Goal: Task Accomplishment & Management: Complete application form

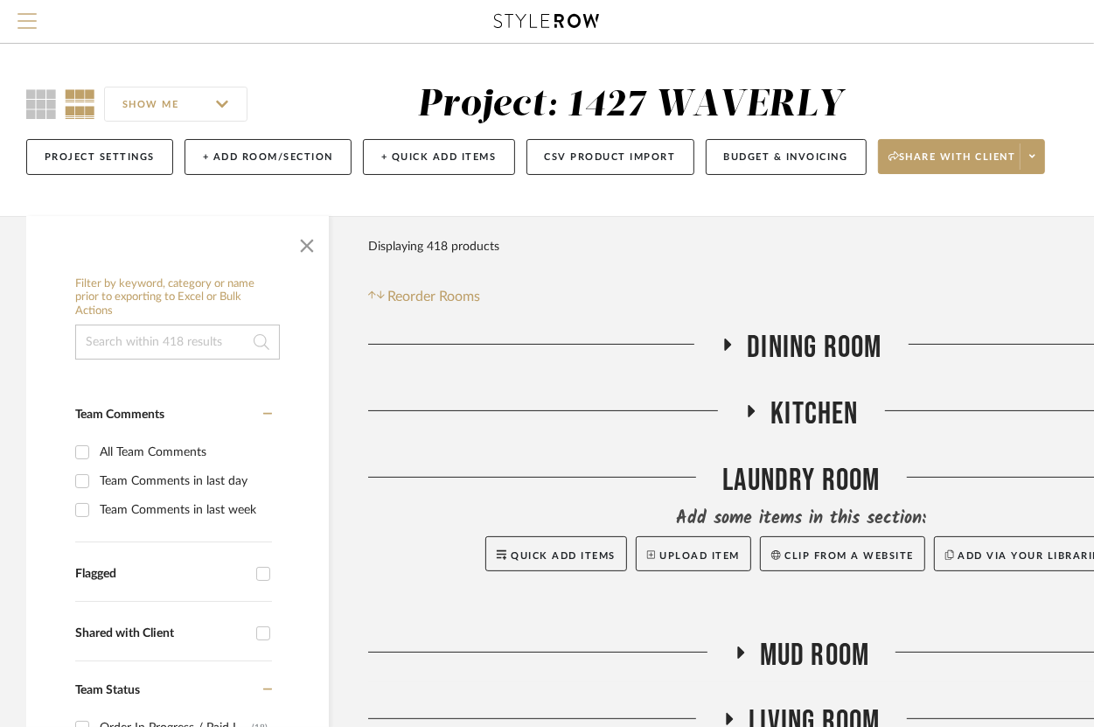
click at [18, 17] on span "Menu" at bounding box center [26, 26] width 19 height 26
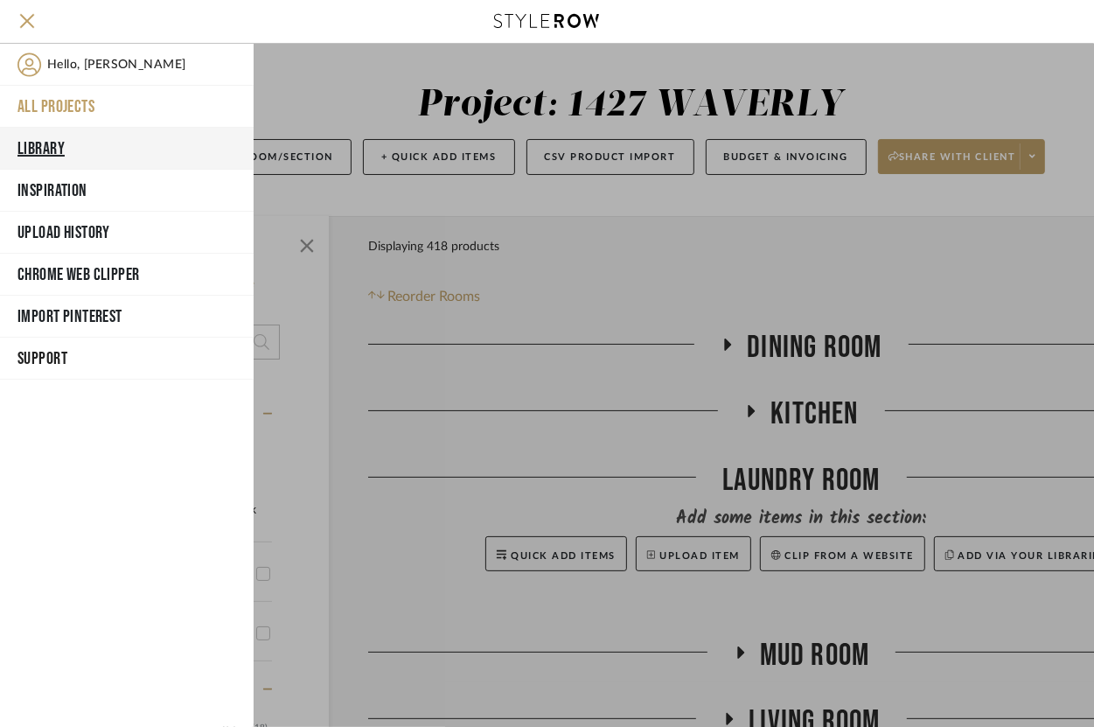
click at [40, 156] on button "Library" at bounding box center [127, 149] width 254 height 42
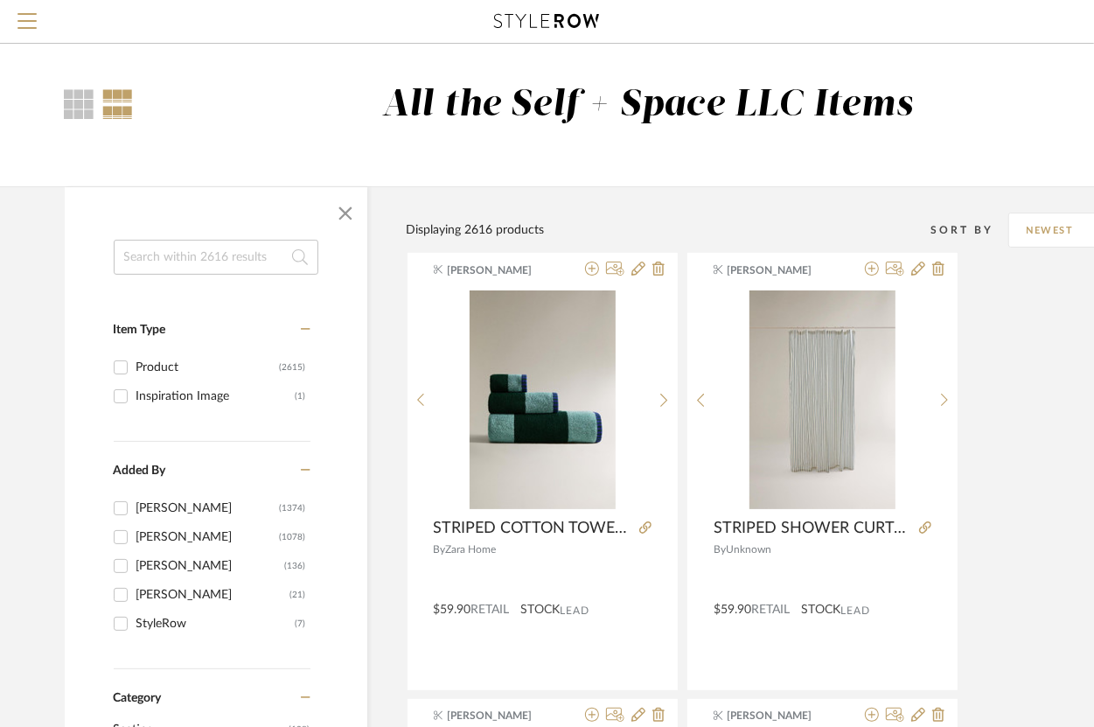
click at [174, 261] on input at bounding box center [216, 257] width 205 height 35
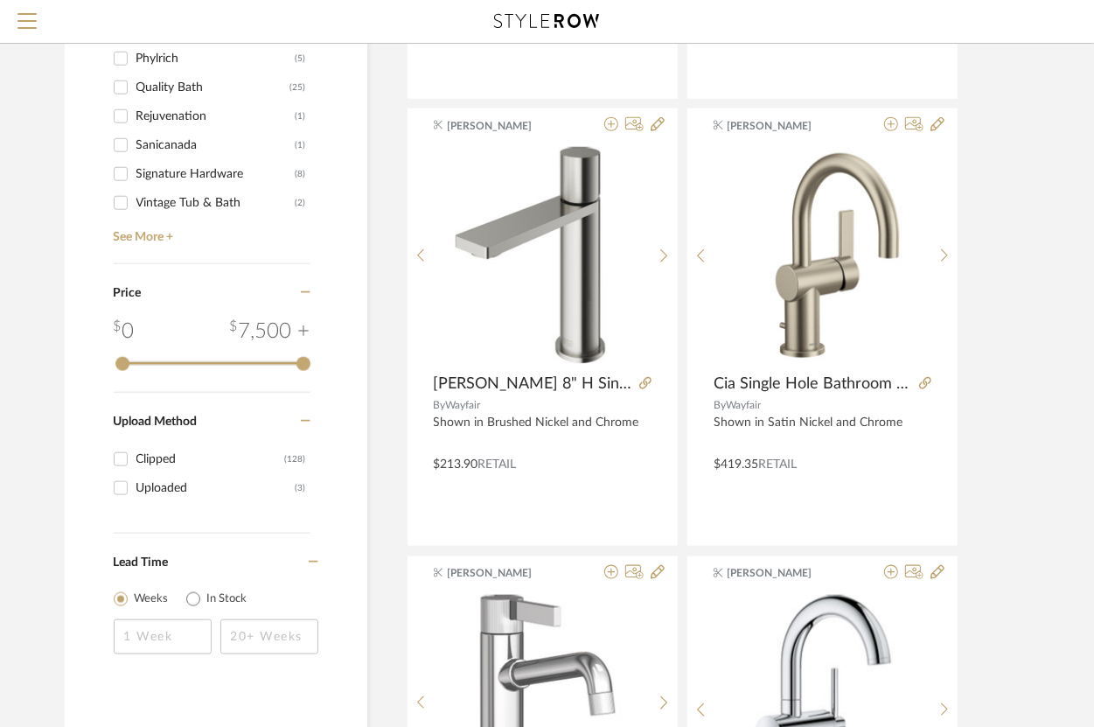
scroll to position [1083, 0]
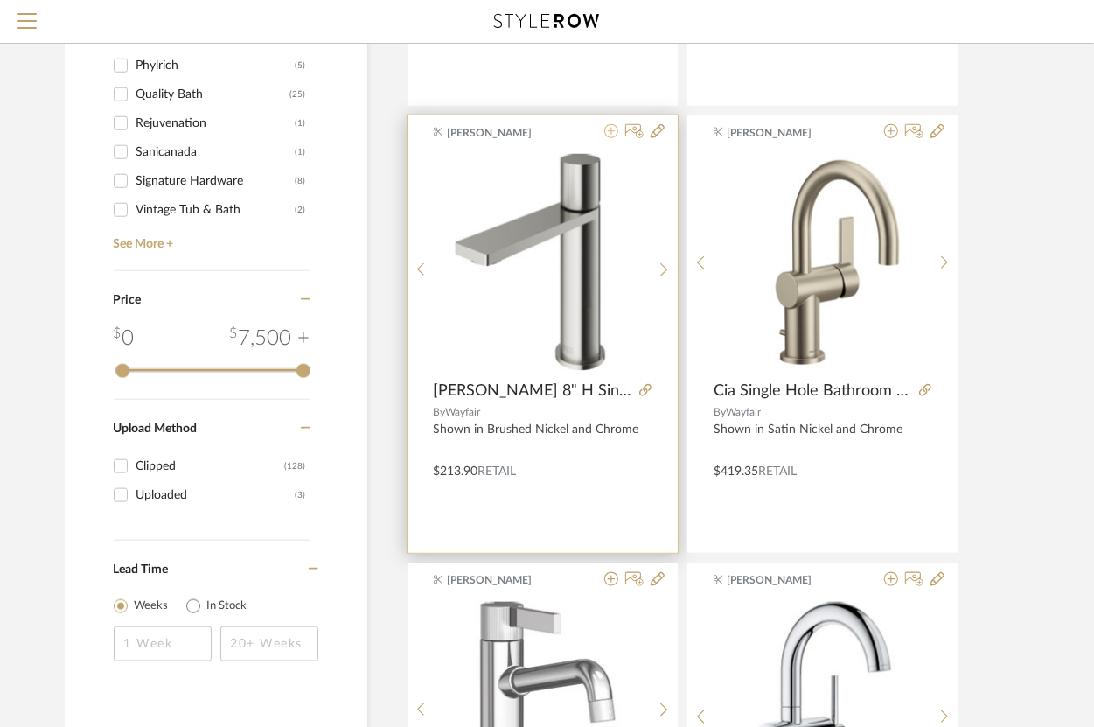
type input "faucet"
click at [610, 133] on icon at bounding box center [612, 131] width 14 height 14
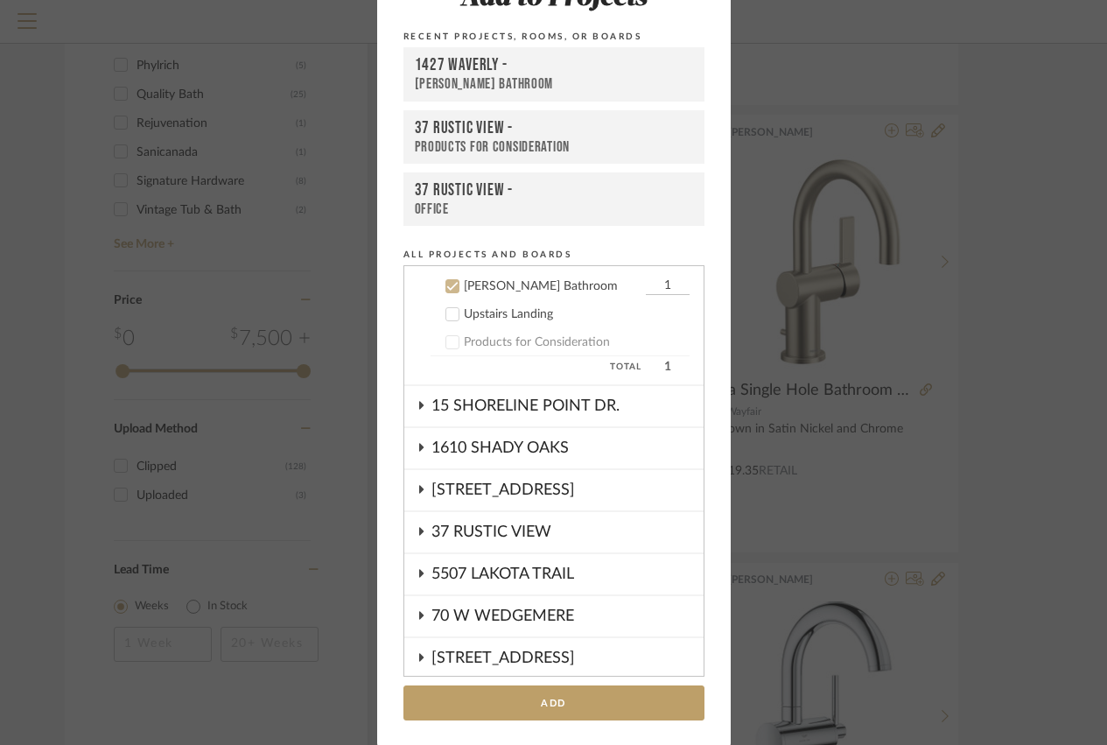
scroll to position [420, 0]
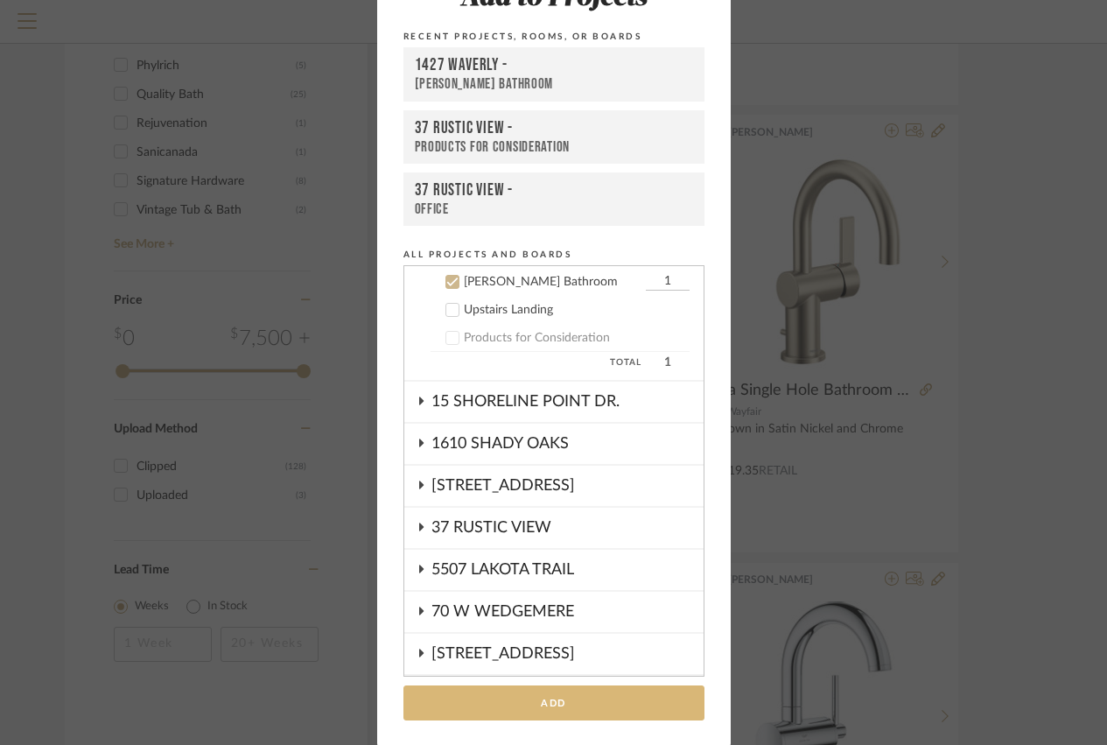
click at [574, 703] on button "Add" at bounding box center [553, 703] width 301 height 36
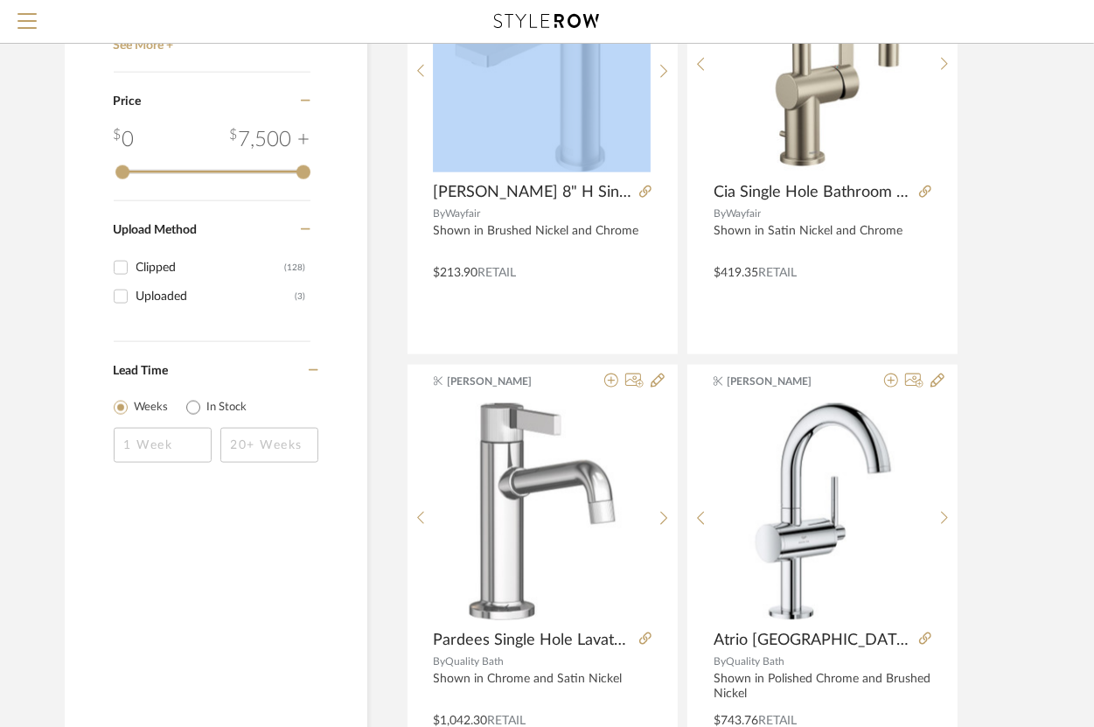
scroll to position [1275, 0]
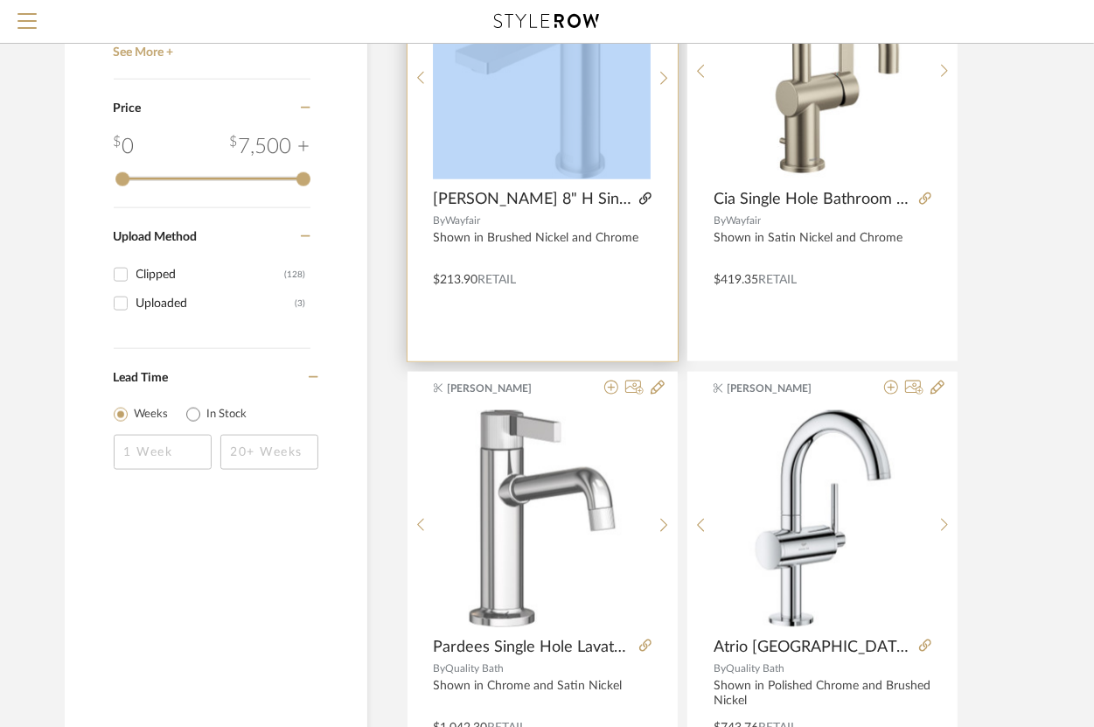
click at [647, 199] on icon at bounding box center [646, 198] width 12 height 12
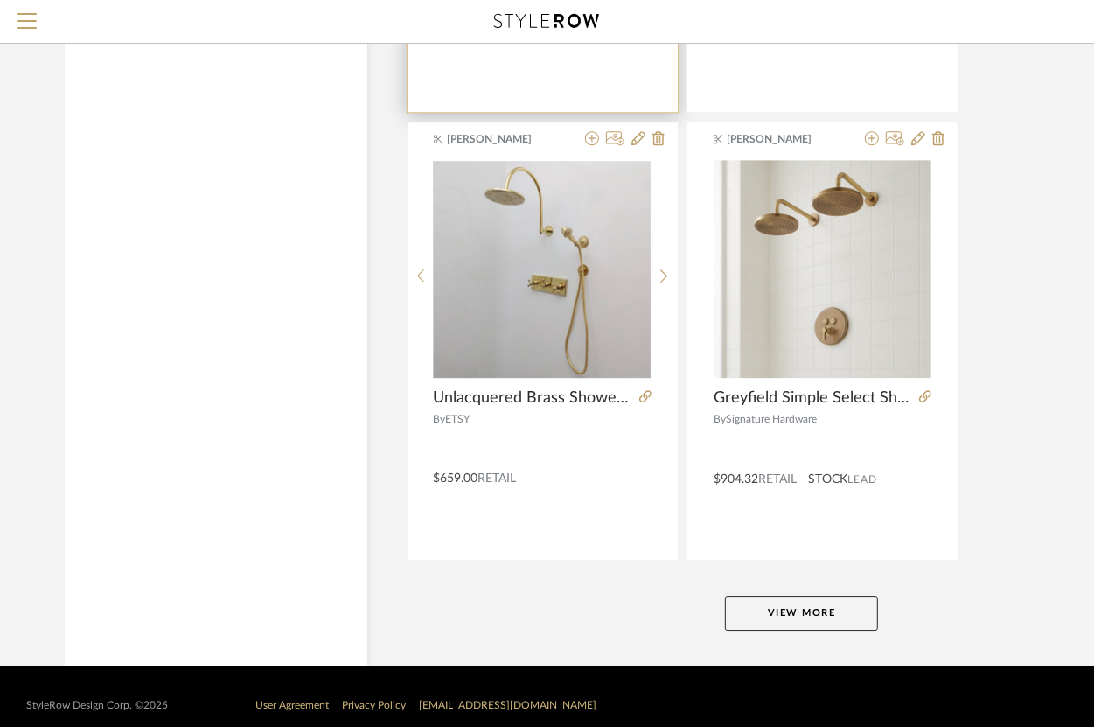
scroll to position [7796, 0]
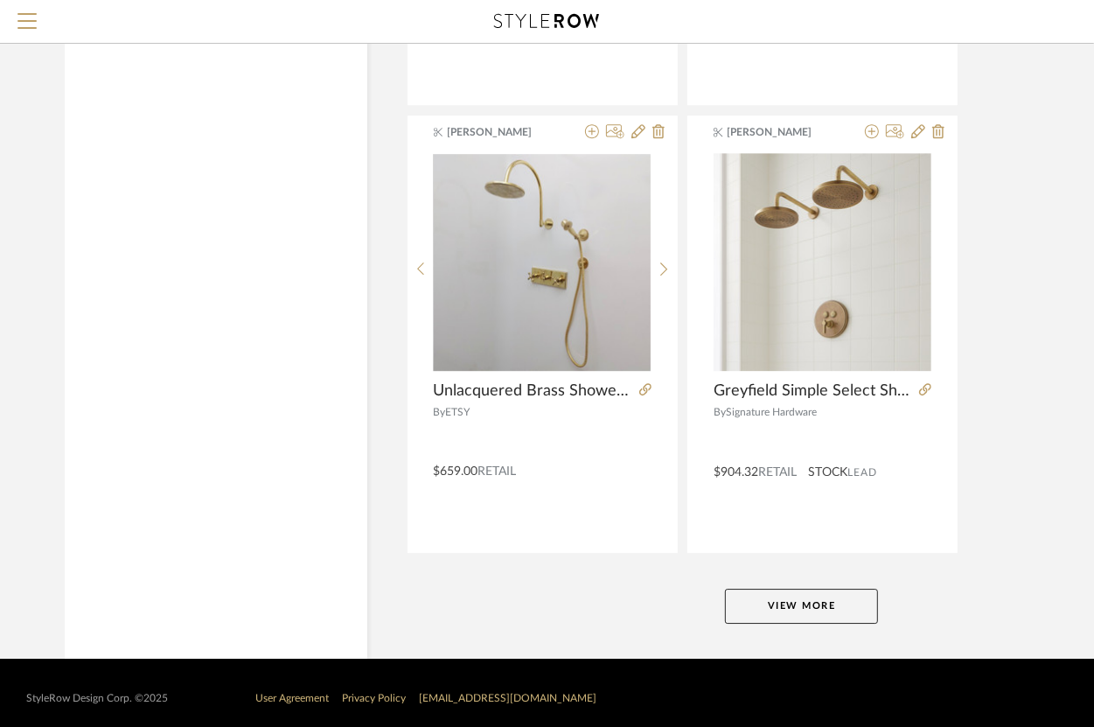
click at [807, 589] on button "View More" at bounding box center [801, 606] width 153 height 35
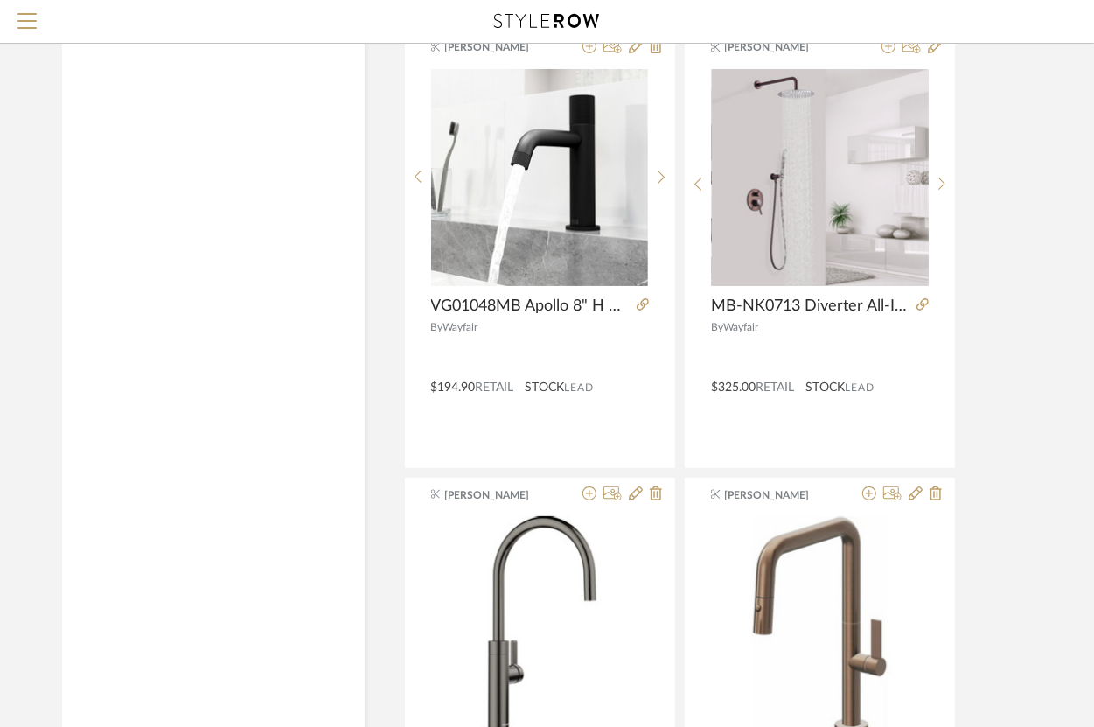
scroll to position [13254, 3]
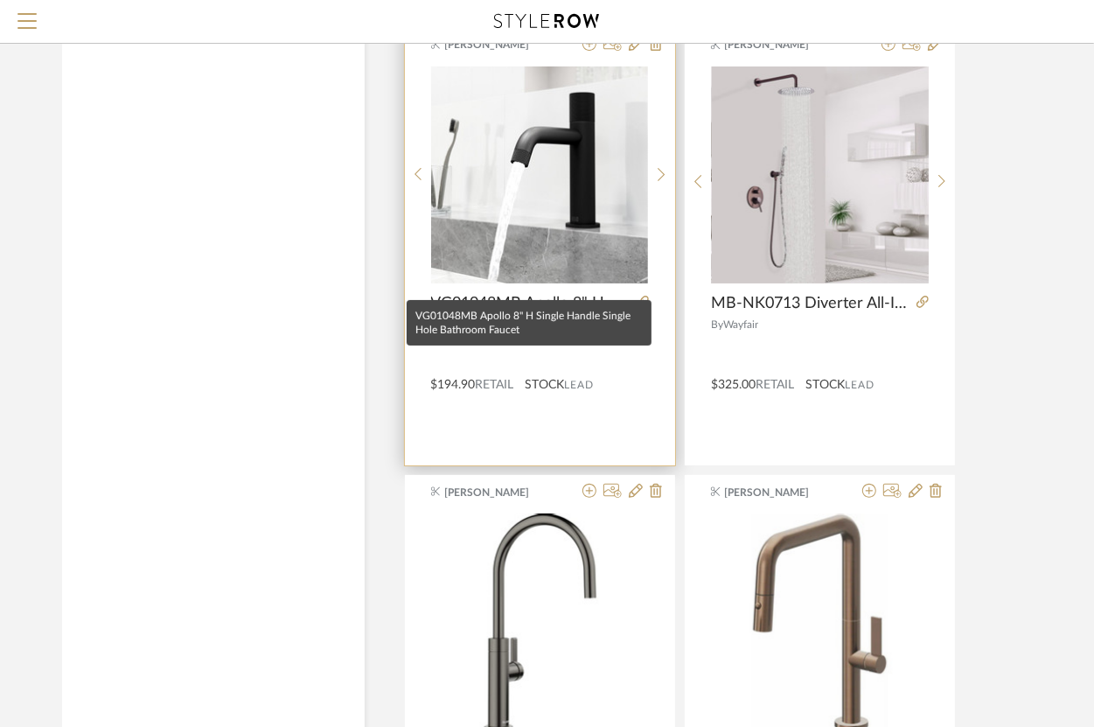
click at [488, 294] on span "VG01048MB Apollo 8" H Single Handle Single Hole Bathroom Faucet" at bounding box center [530, 303] width 199 height 19
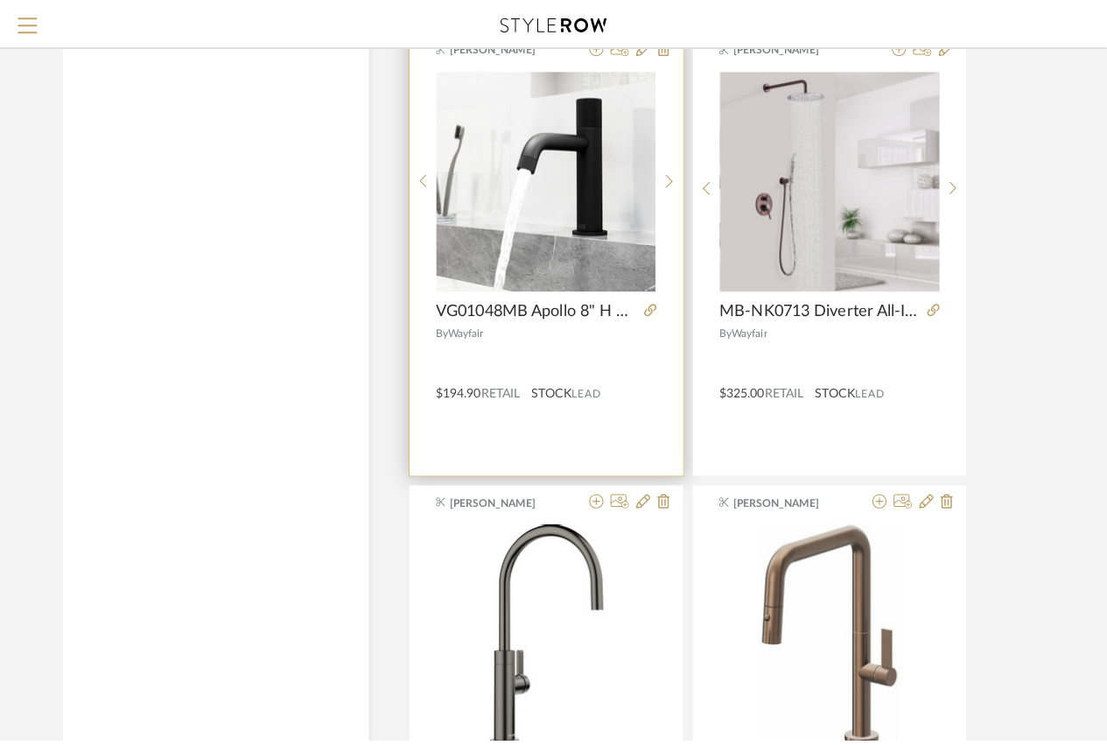
scroll to position [0, 0]
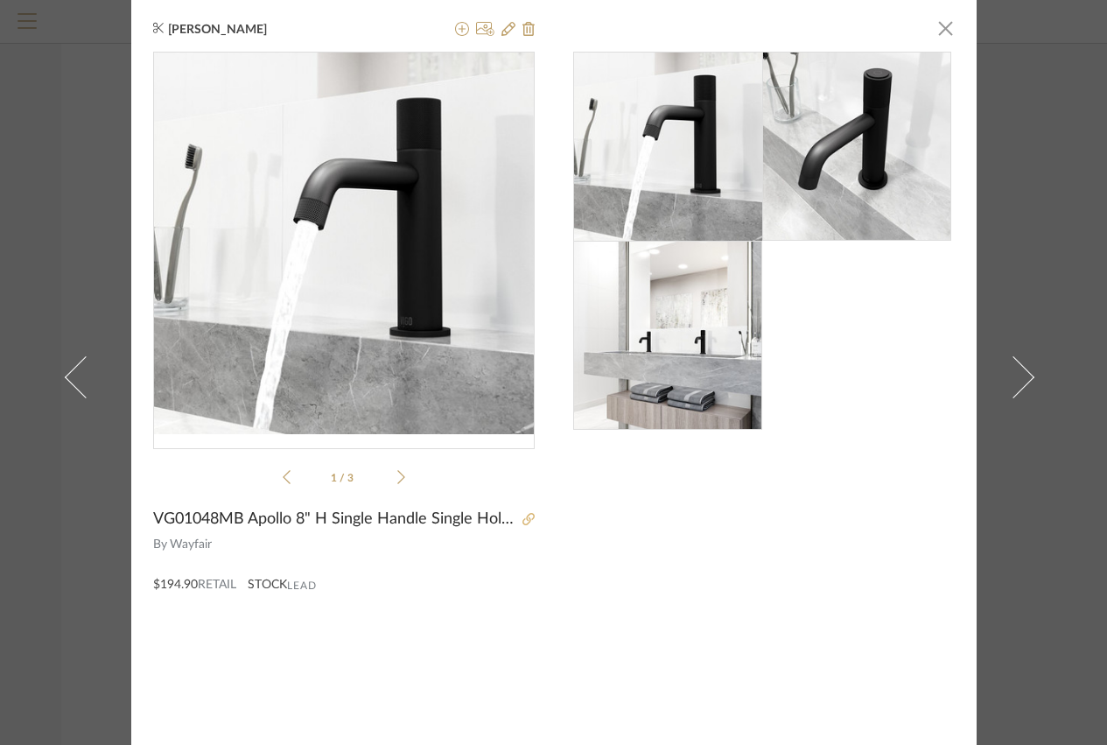
click at [526, 519] on icon at bounding box center [528, 519] width 12 height 12
click at [501, 27] on icon at bounding box center [508, 29] width 14 height 14
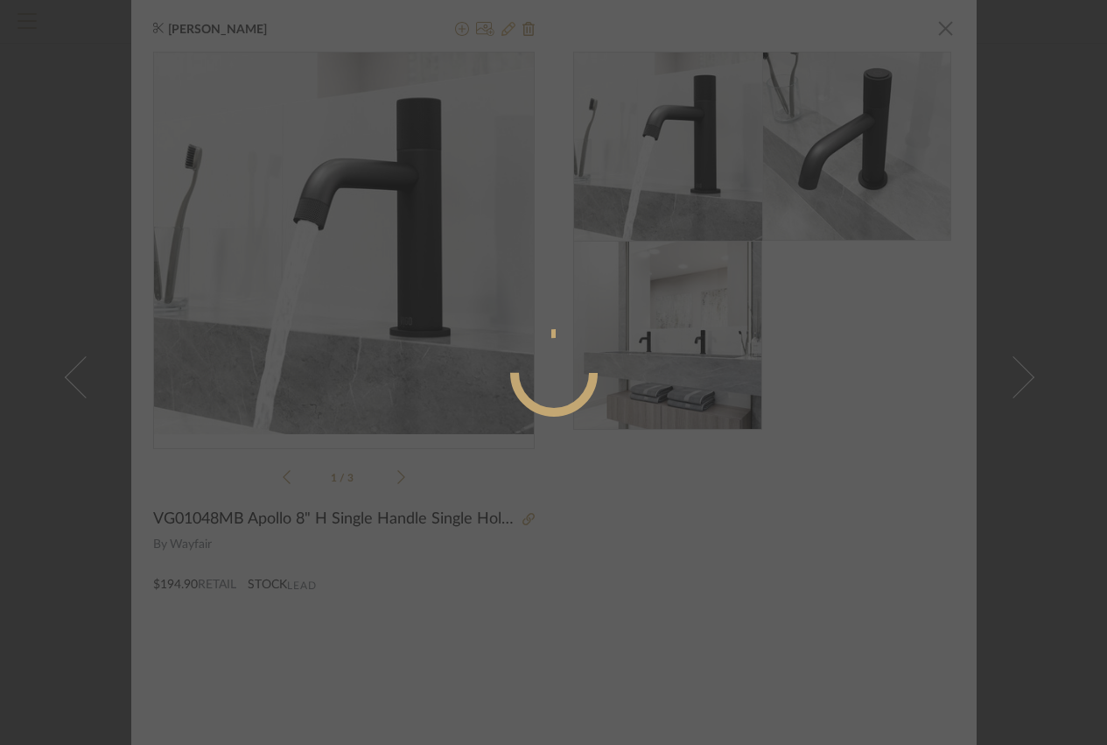
radio input "true"
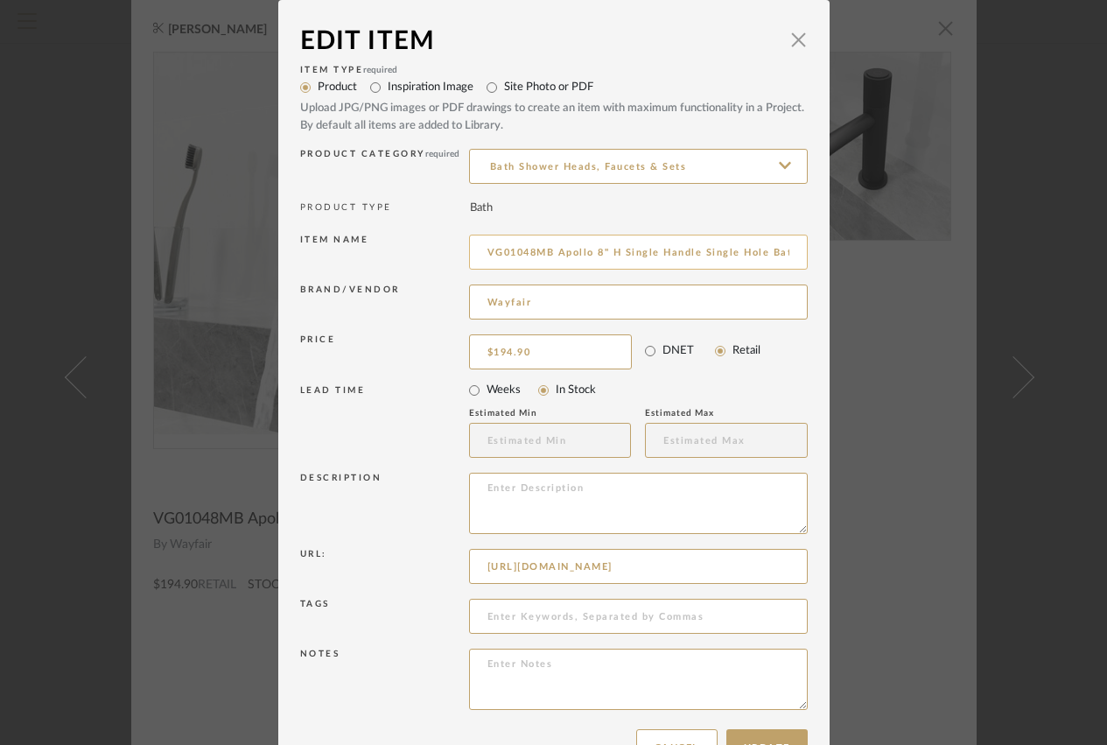
scroll to position [51, 0]
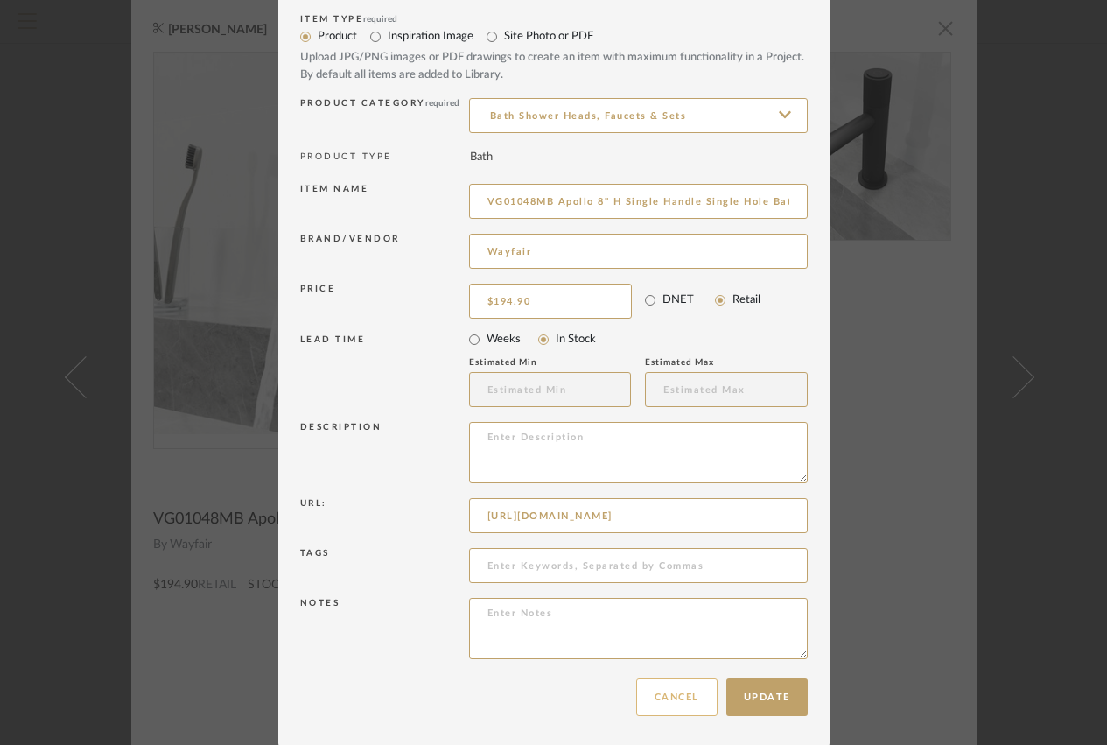
click at [666, 696] on button "Cancel" at bounding box center [676, 697] width 81 height 38
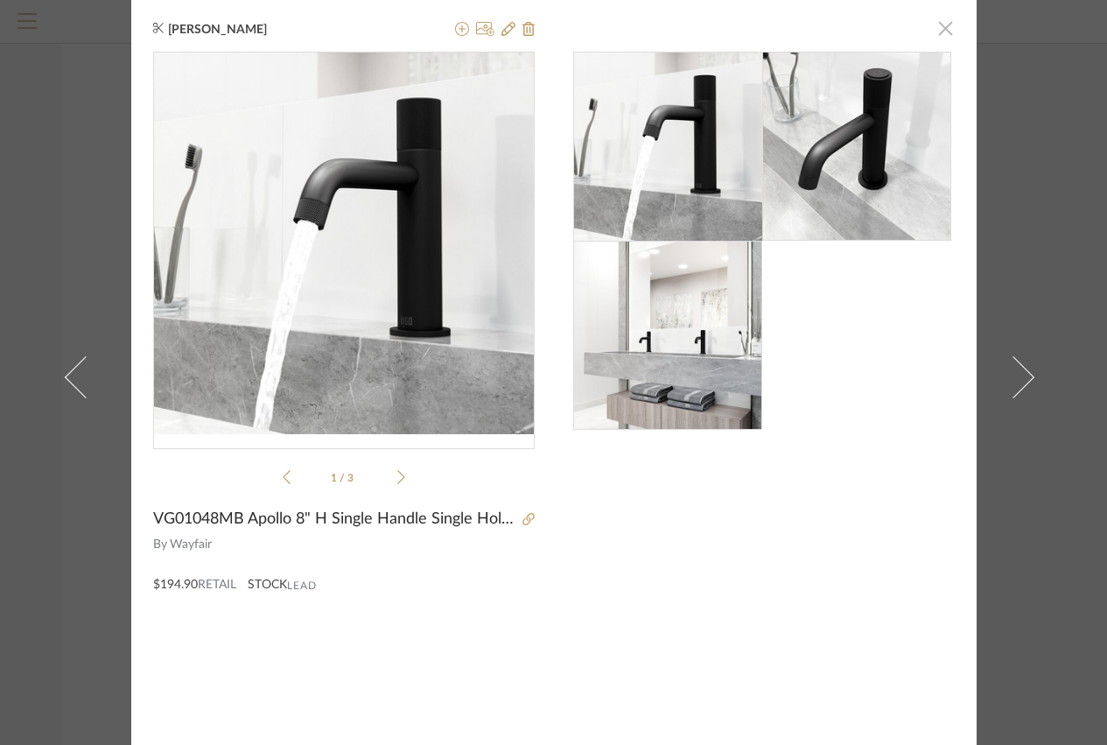
click at [936, 24] on span "button" at bounding box center [945, 27] width 35 height 35
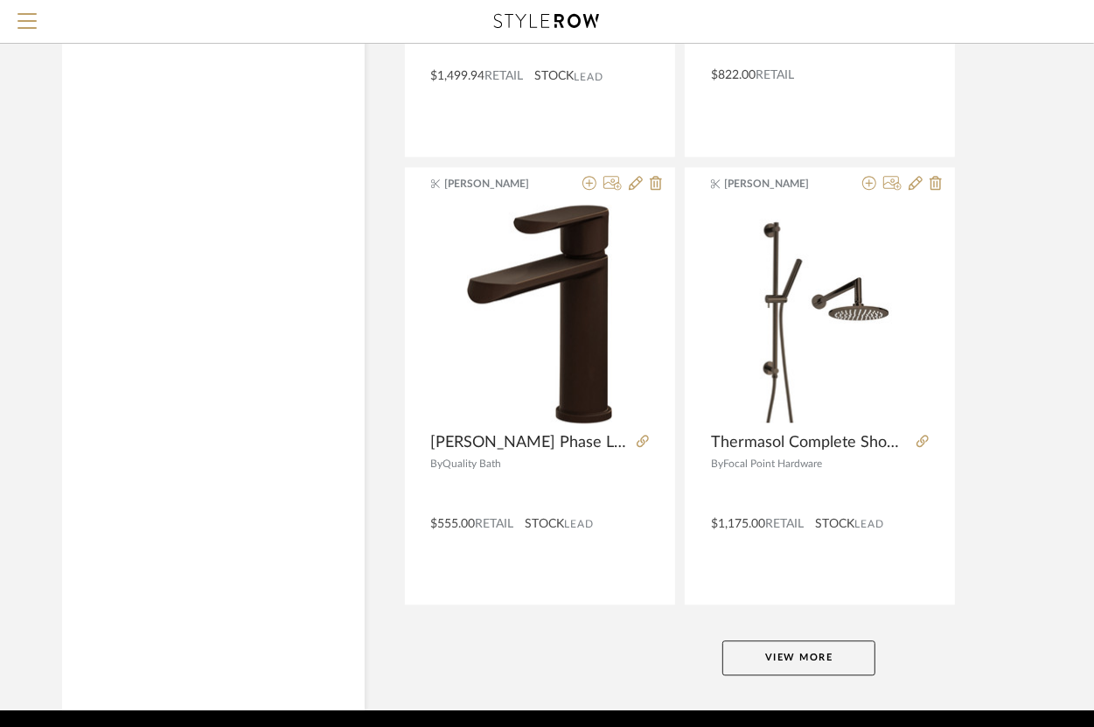
scroll to position [15840, 3]
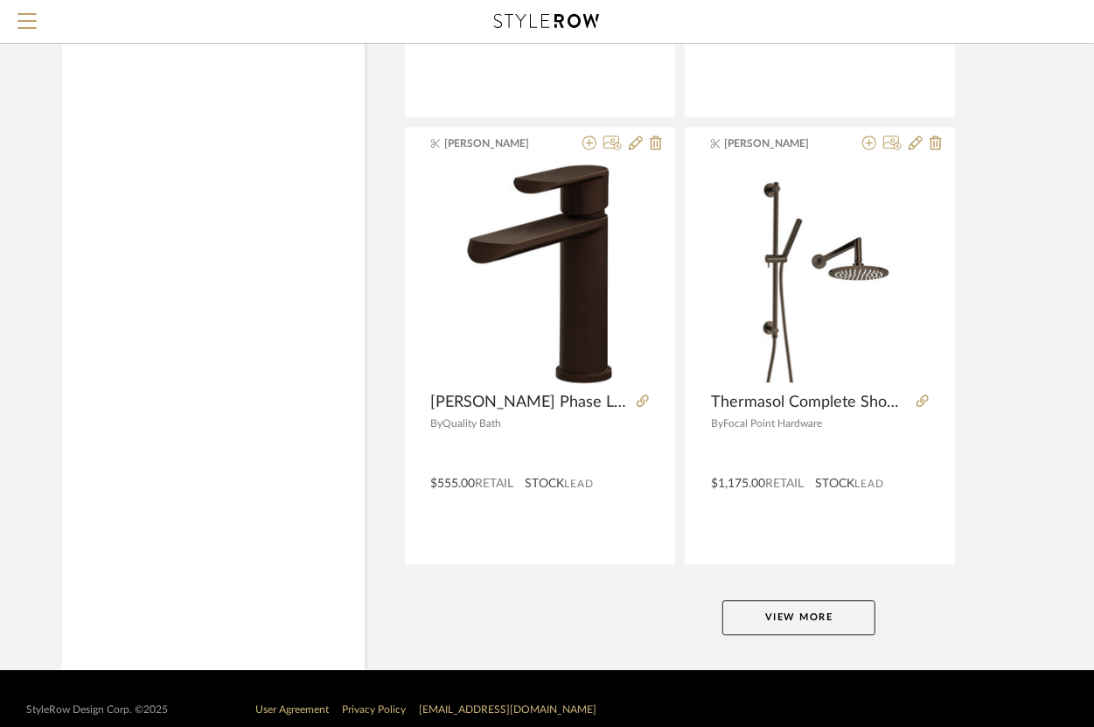
click at [766, 600] on button "View More" at bounding box center [799, 617] width 153 height 35
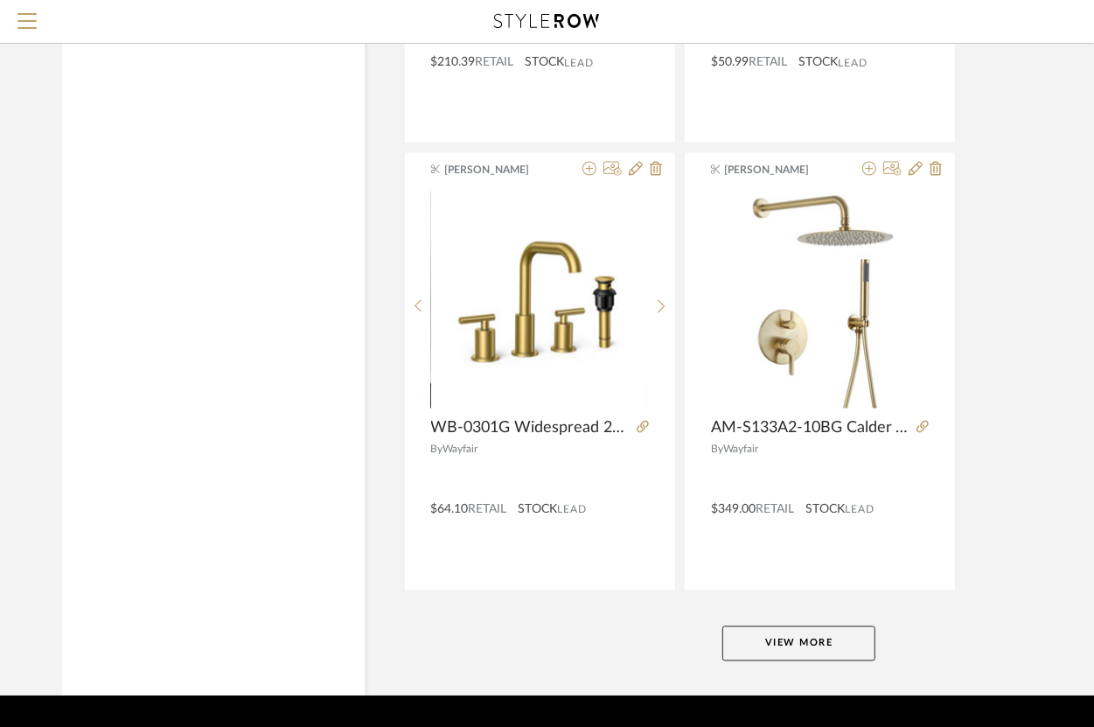
scroll to position [23883, 3]
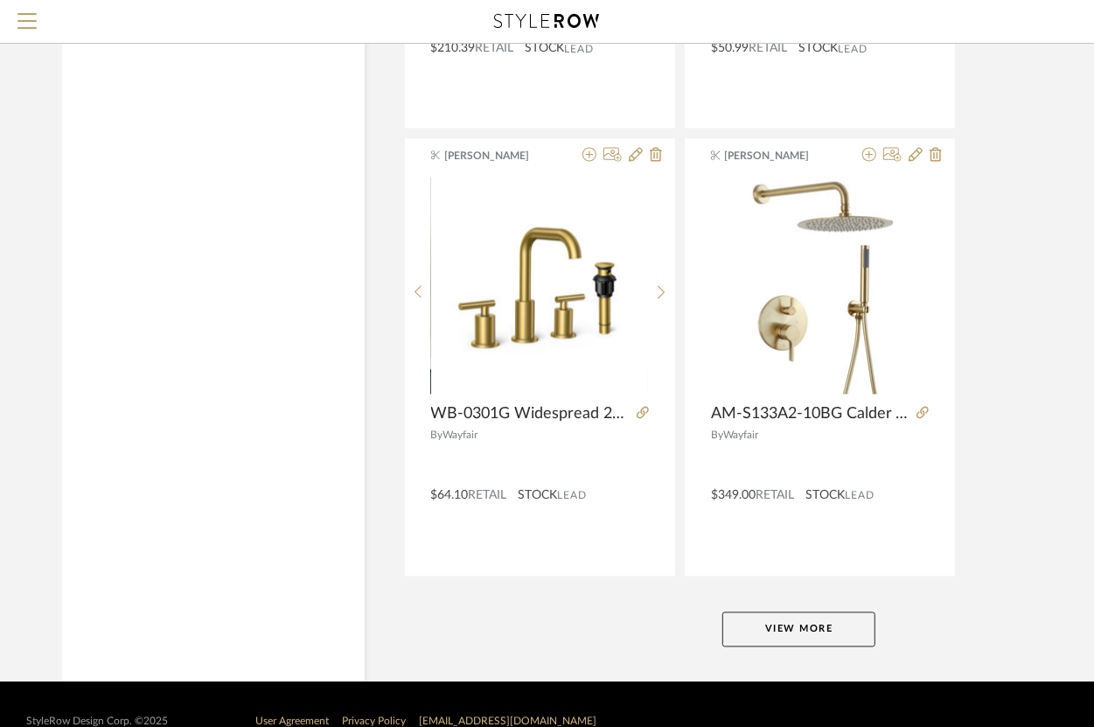
click at [743, 612] on button "View More" at bounding box center [799, 629] width 153 height 35
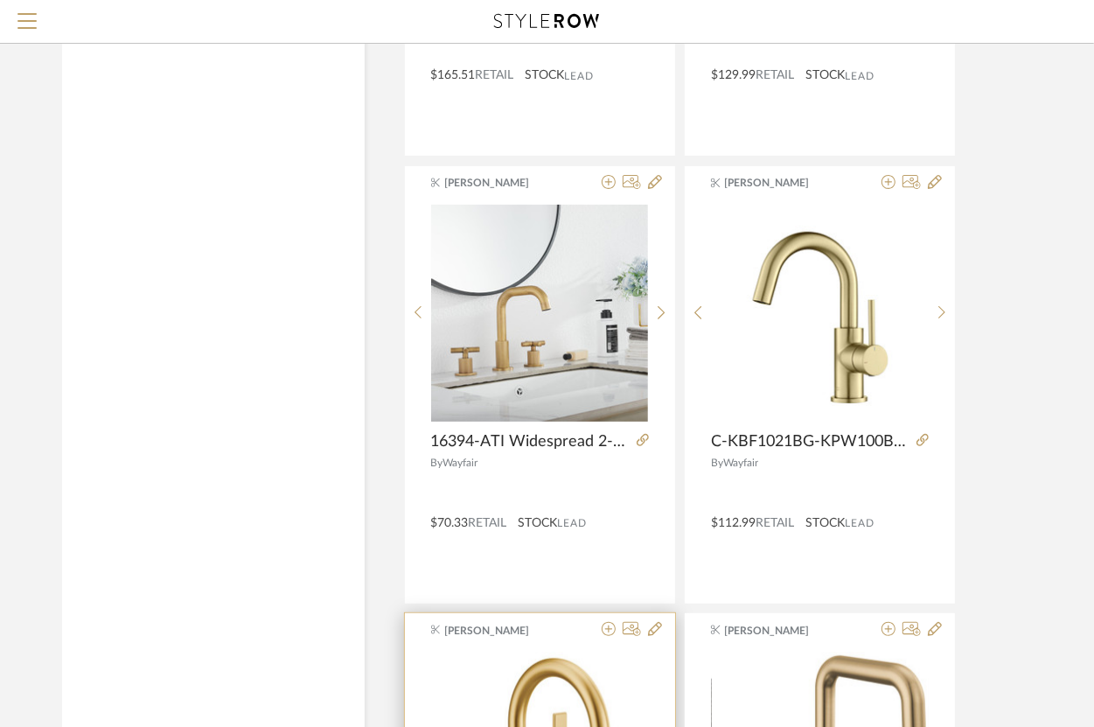
scroll to position [26536, 3]
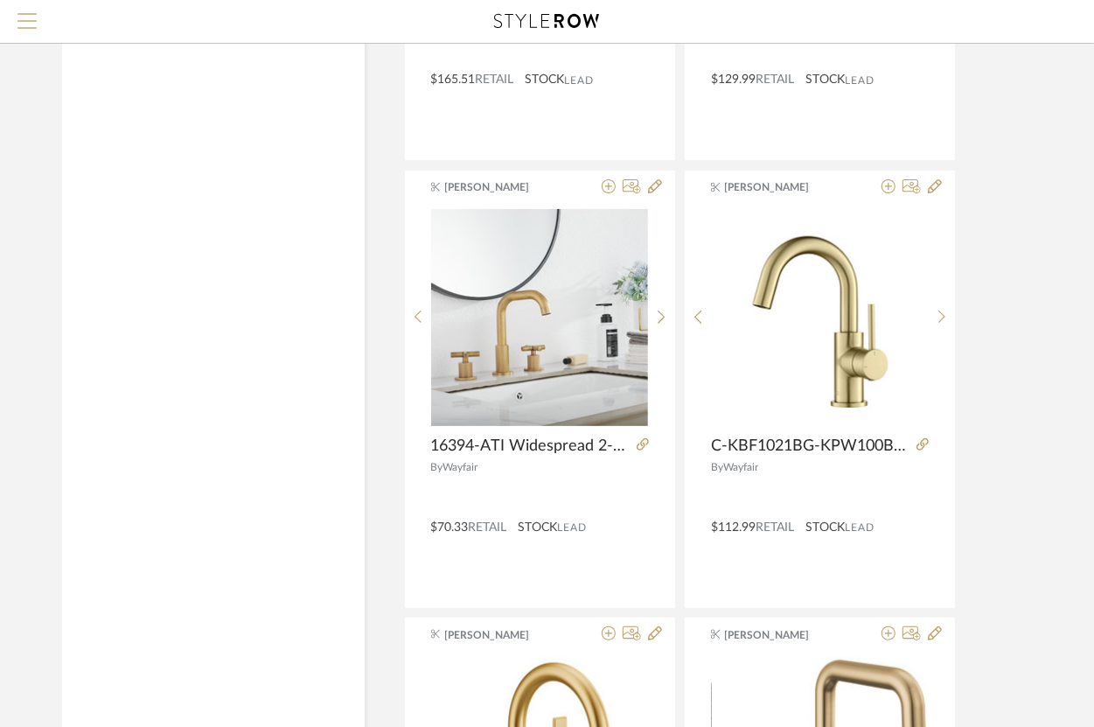
click at [17, 15] on span "Menu" at bounding box center [26, 14] width 19 height 2
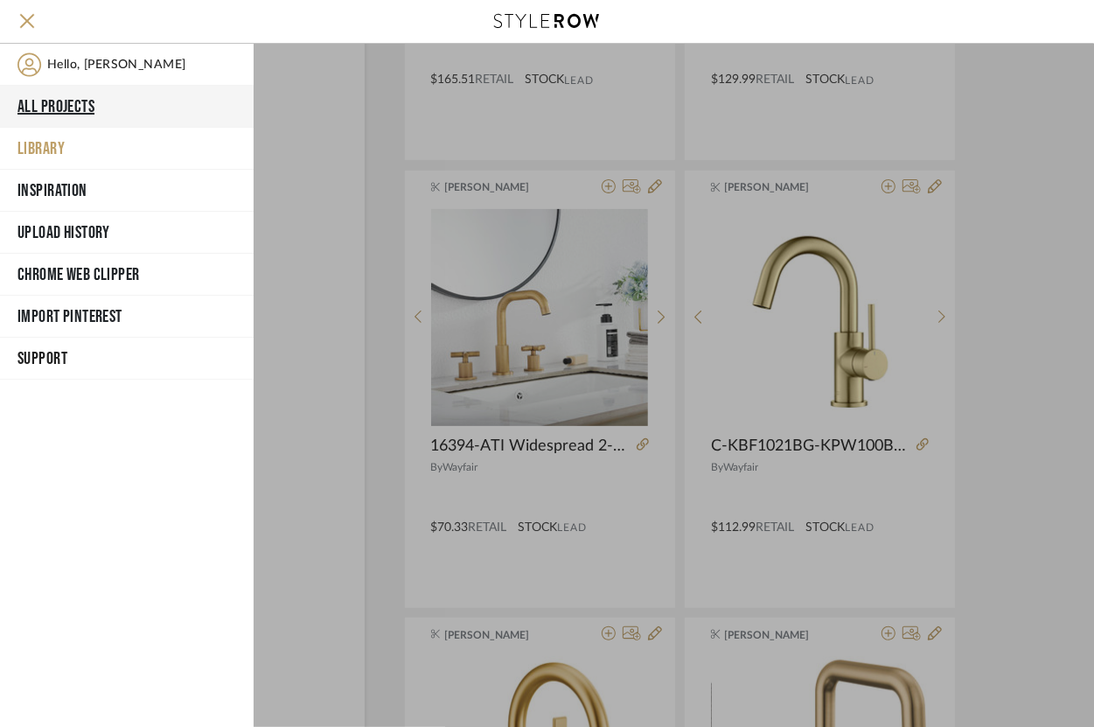
click at [73, 108] on button "All Projects" at bounding box center [127, 107] width 254 height 42
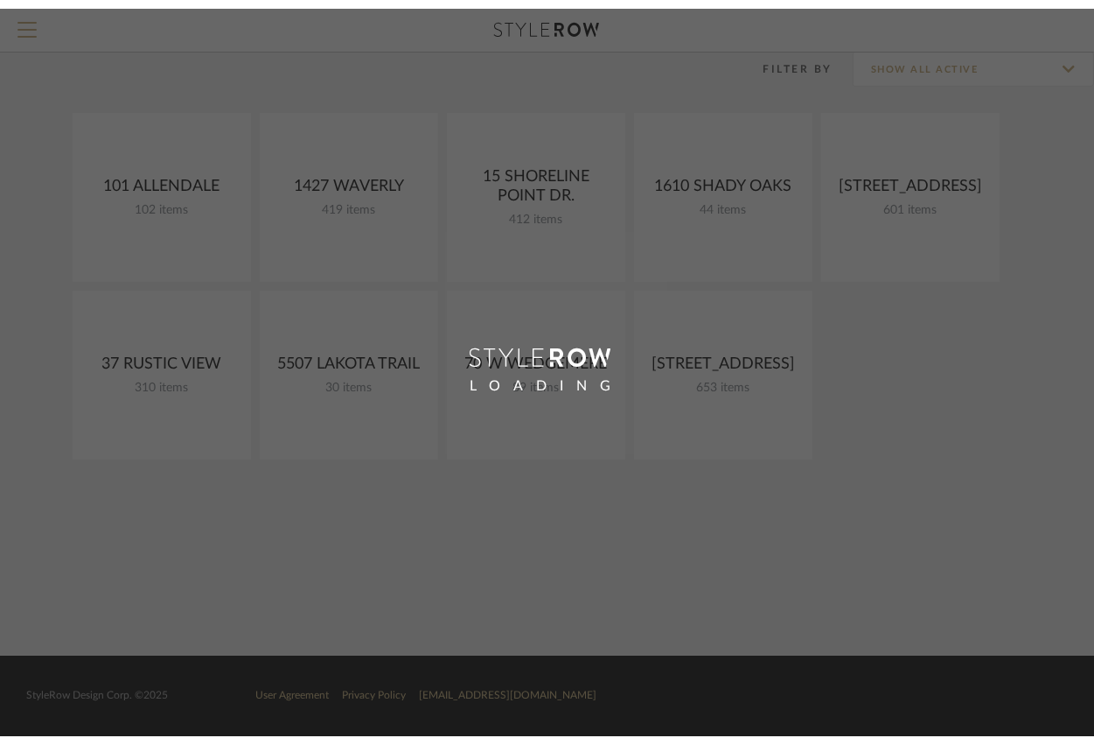
scroll to position [124, 0]
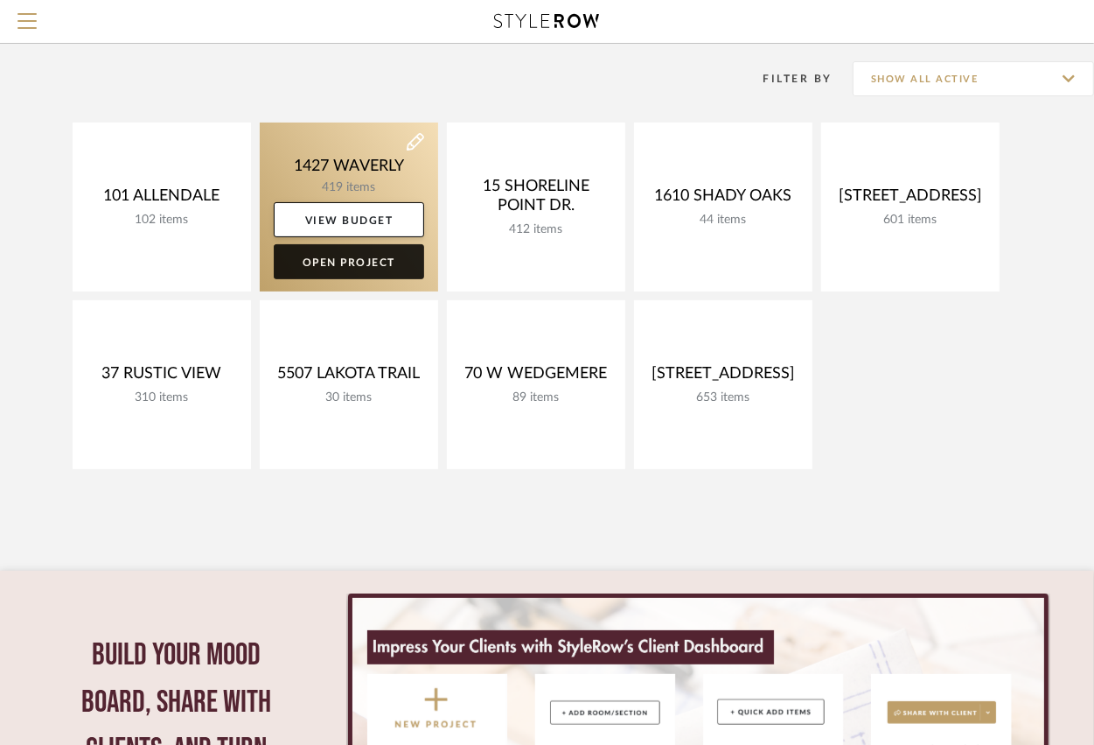
click at [365, 263] on link "Open Project" at bounding box center [349, 261] width 150 height 35
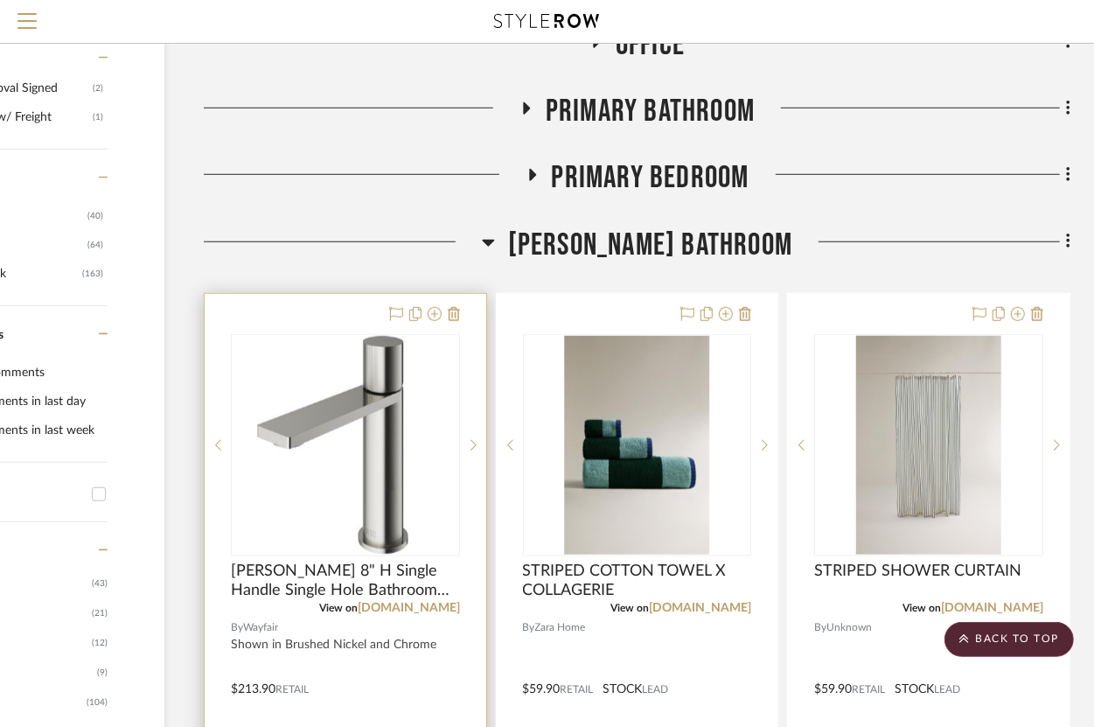
scroll to position [927, 164]
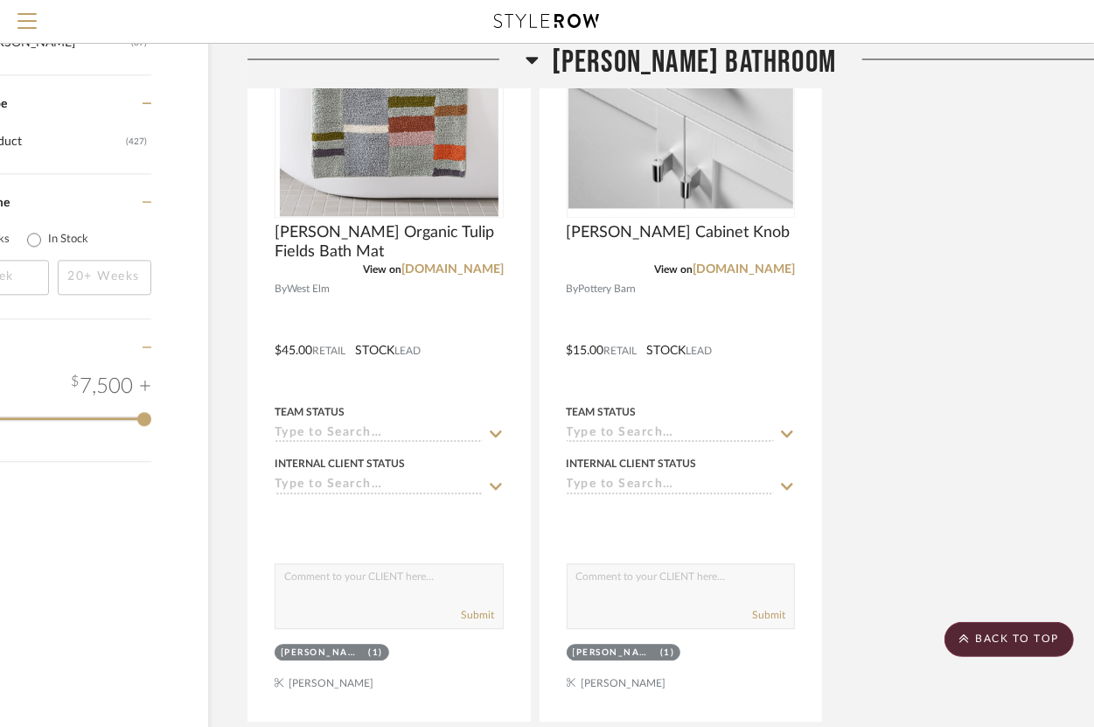
scroll to position [3053, 121]
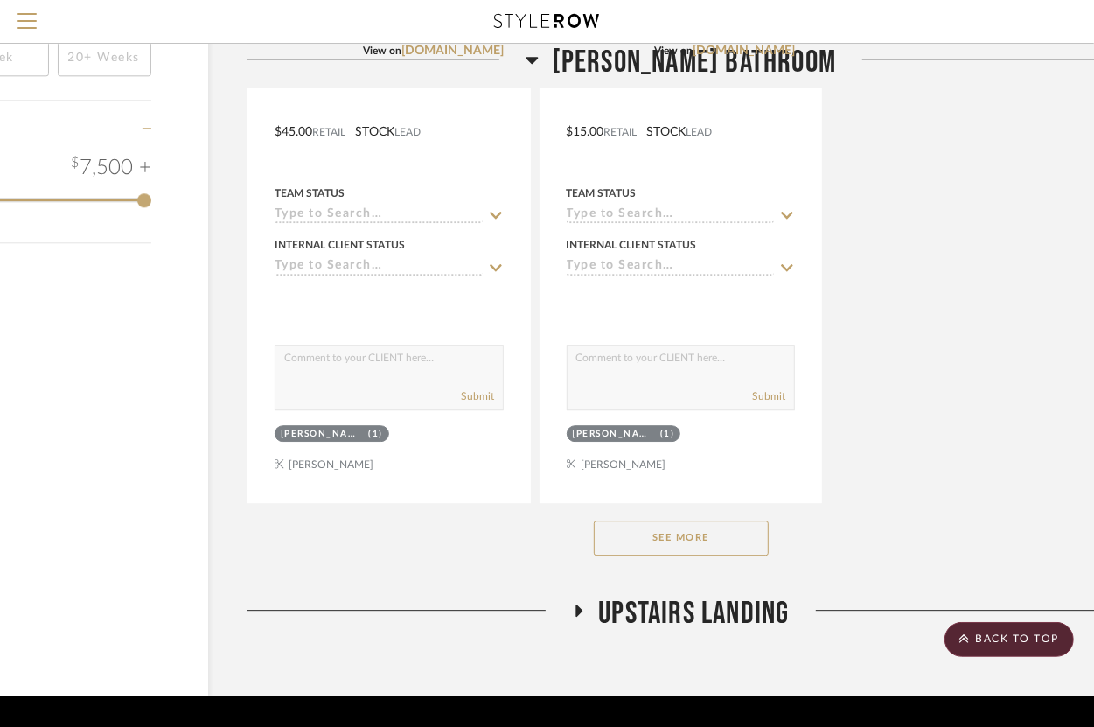
click at [691, 539] on button "See More" at bounding box center [681, 538] width 175 height 35
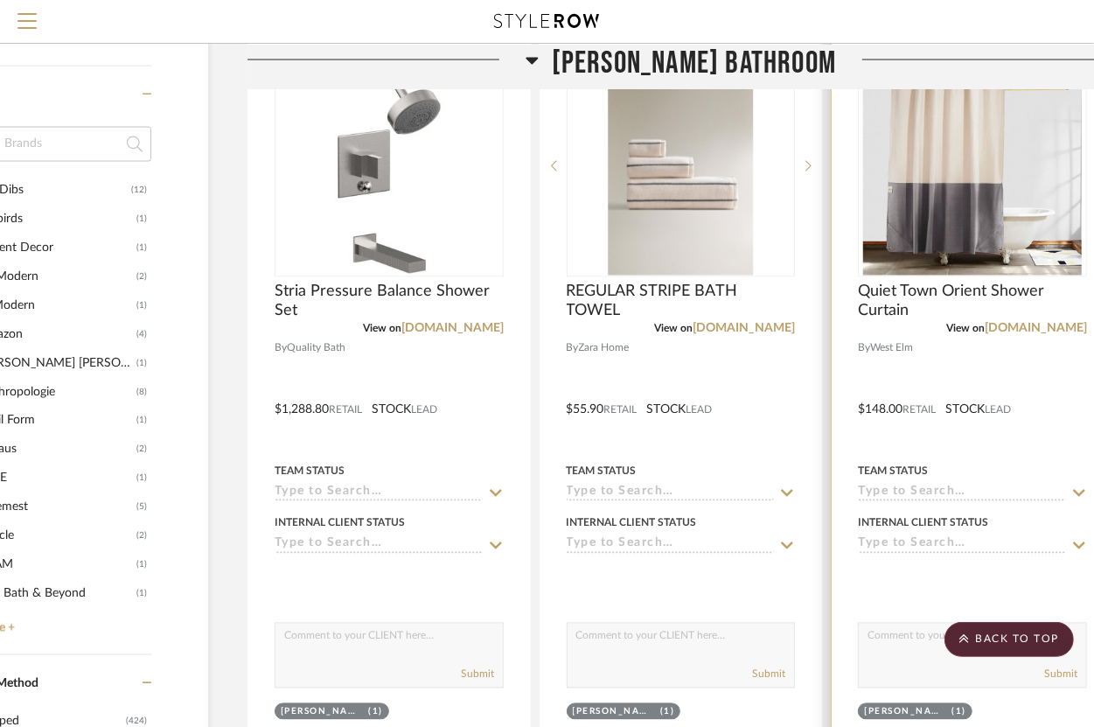
scroll to position [1989, 121]
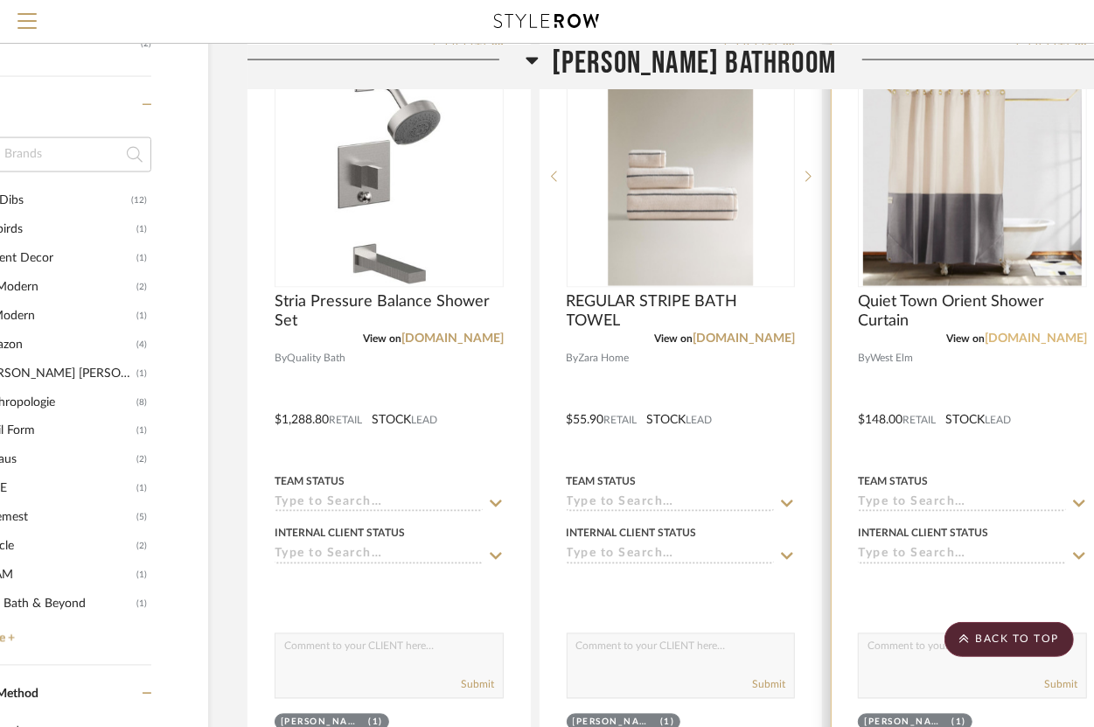
click at [1026, 335] on link "[DOMAIN_NAME]" at bounding box center [1036, 339] width 102 height 12
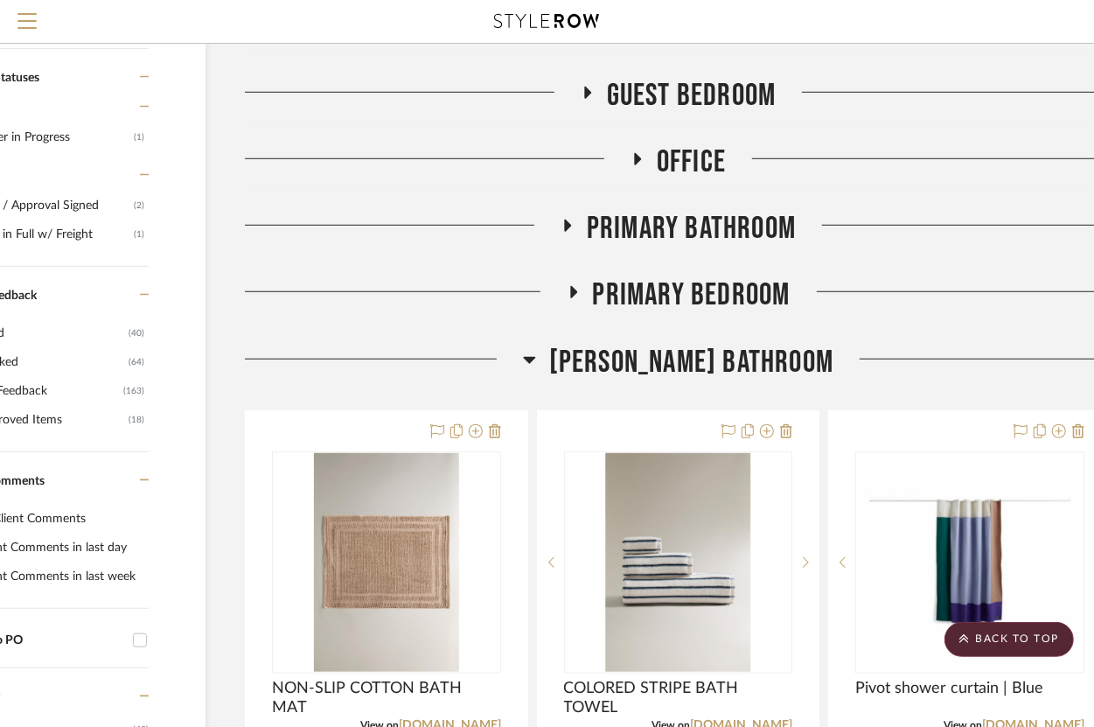
scroll to position [867, 123]
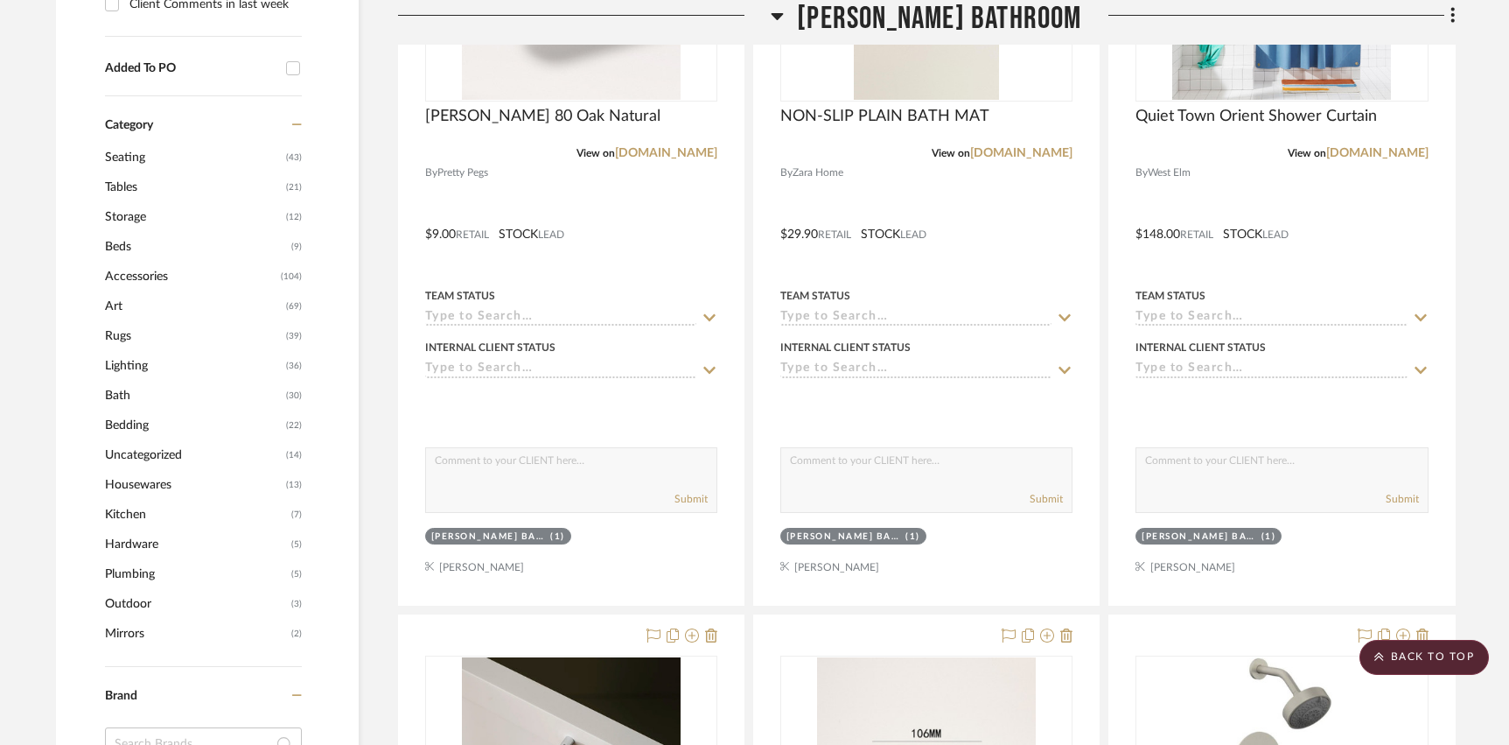
scroll to position [1485, 0]
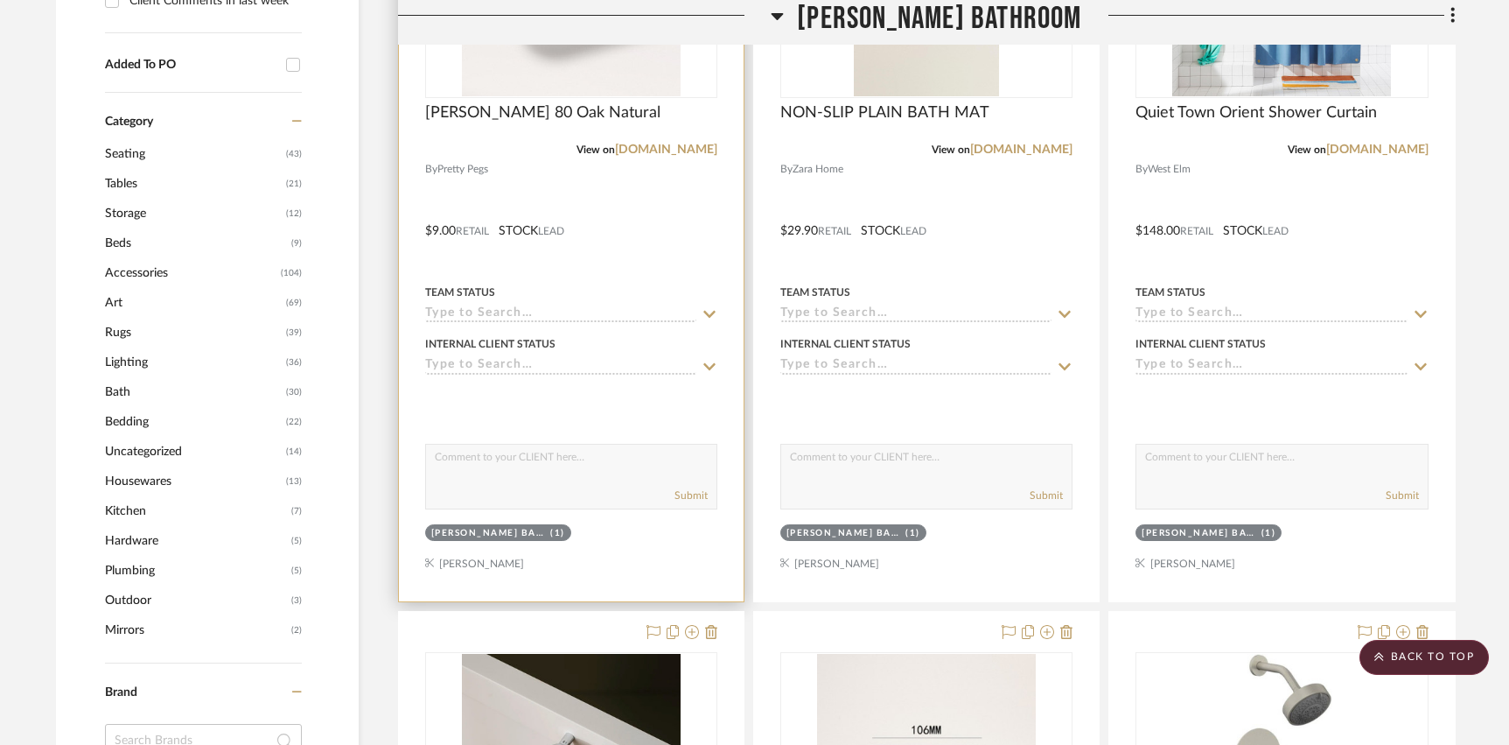
click at [685, 243] on div at bounding box center [571, 219] width 345 height 766
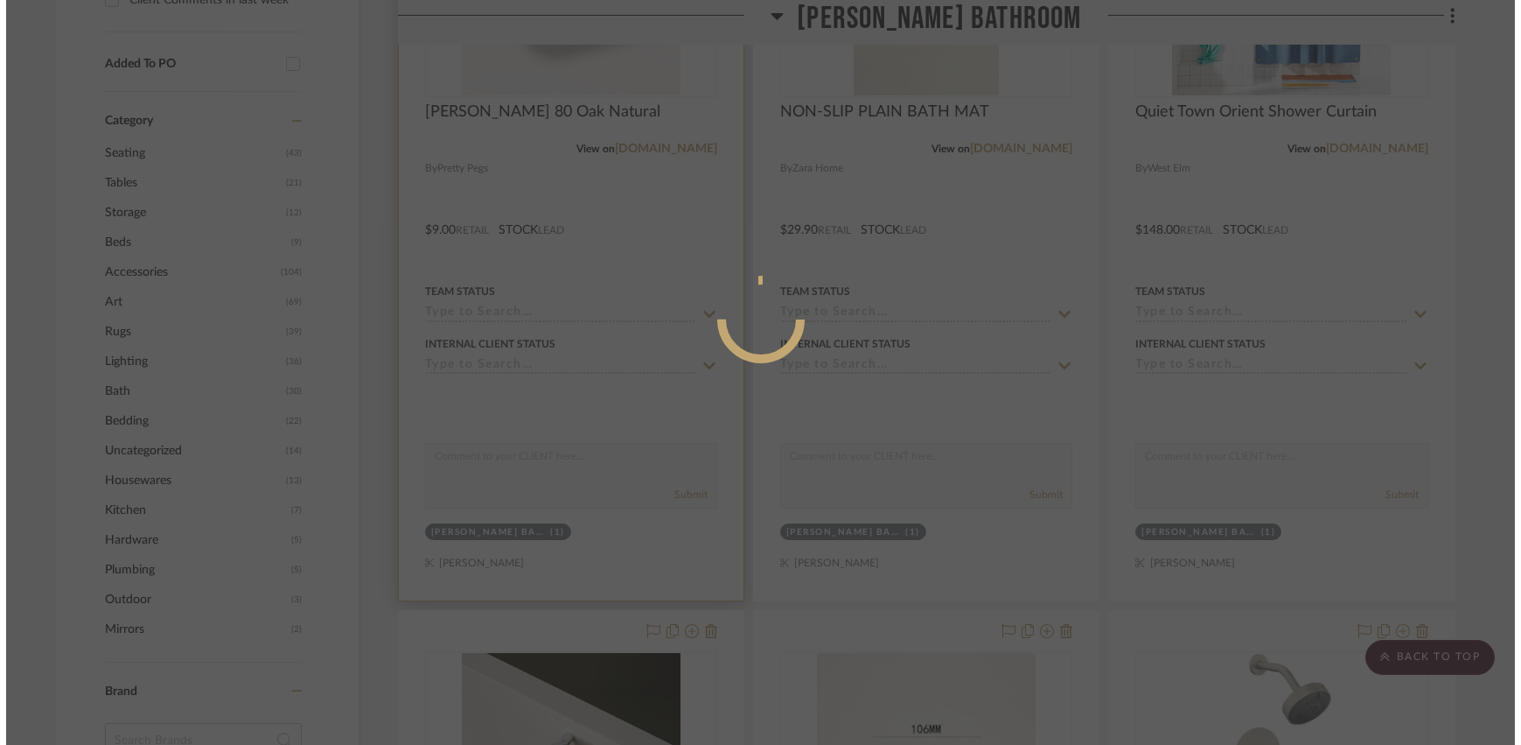
scroll to position [0, 0]
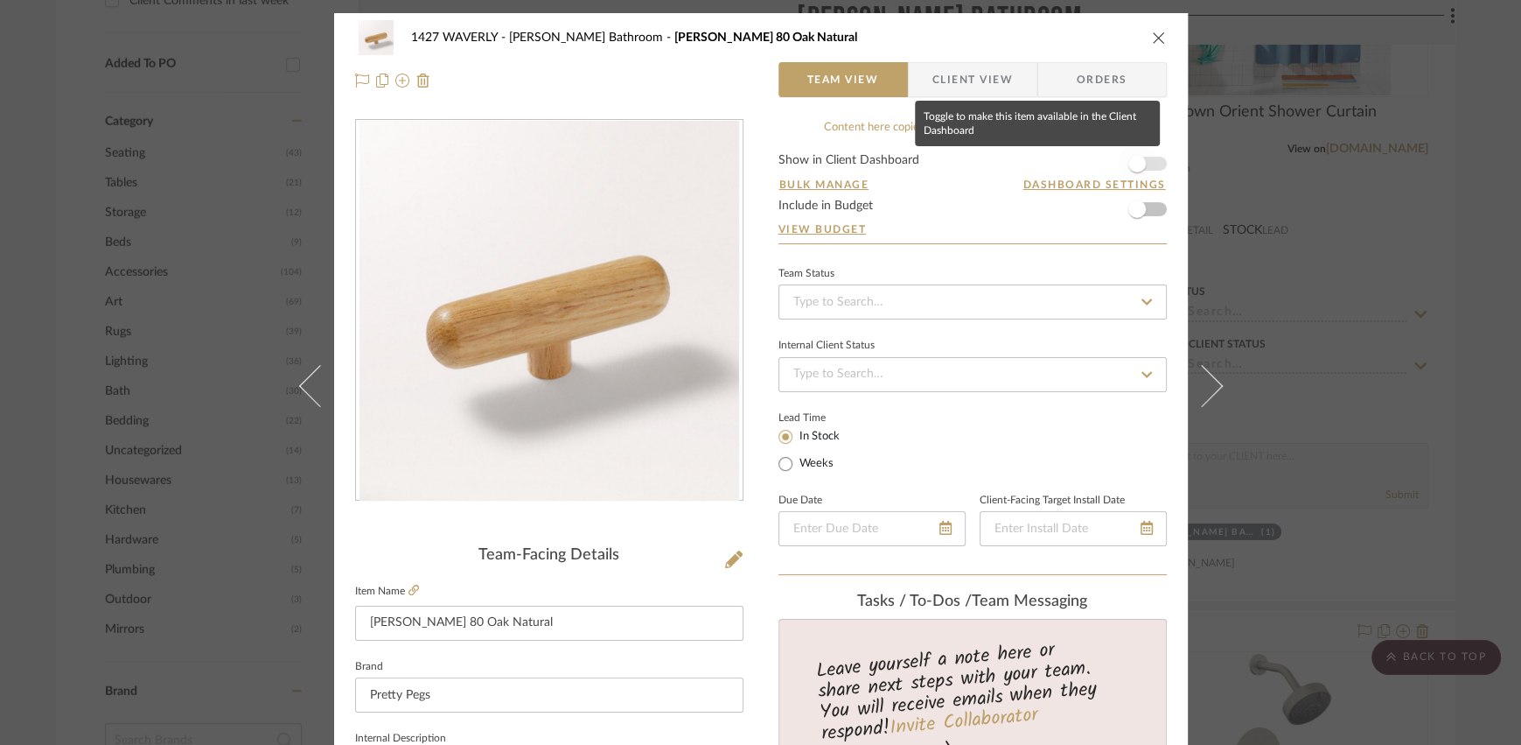
click at [1106, 167] on span "button" at bounding box center [1137, 163] width 17 height 17
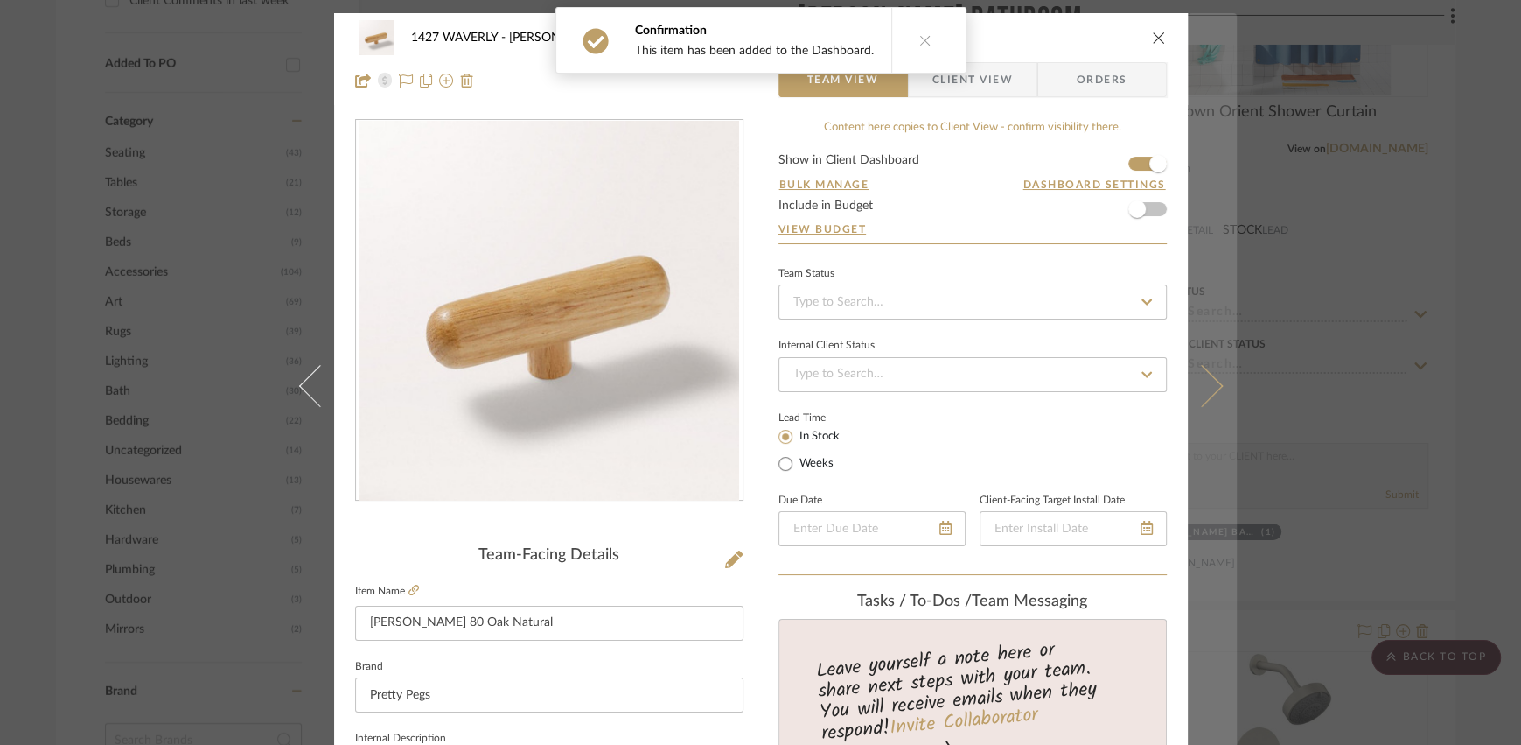
click at [1106, 368] on icon at bounding box center [1201, 385] width 42 height 42
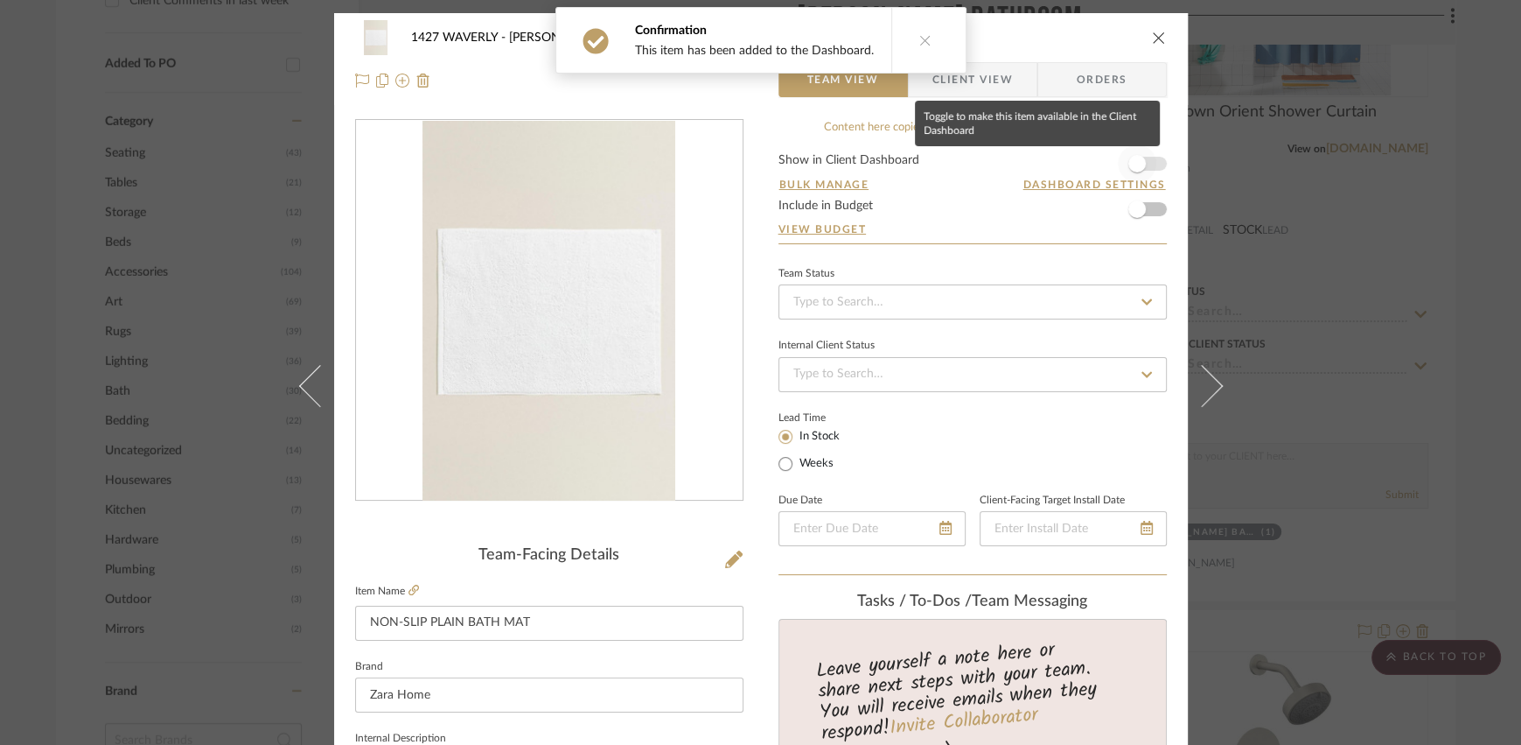
click at [1106, 161] on span "button" at bounding box center [1137, 163] width 38 height 38
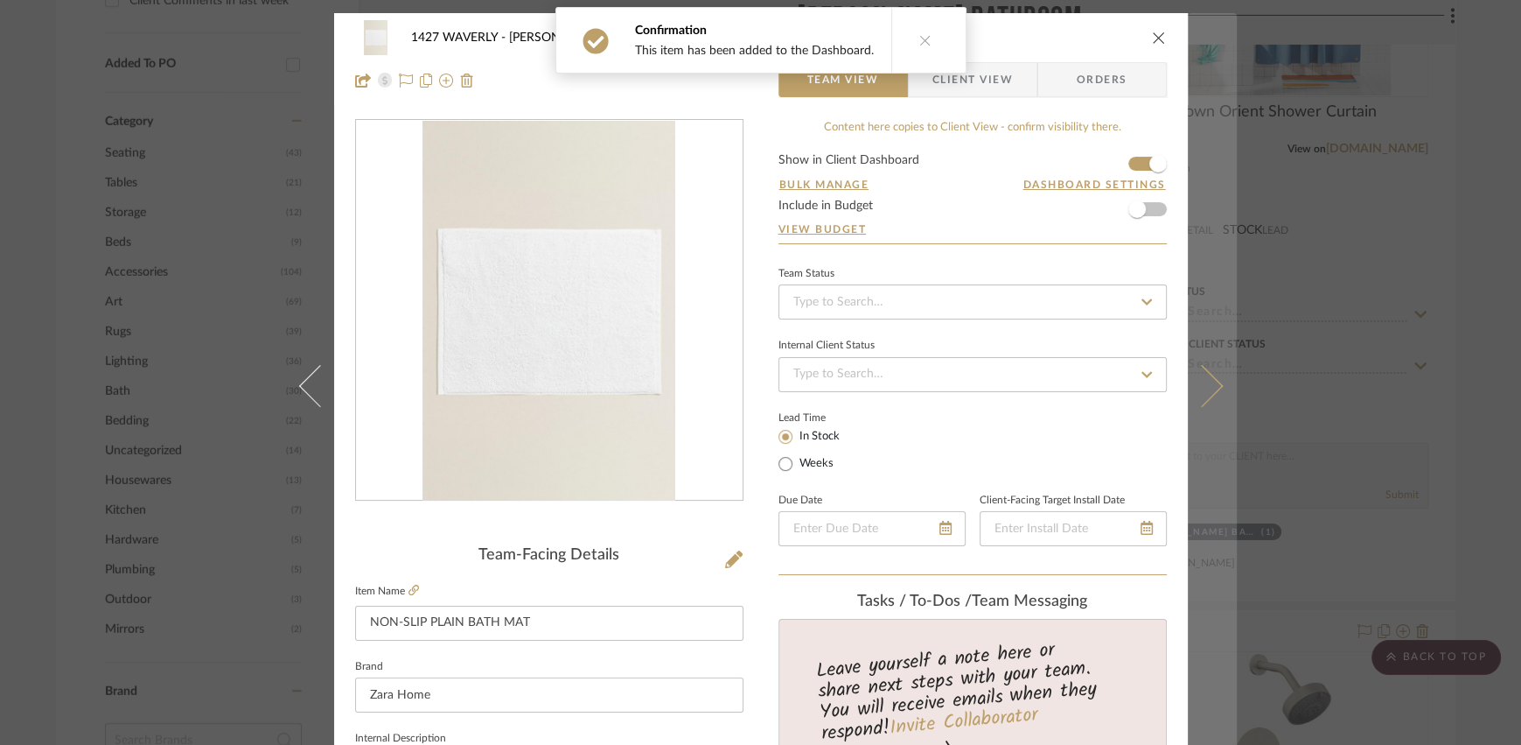
click at [1106, 377] on icon at bounding box center [1201, 385] width 42 height 42
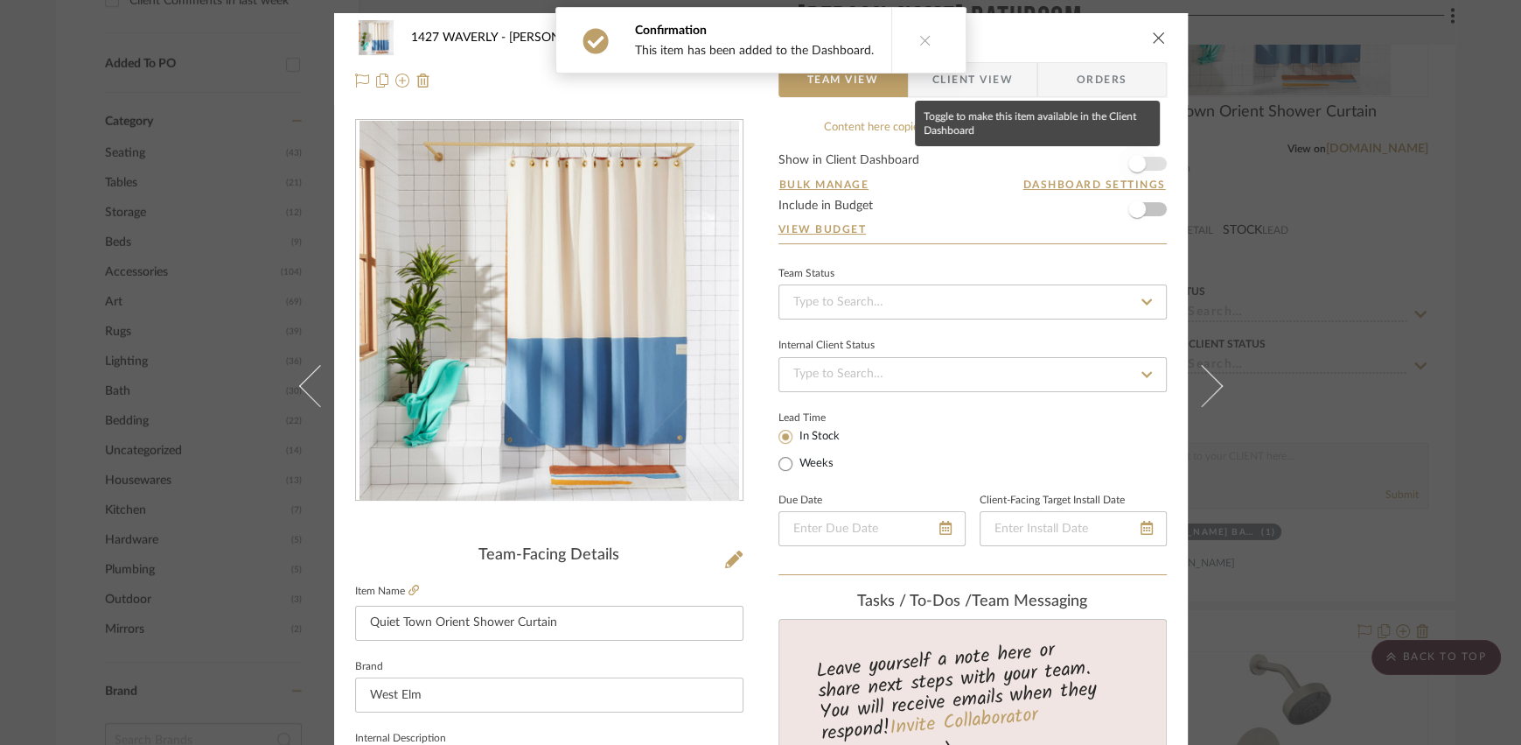
click at [1106, 156] on span "button" at bounding box center [1137, 163] width 17 height 17
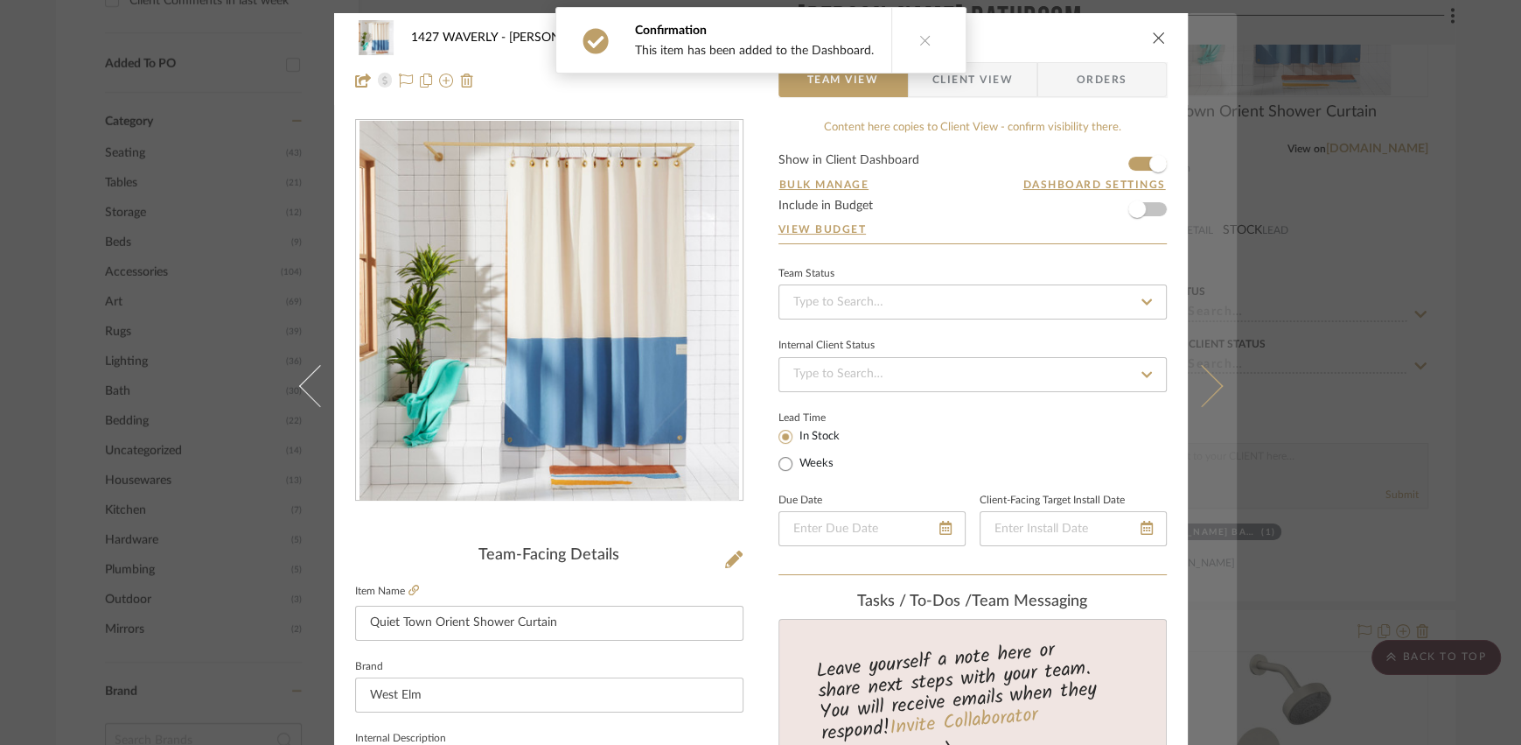
click at [1106, 346] on button at bounding box center [1212, 385] width 49 height 745
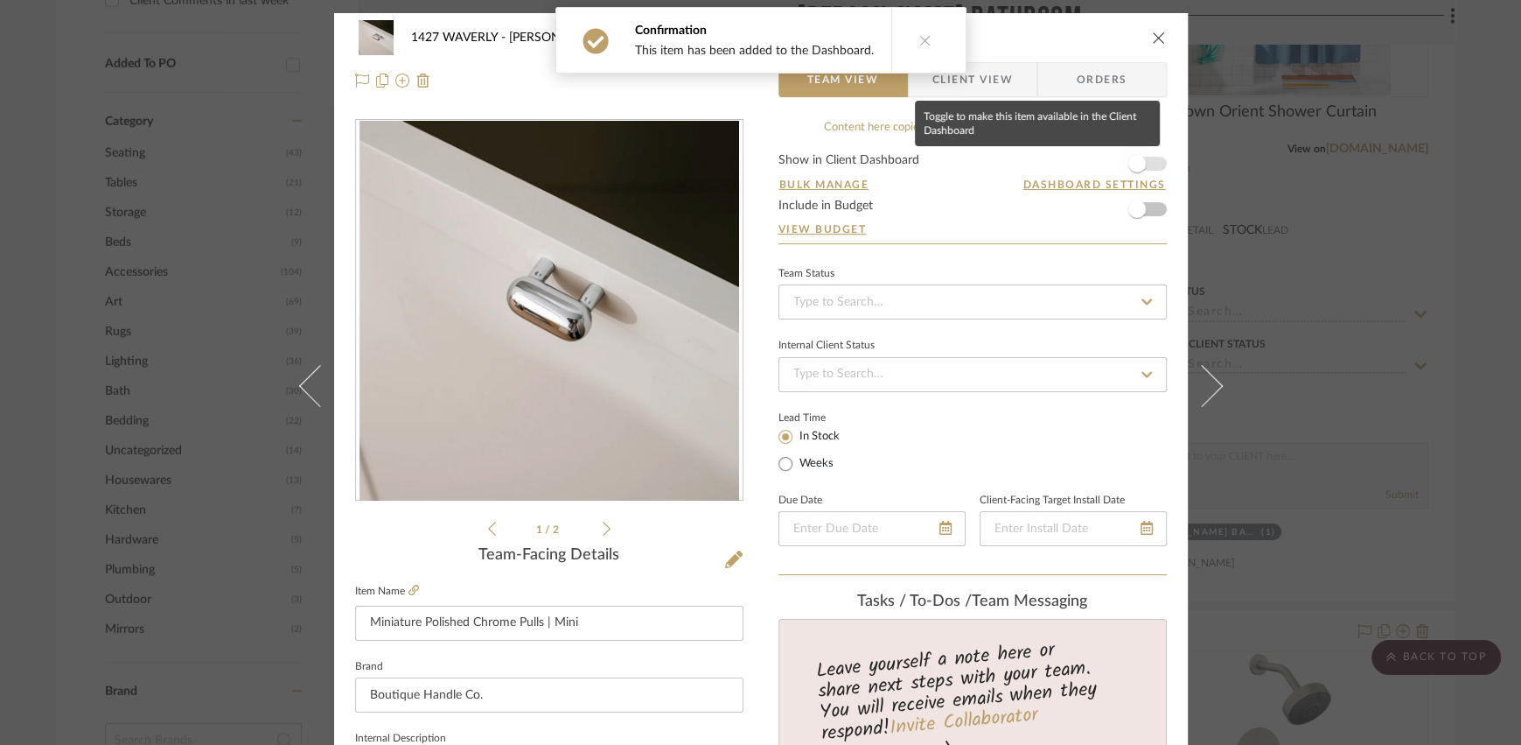
click at [1106, 162] on span "button" at bounding box center [1137, 163] width 17 height 17
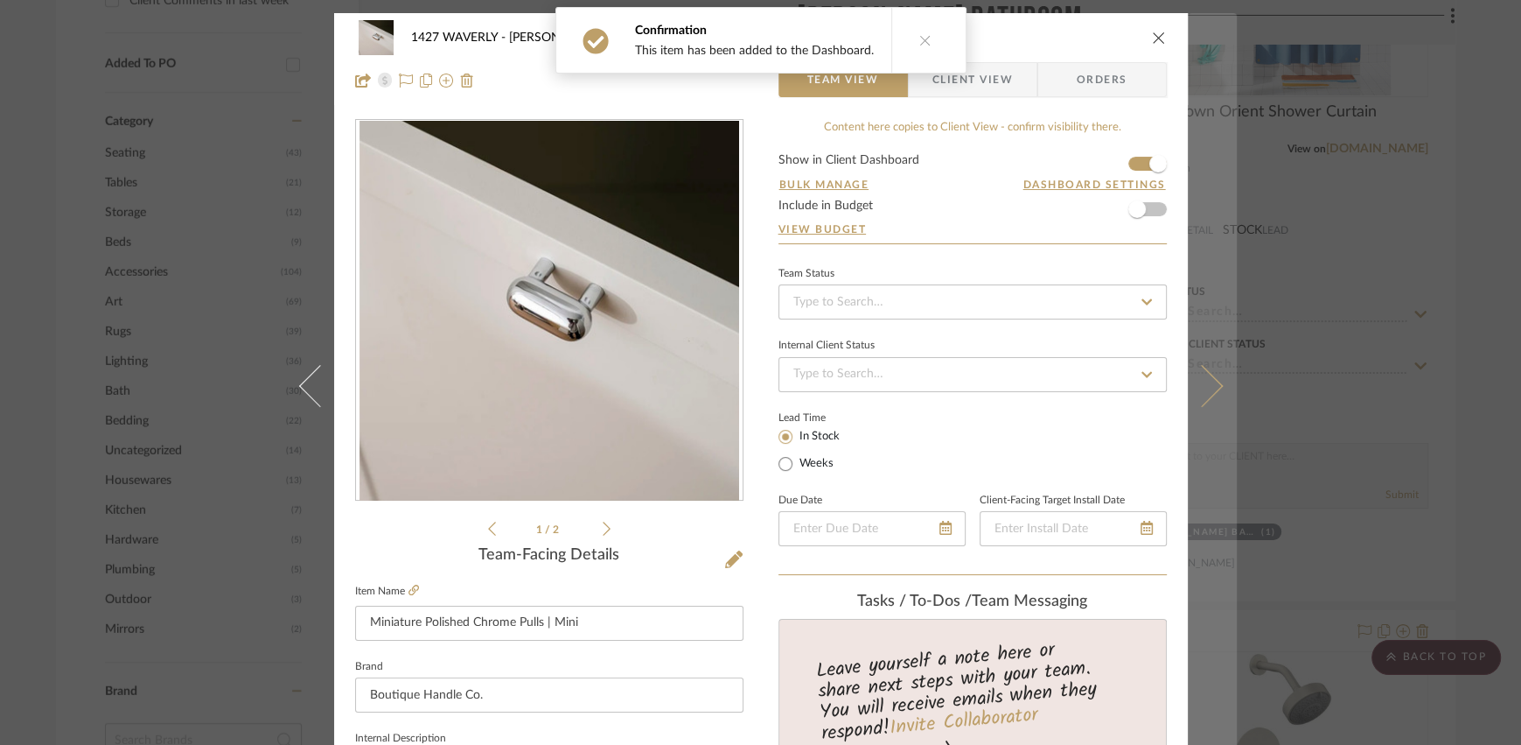
click at [1106, 290] on button at bounding box center [1212, 385] width 49 height 745
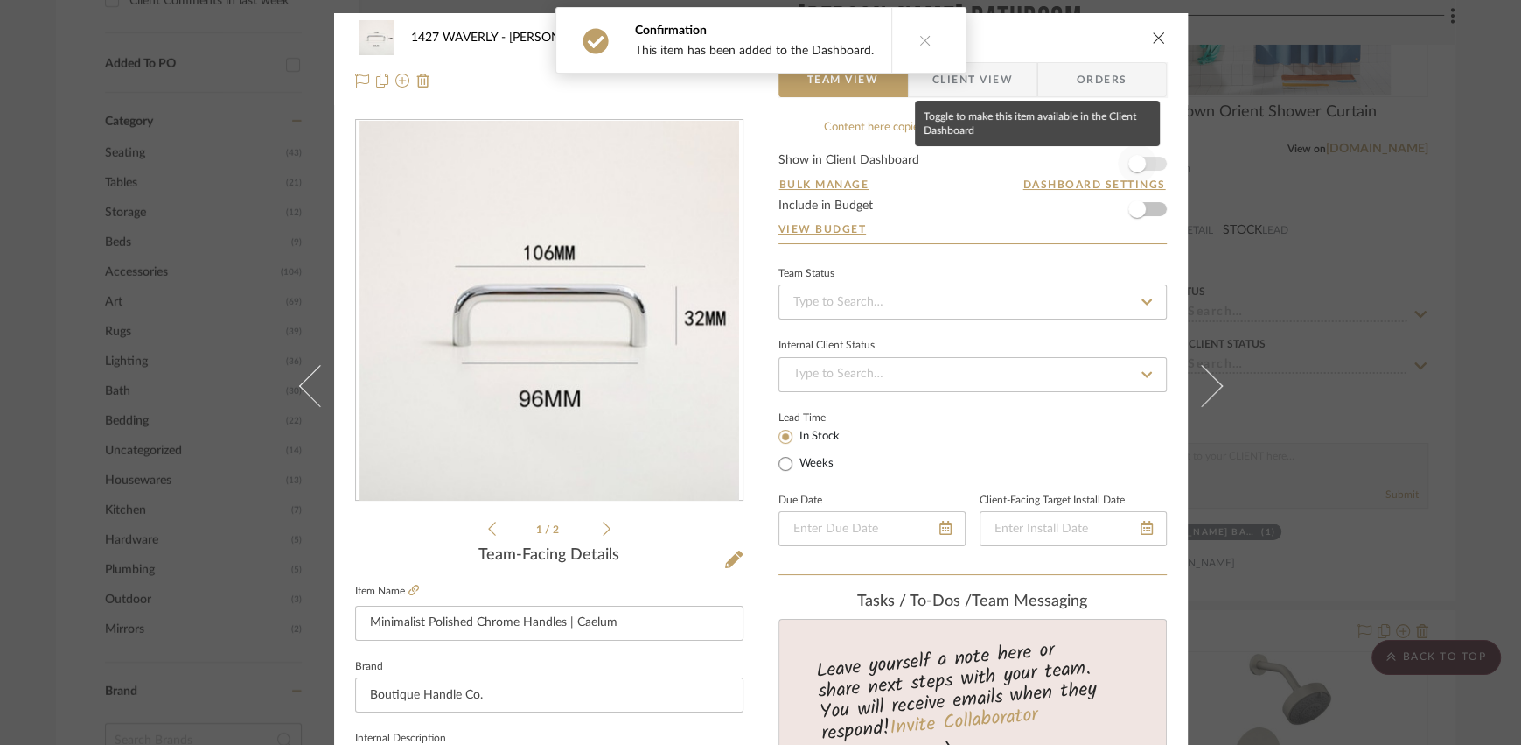
click at [1106, 164] on span "button" at bounding box center [1137, 163] width 17 height 17
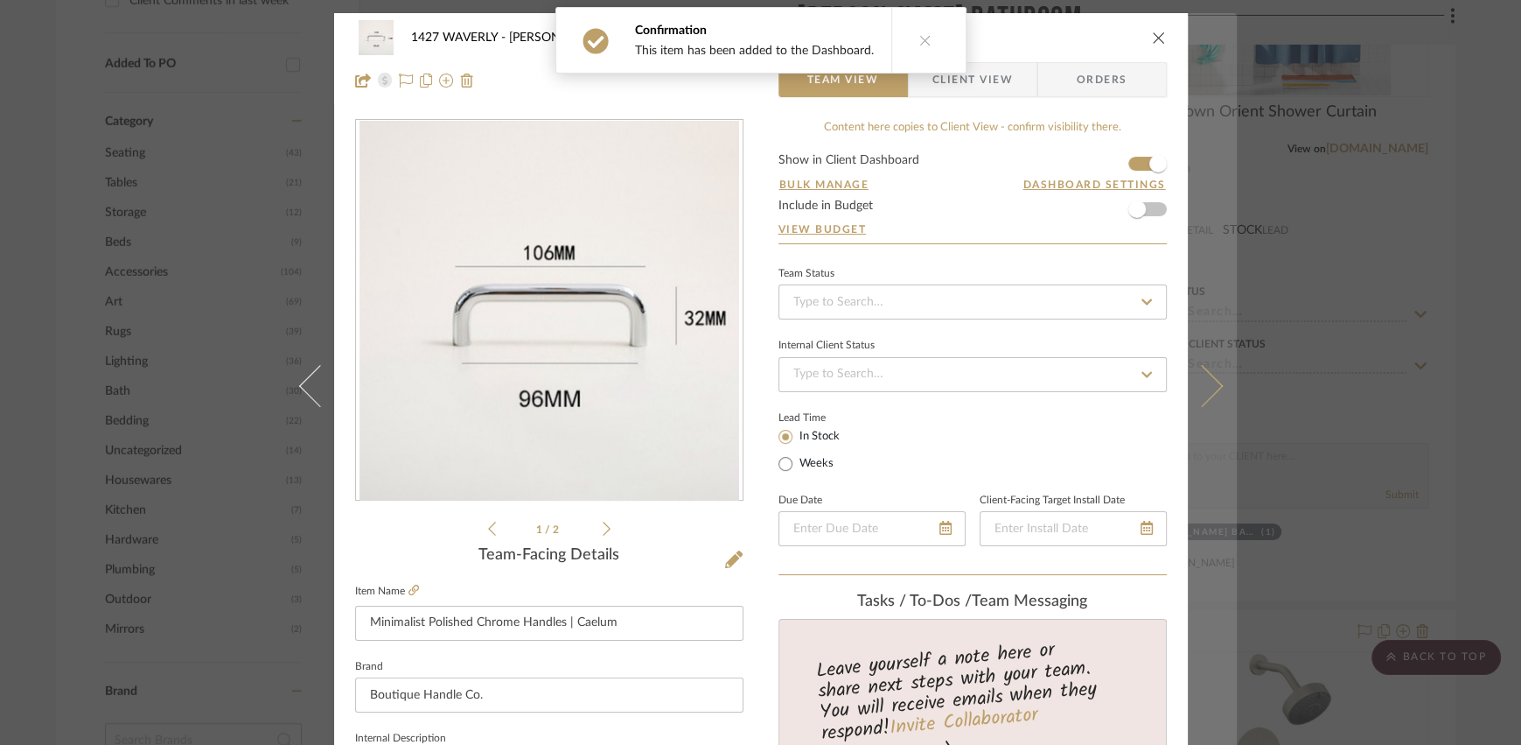
click at [1106, 346] on button at bounding box center [1212, 385] width 49 height 745
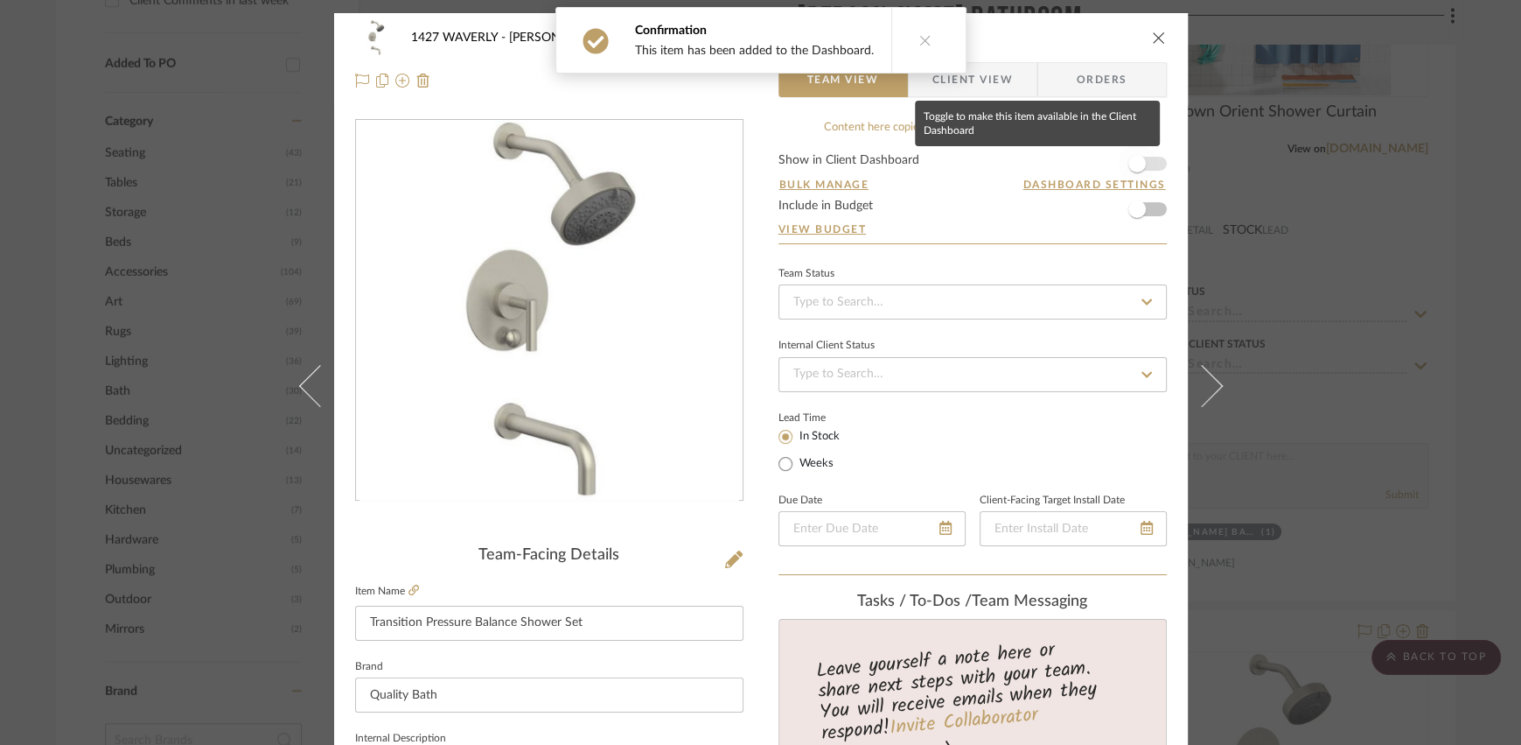
click at [1106, 168] on span "button" at bounding box center [1137, 163] width 17 height 17
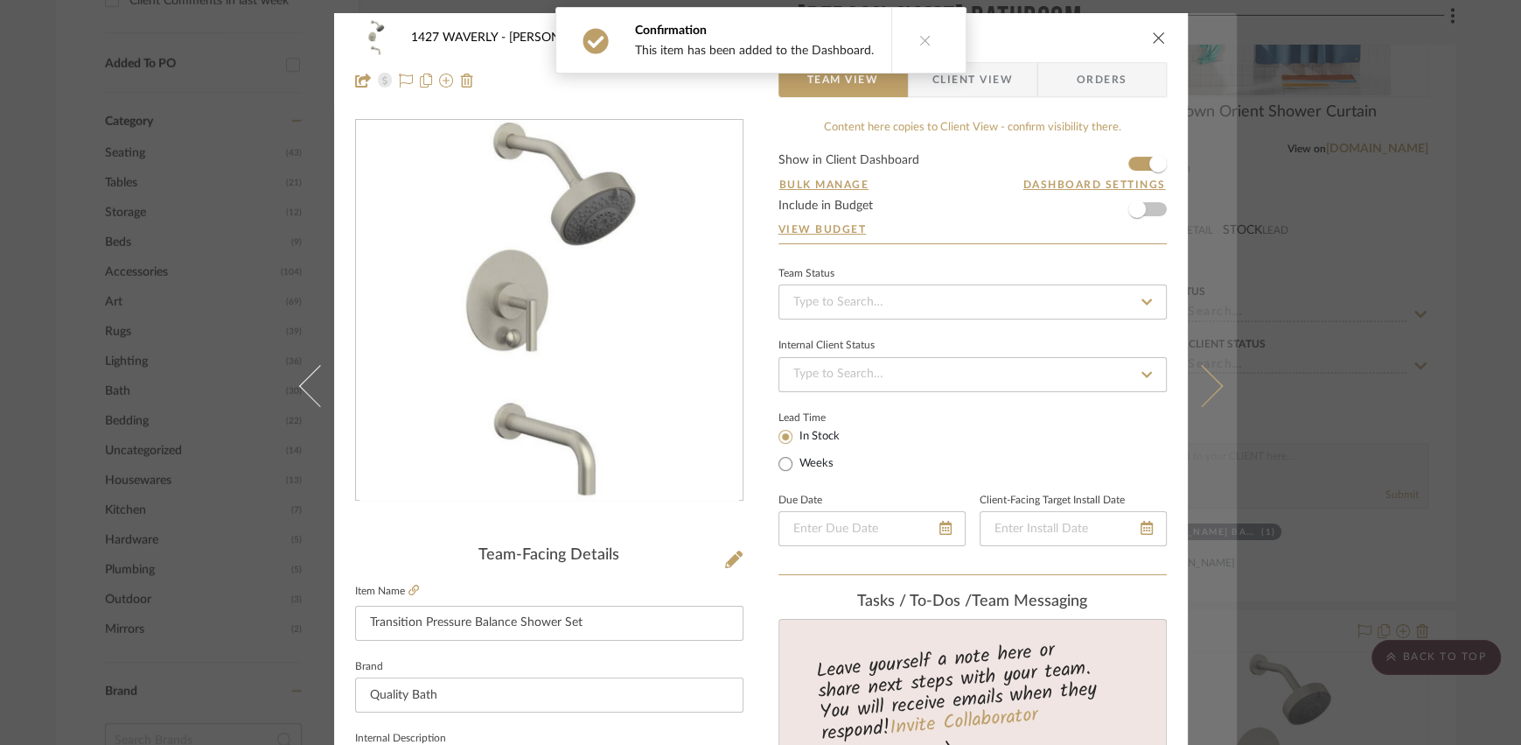
click at [1106, 370] on button at bounding box center [1212, 385] width 49 height 745
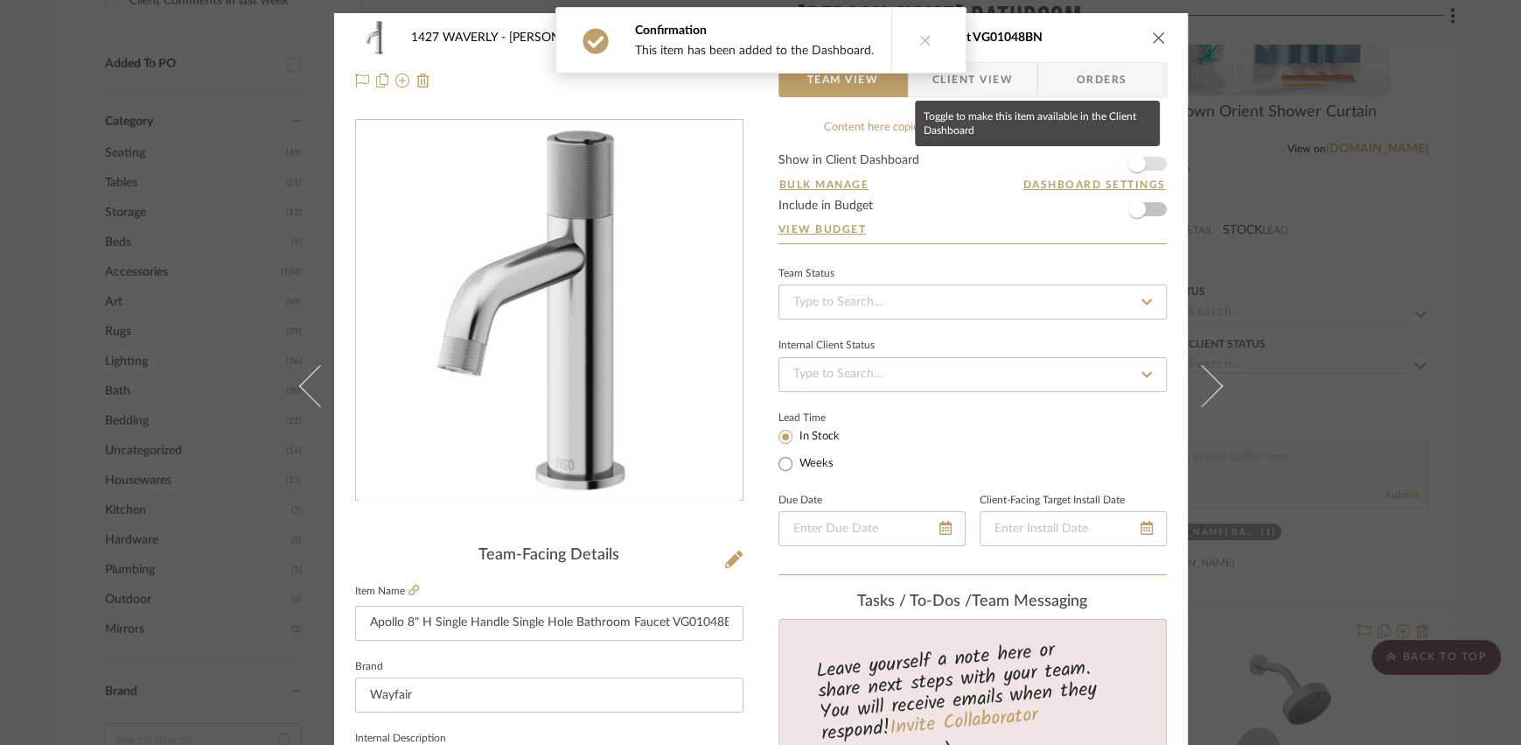
click at [1106, 169] on span "button" at bounding box center [1137, 163] width 17 height 17
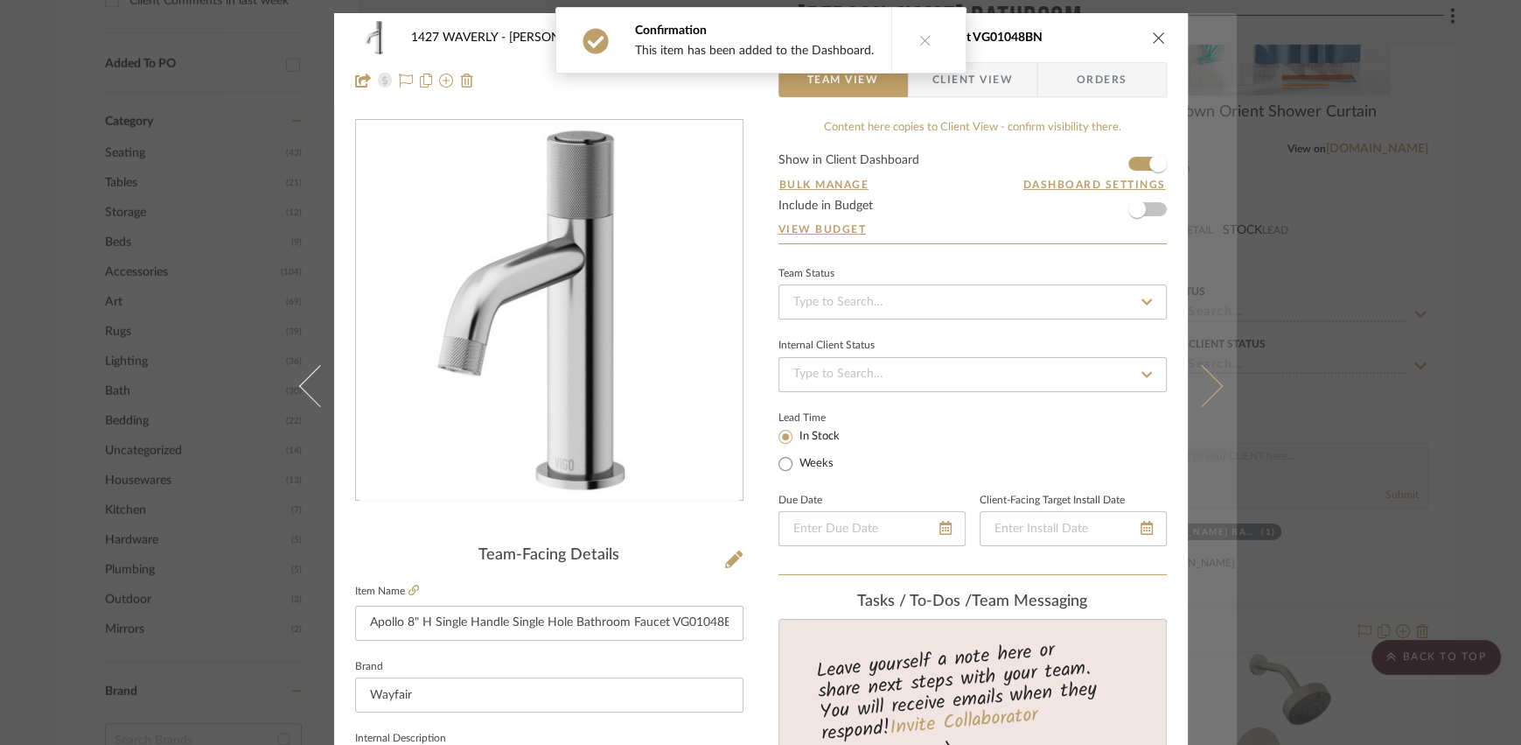
click at [1106, 298] on button at bounding box center [1212, 385] width 49 height 745
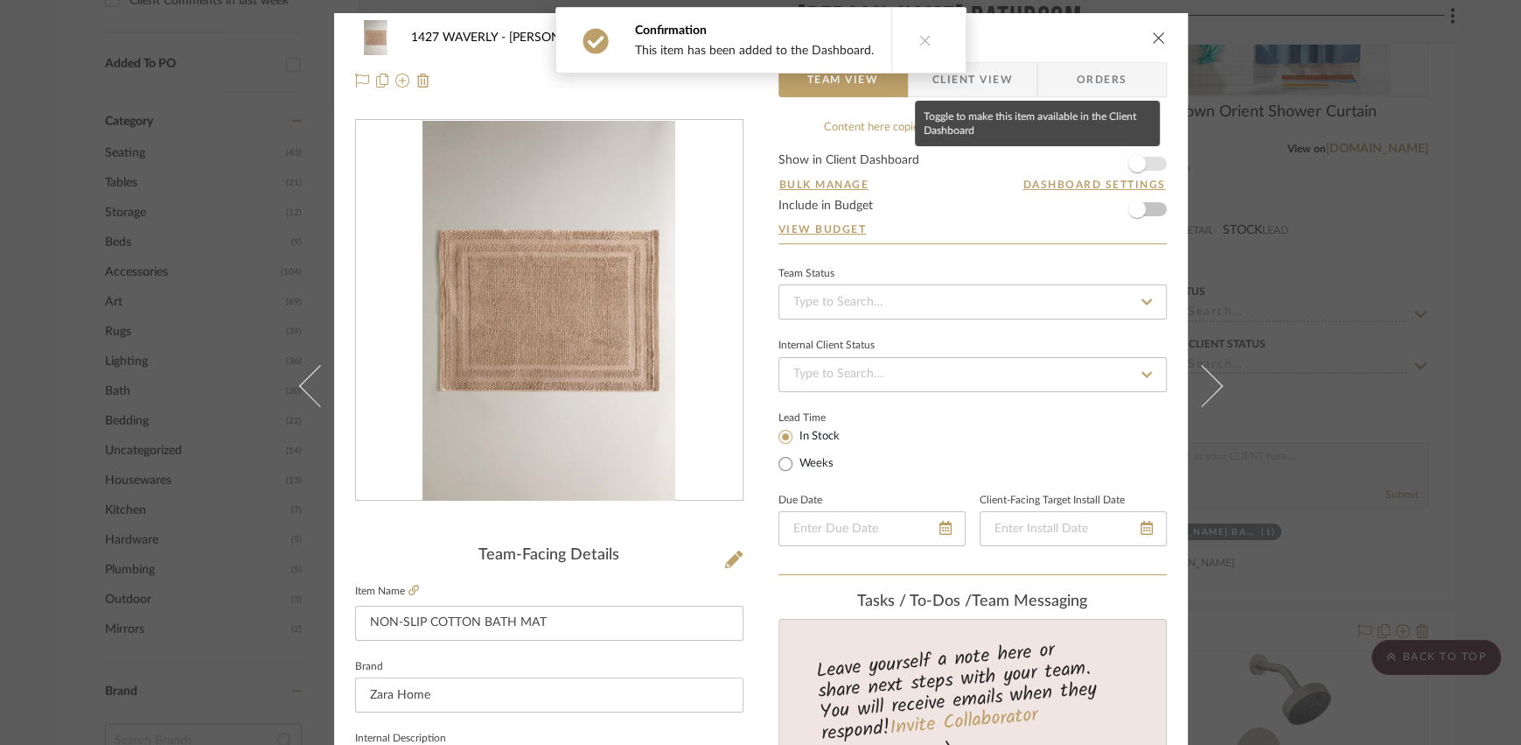
click at [1106, 162] on span "button" at bounding box center [1137, 163] width 17 height 17
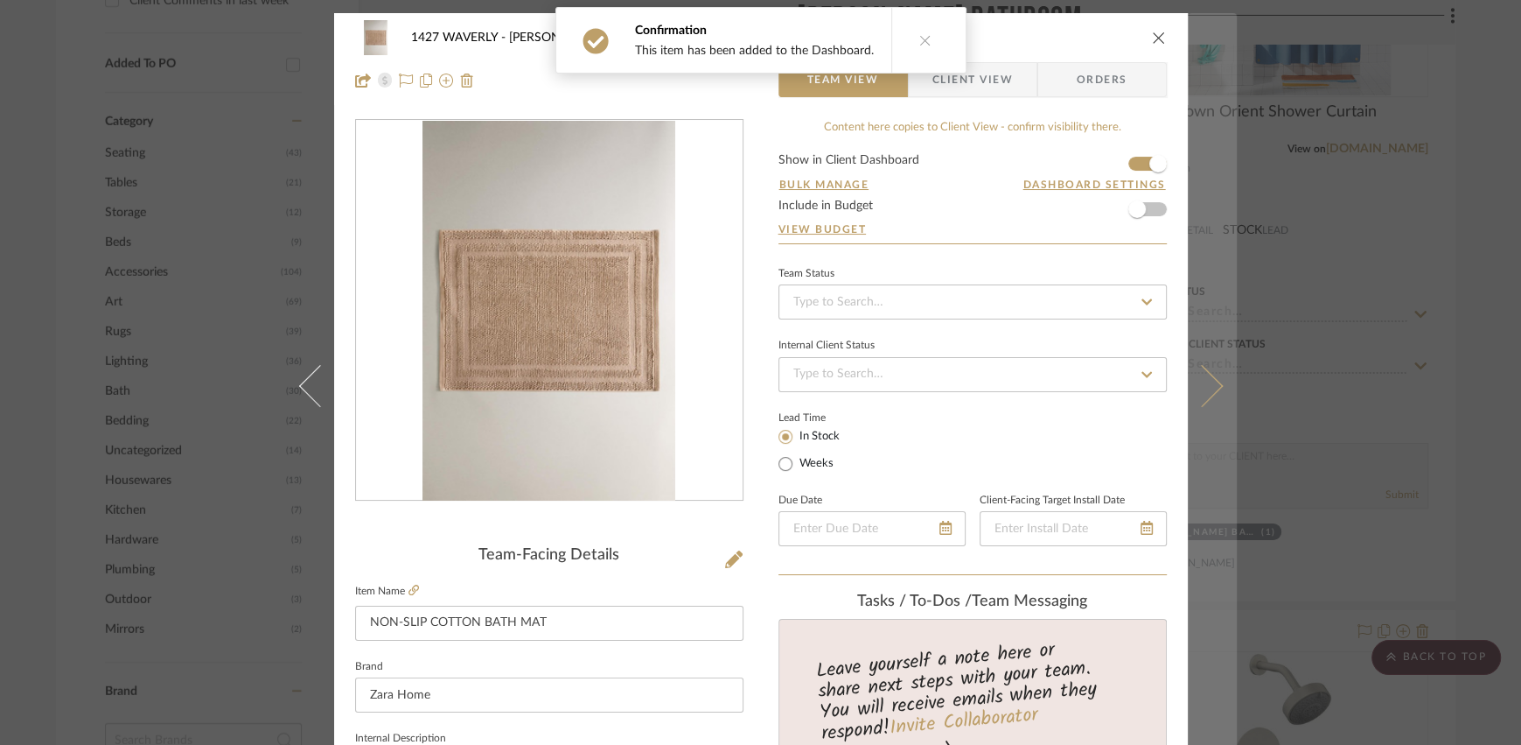
click at [1106, 379] on icon at bounding box center [1201, 385] width 42 height 42
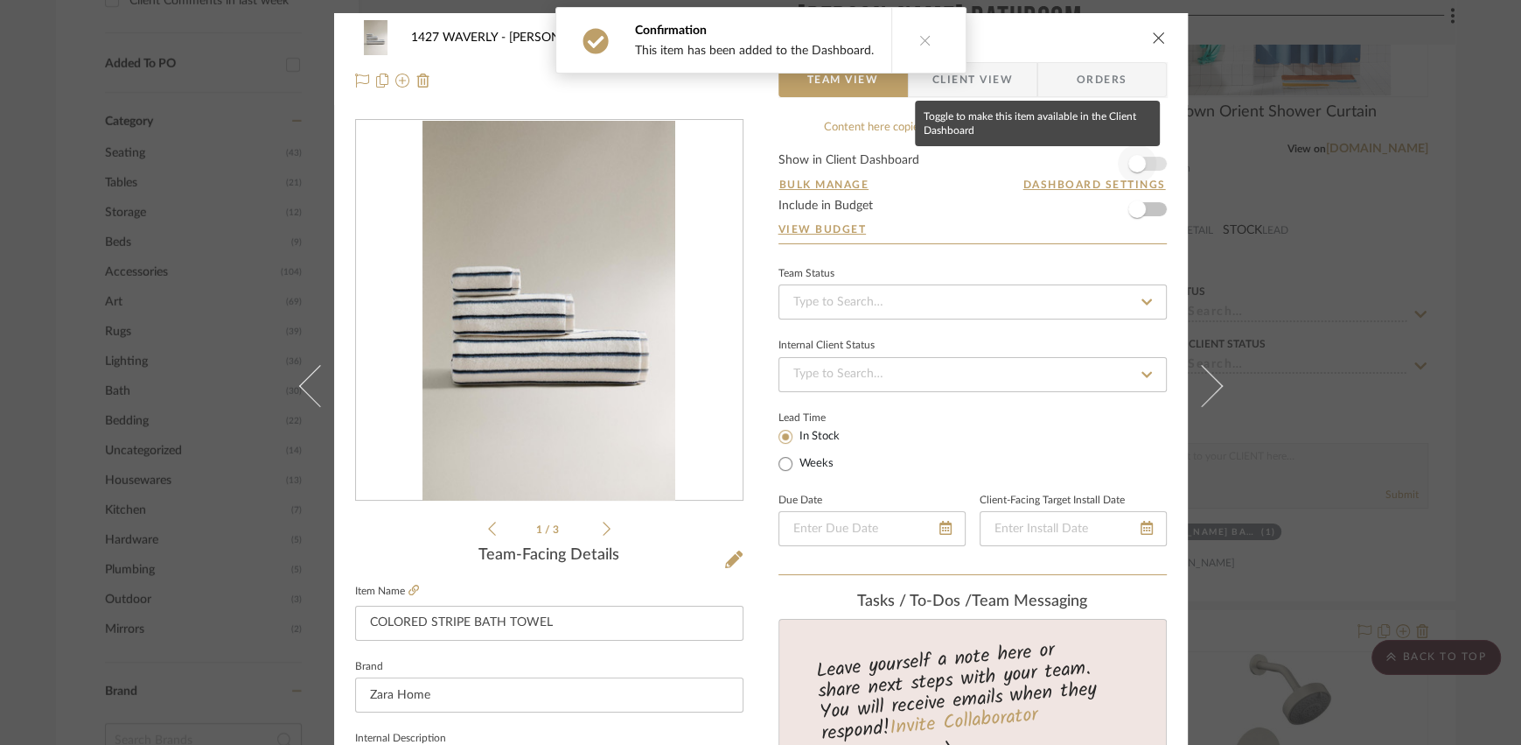
click at [1106, 169] on span "button" at bounding box center [1137, 163] width 17 height 17
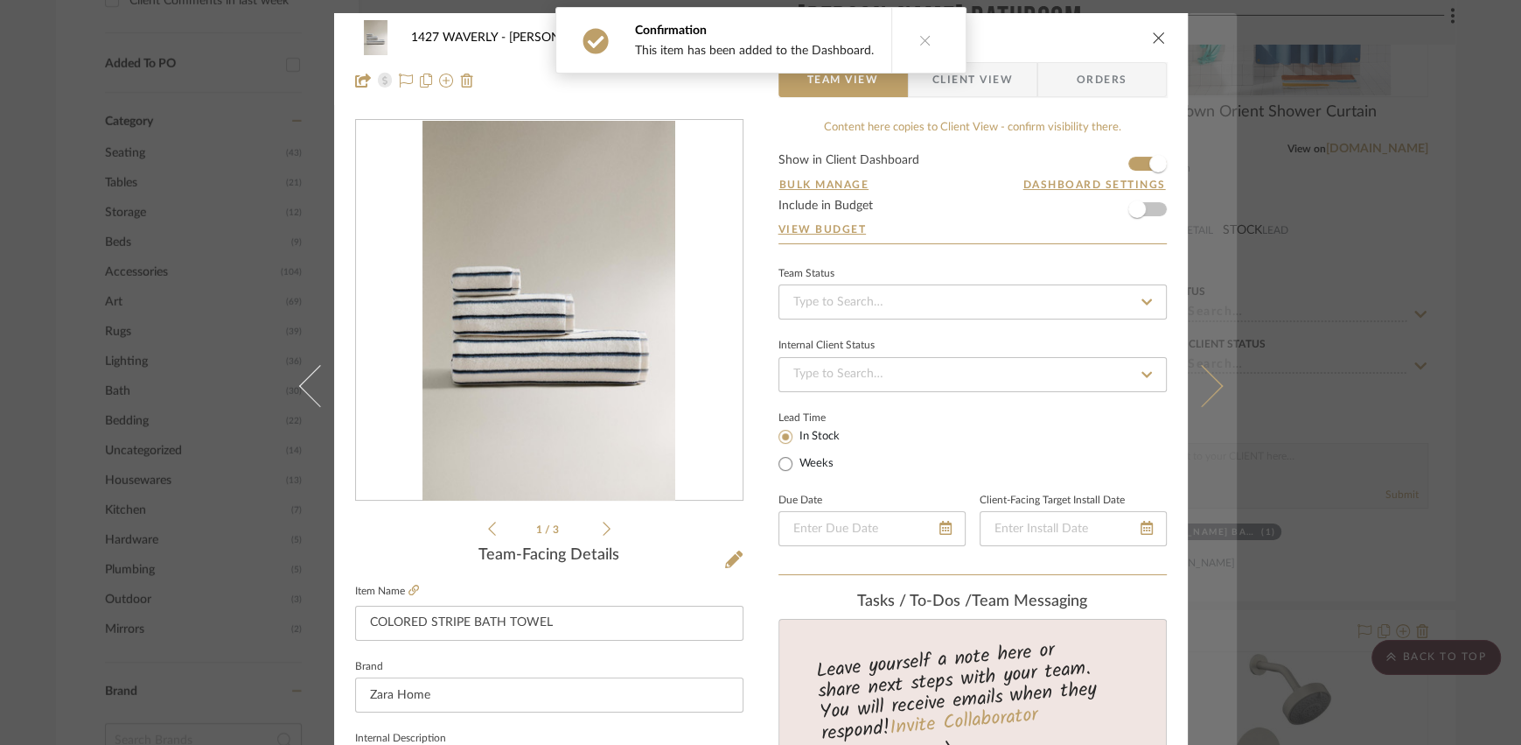
click at [1106, 392] on icon at bounding box center [1201, 385] width 42 height 42
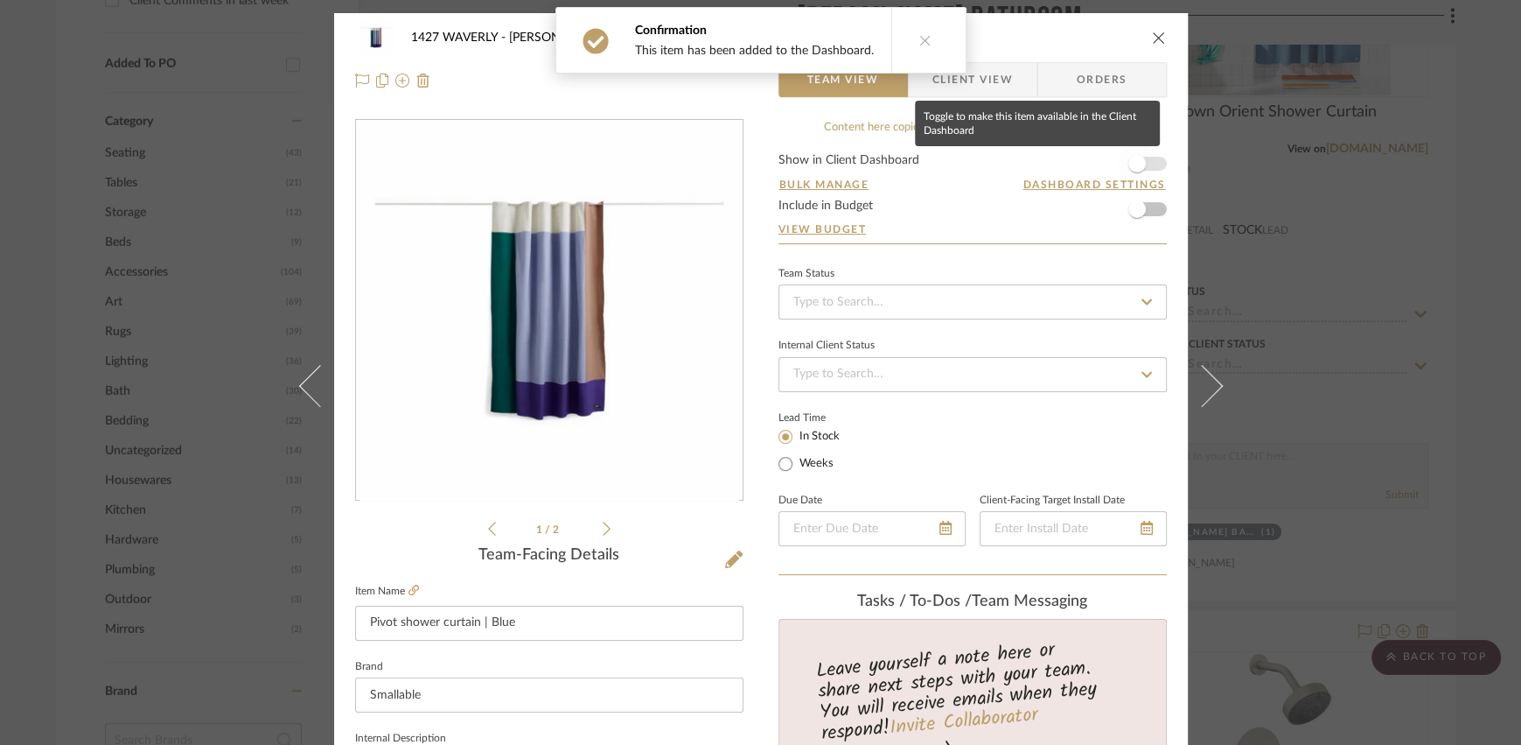
click at [1106, 168] on span "button" at bounding box center [1137, 163] width 17 height 17
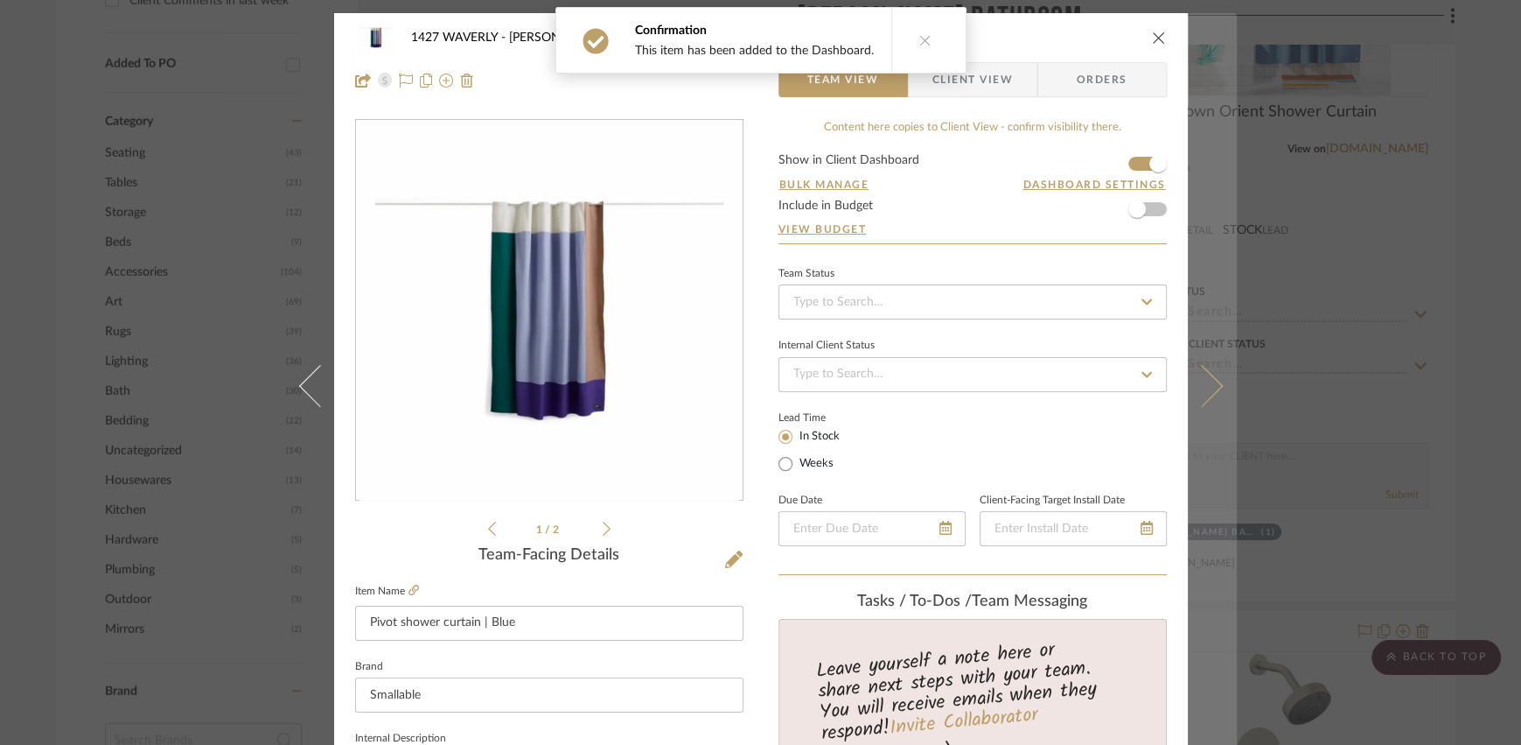
click at [1106, 361] on button at bounding box center [1212, 385] width 49 height 745
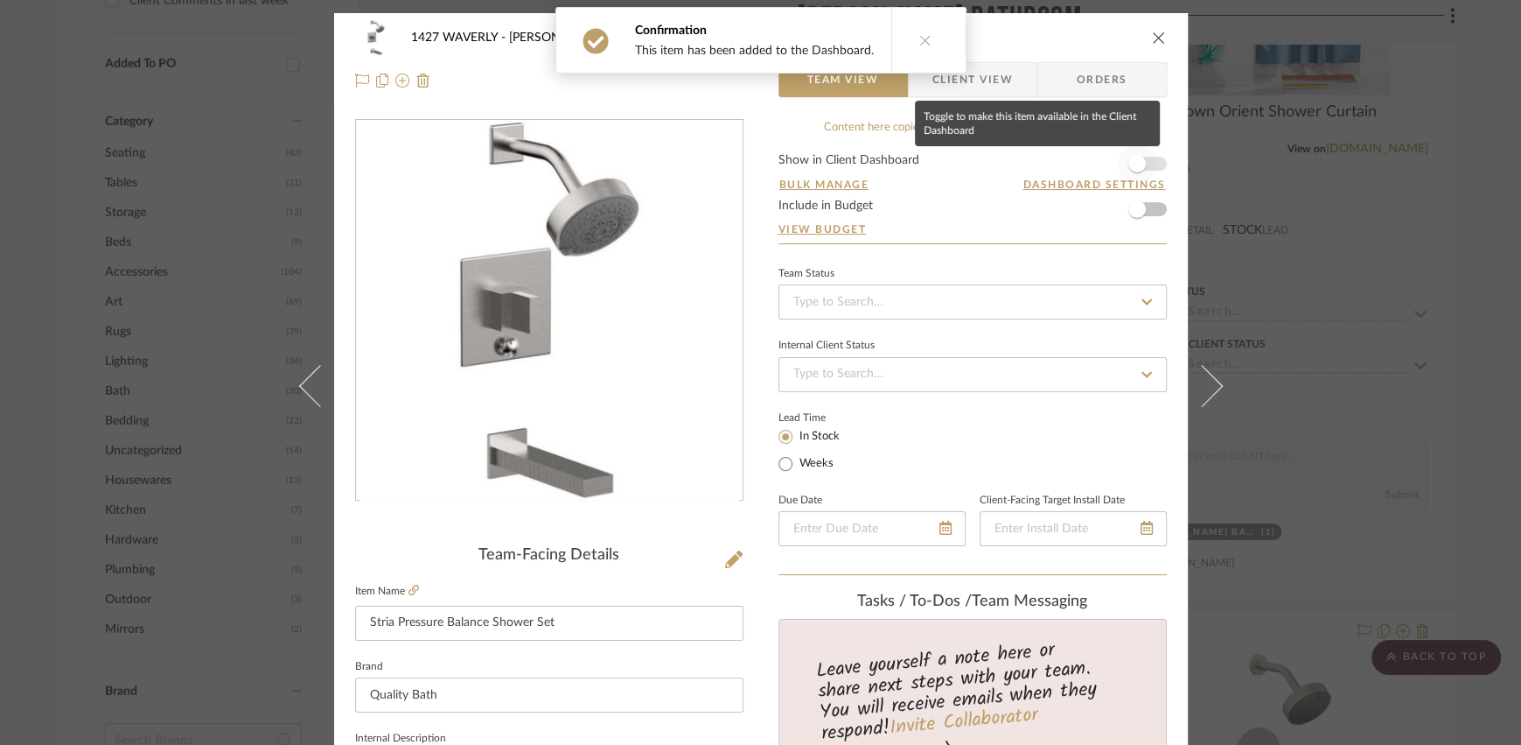
click at [1106, 157] on span "button" at bounding box center [1137, 163] width 17 height 17
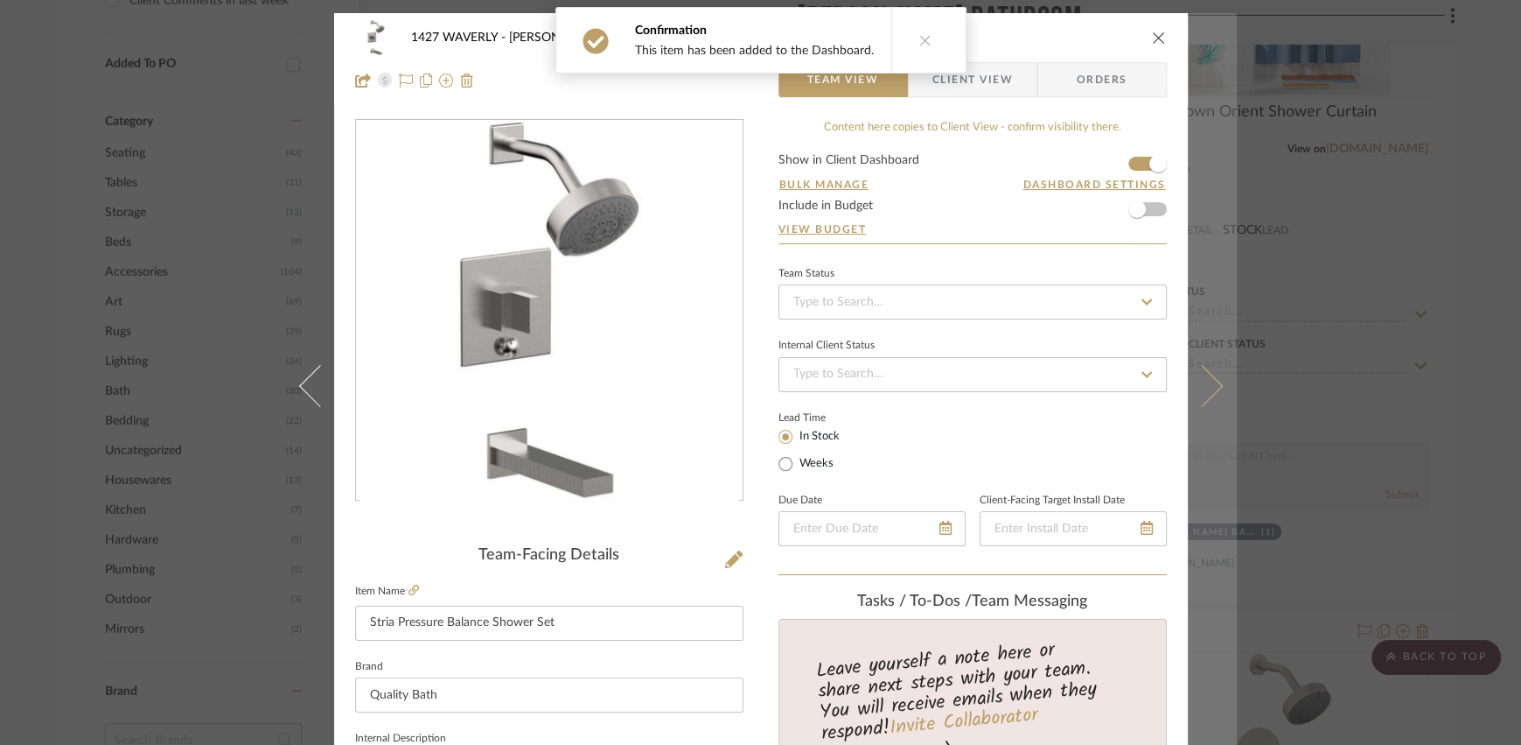
click at [1106, 339] on button at bounding box center [1212, 385] width 49 height 745
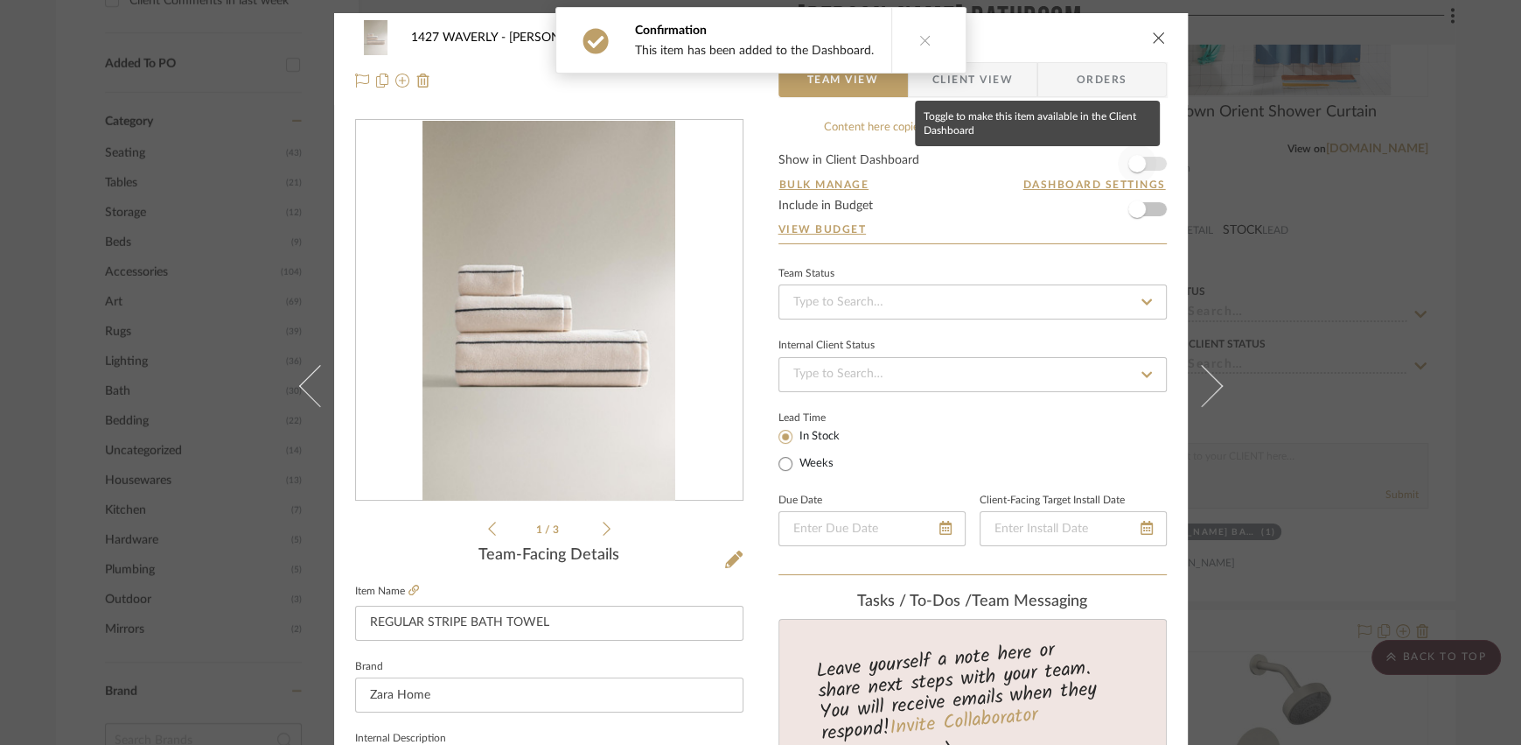
click at [1106, 161] on span "button" at bounding box center [1137, 163] width 17 height 17
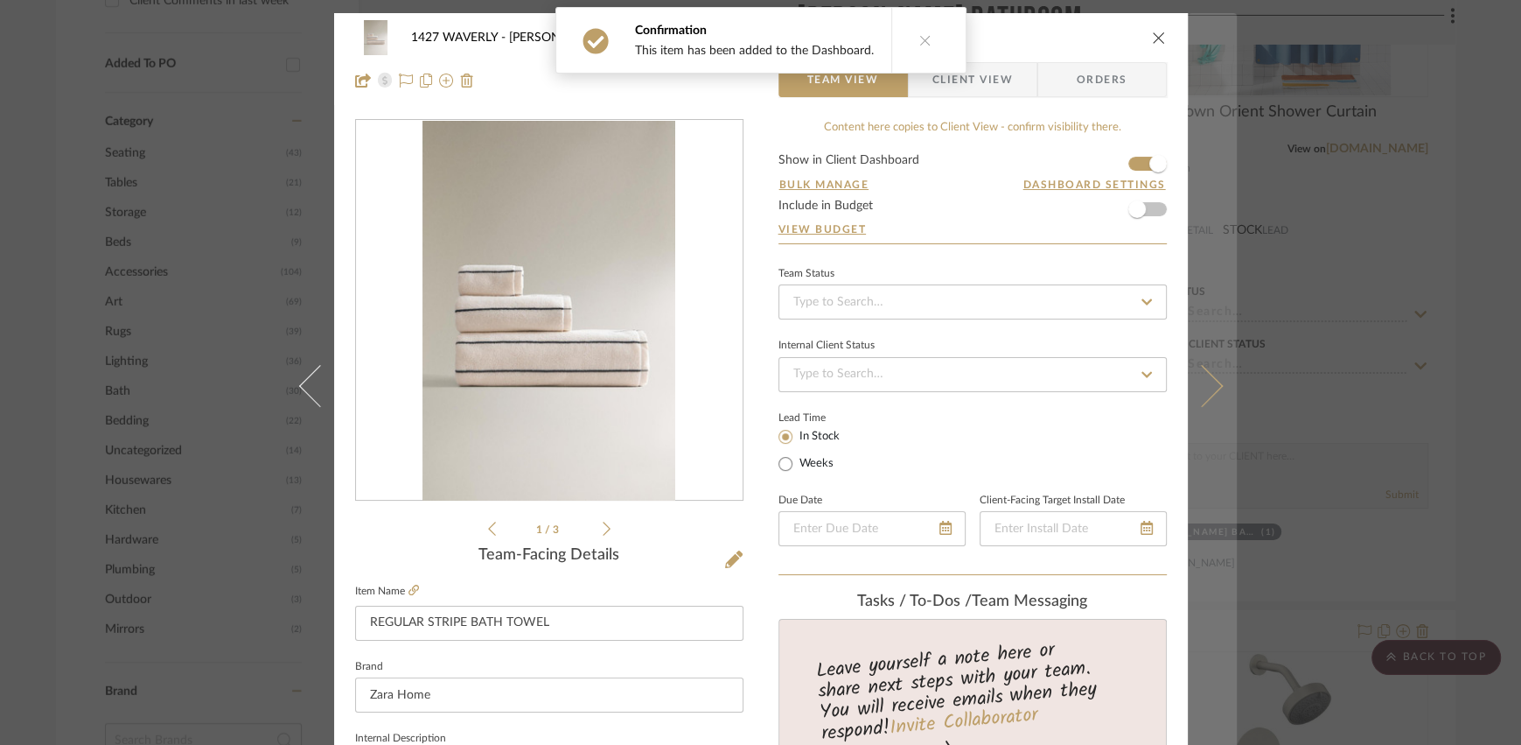
click at [1106, 416] on button at bounding box center [1212, 385] width 49 height 745
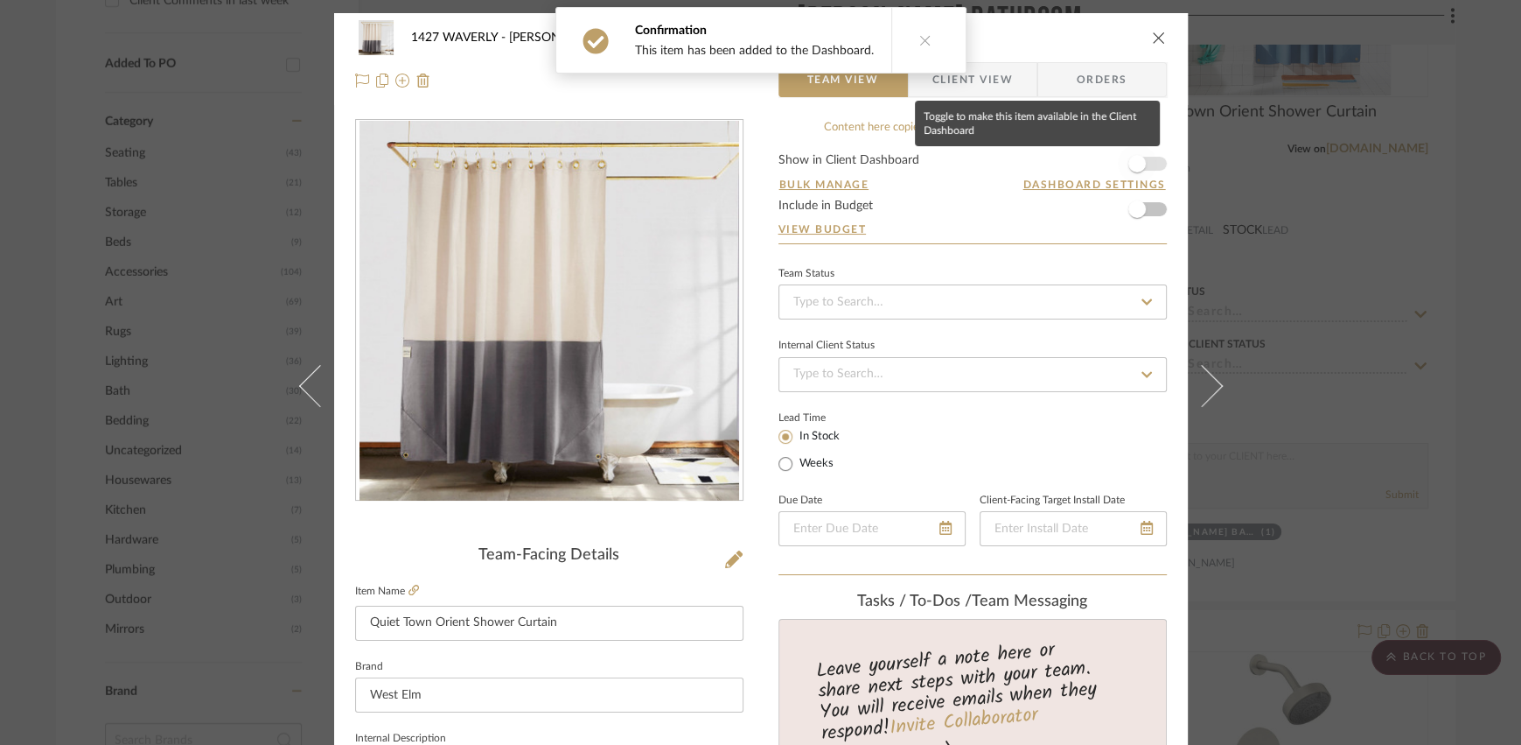
click at [1106, 166] on span "button" at bounding box center [1137, 163] width 17 height 17
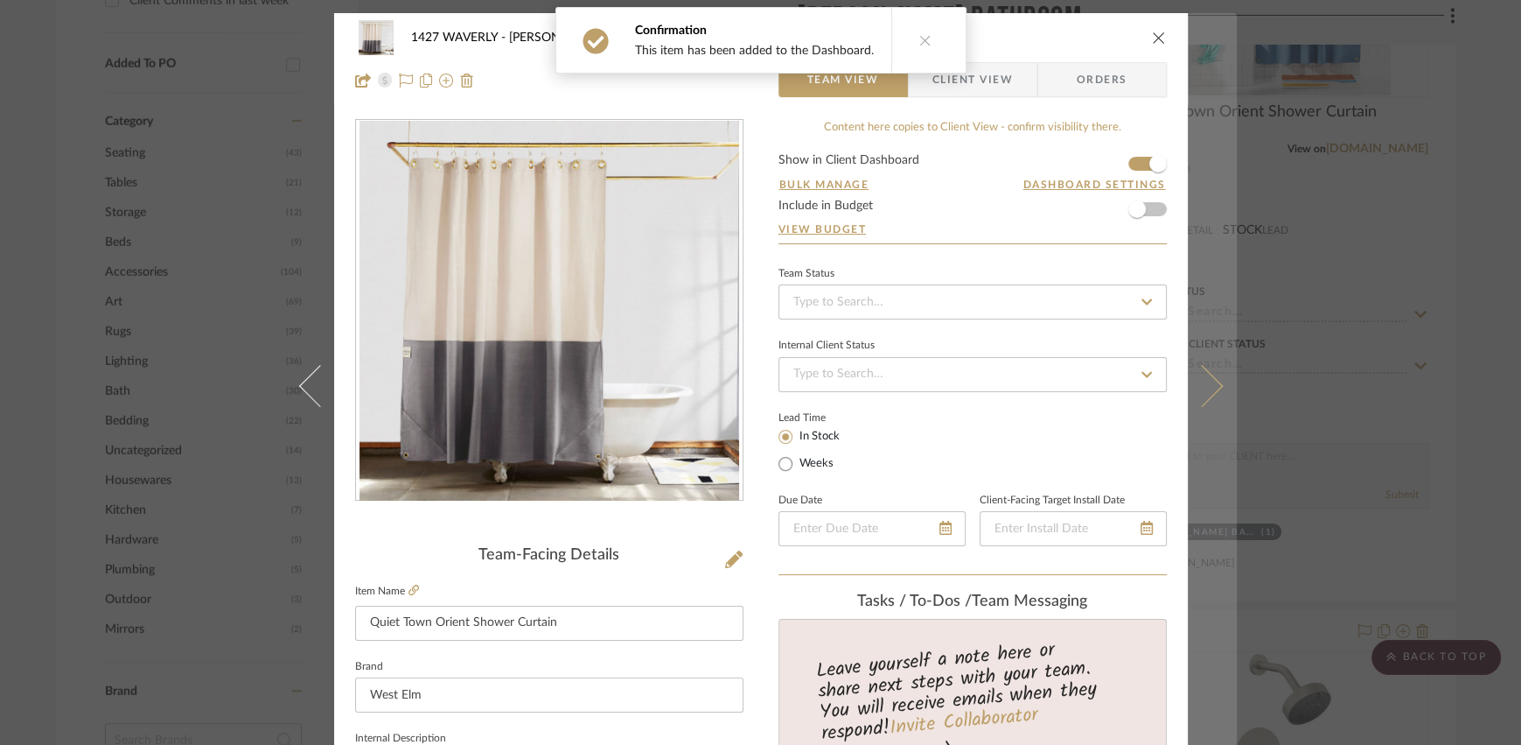
click at [1106, 268] on button at bounding box center [1212, 385] width 49 height 745
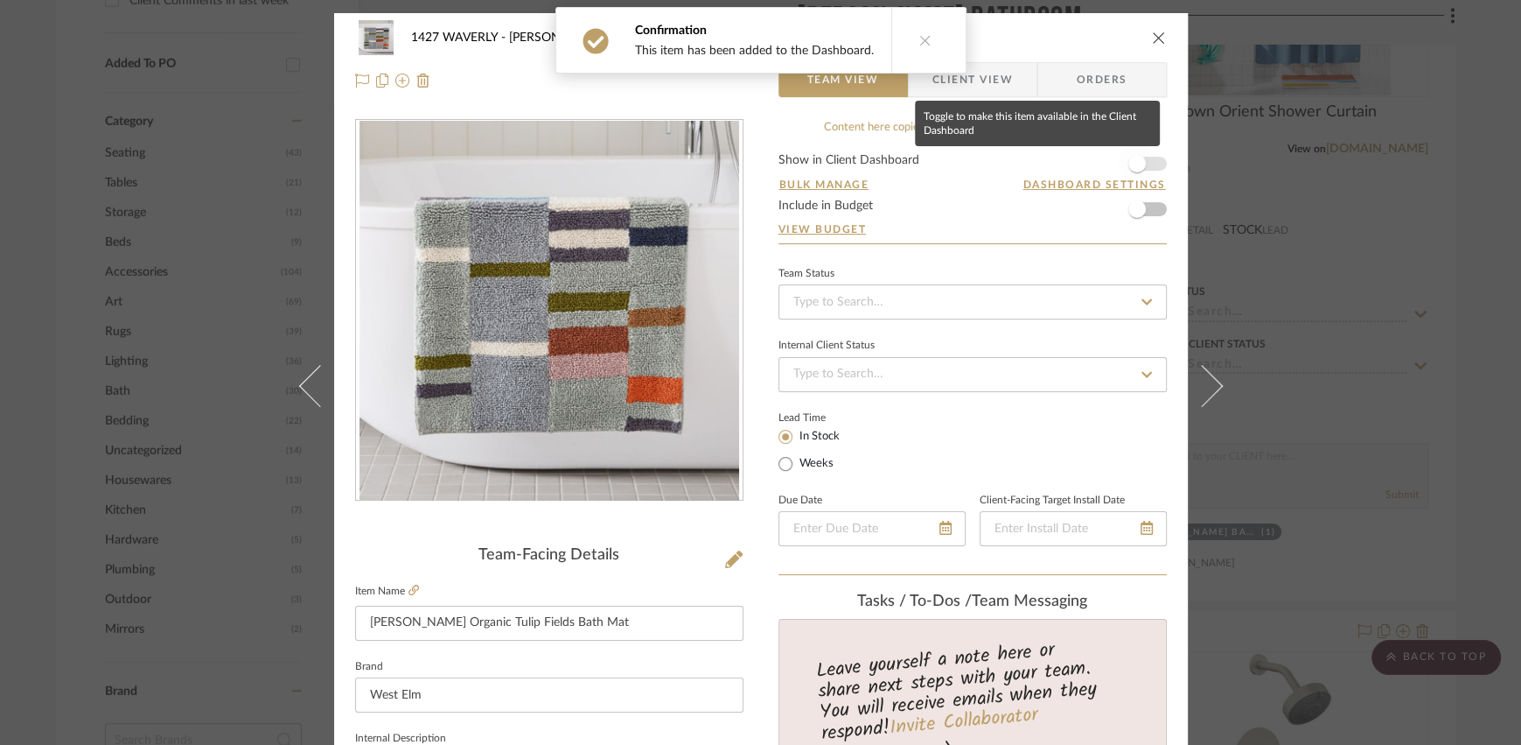
click at [1106, 155] on span "button" at bounding box center [1137, 163] width 17 height 17
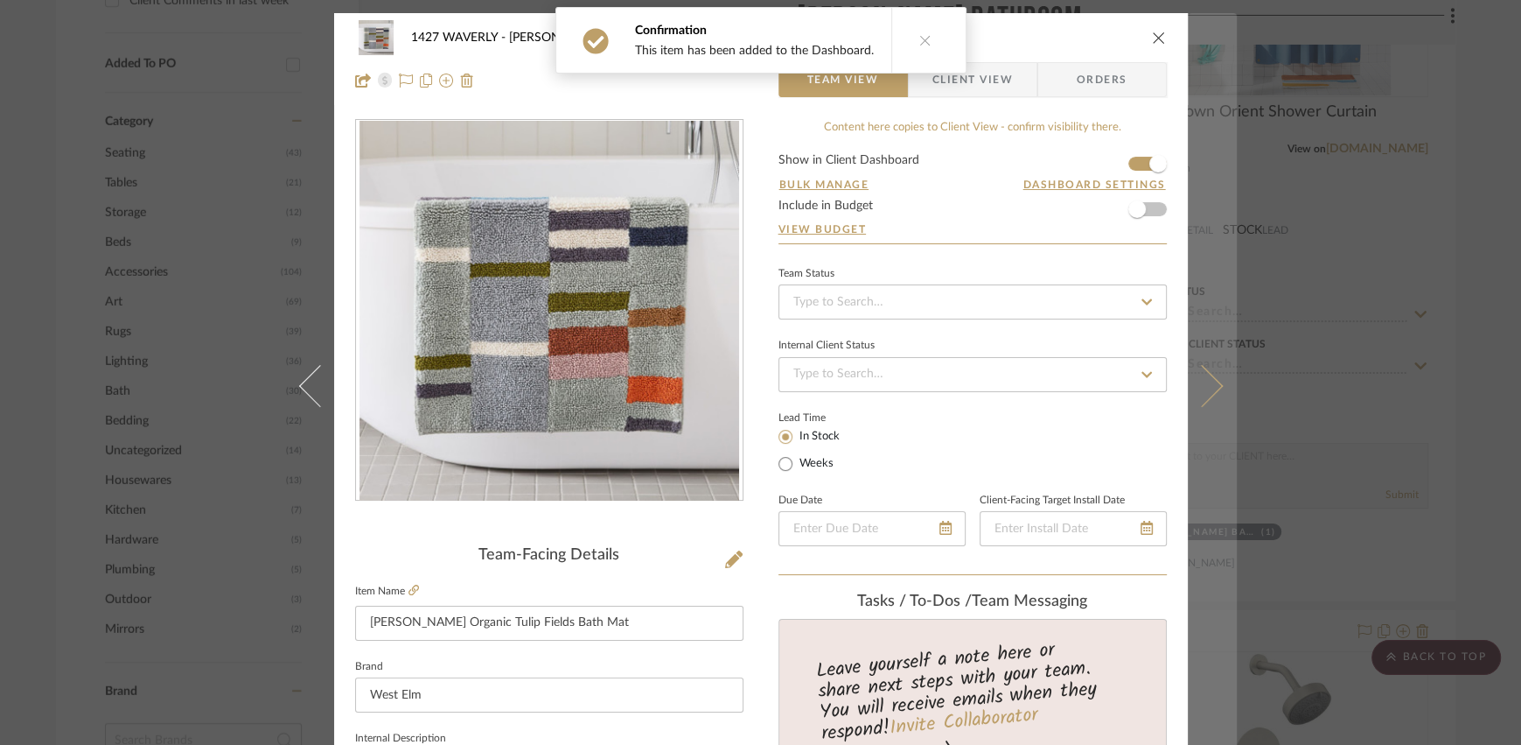
click at [1106, 326] on button at bounding box center [1212, 385] width 49 height 745
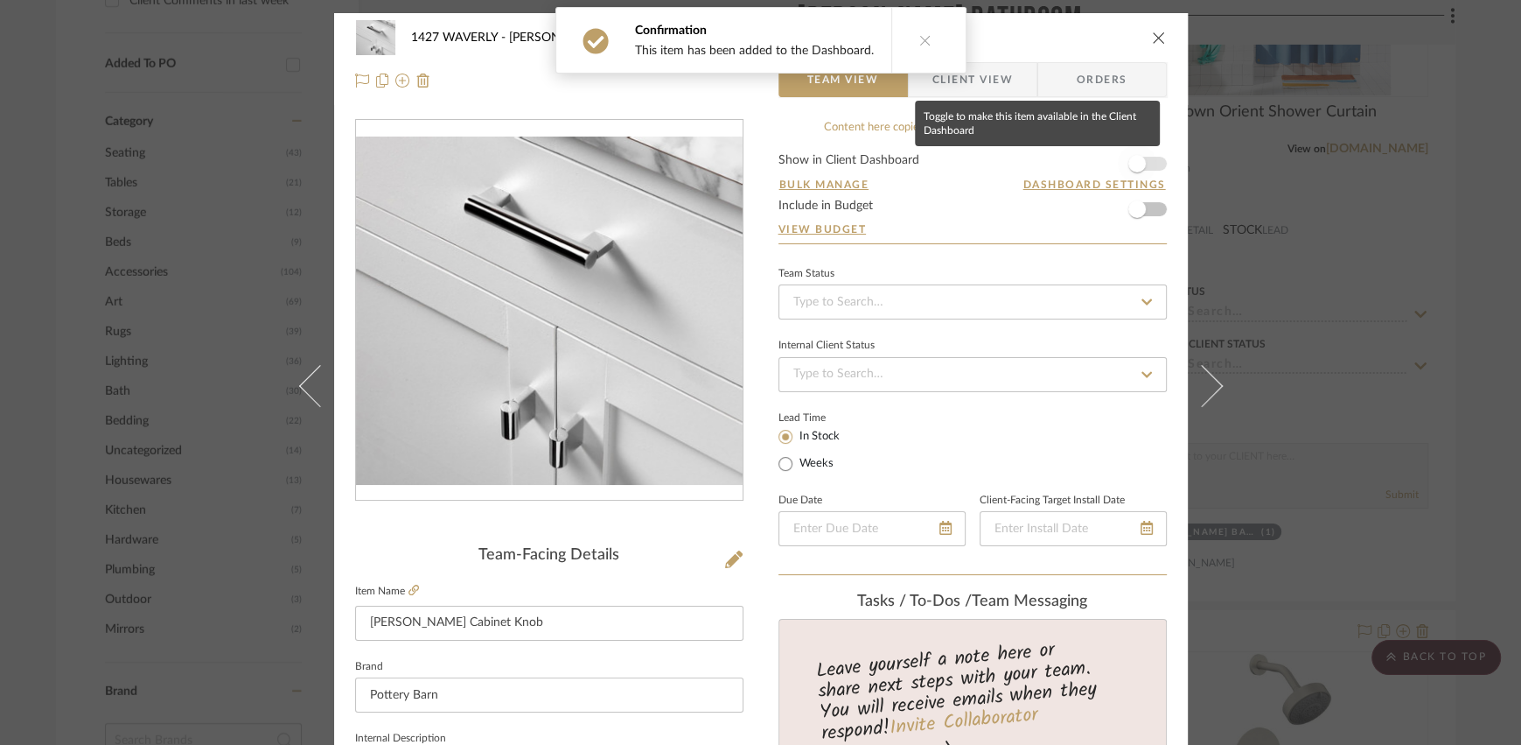
click at [1106, 157] on span "button" at bounding box center [1137, 163] width 17 height 17
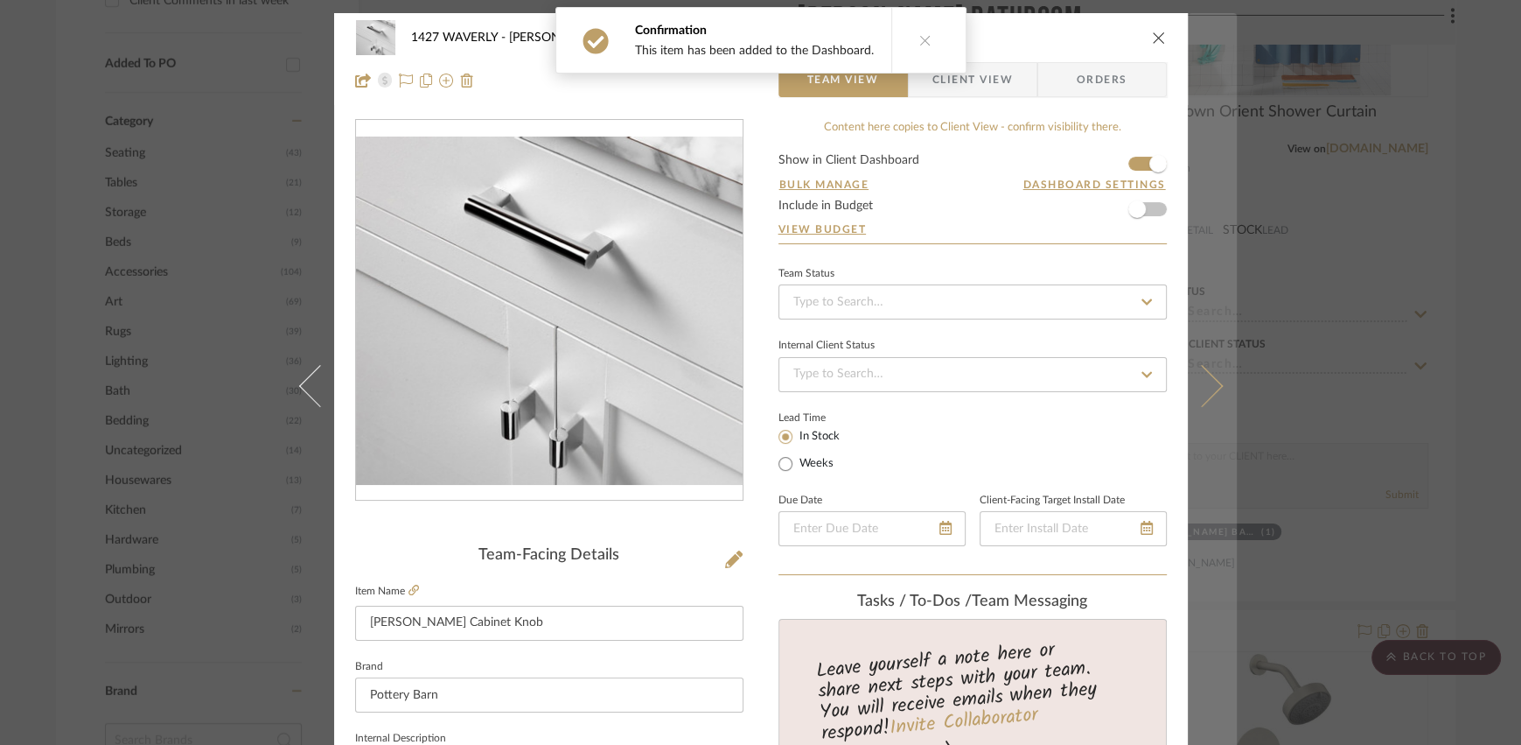
click at [1106, 381] on icon at bounding box center [1201, 385] width 42 height 42
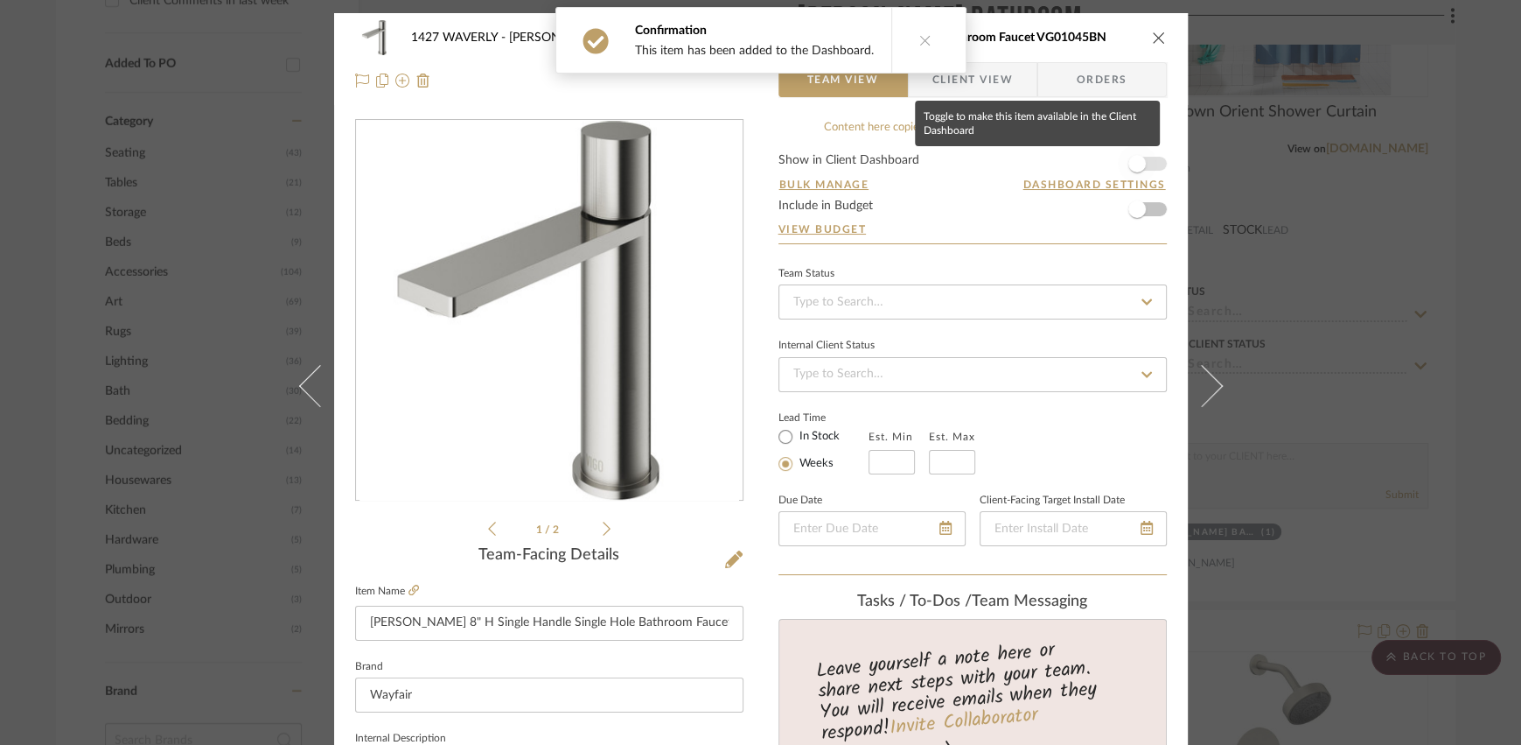
click at [1106, 165] on span "button" at bounding box center [1137, 163] width 38 height 38
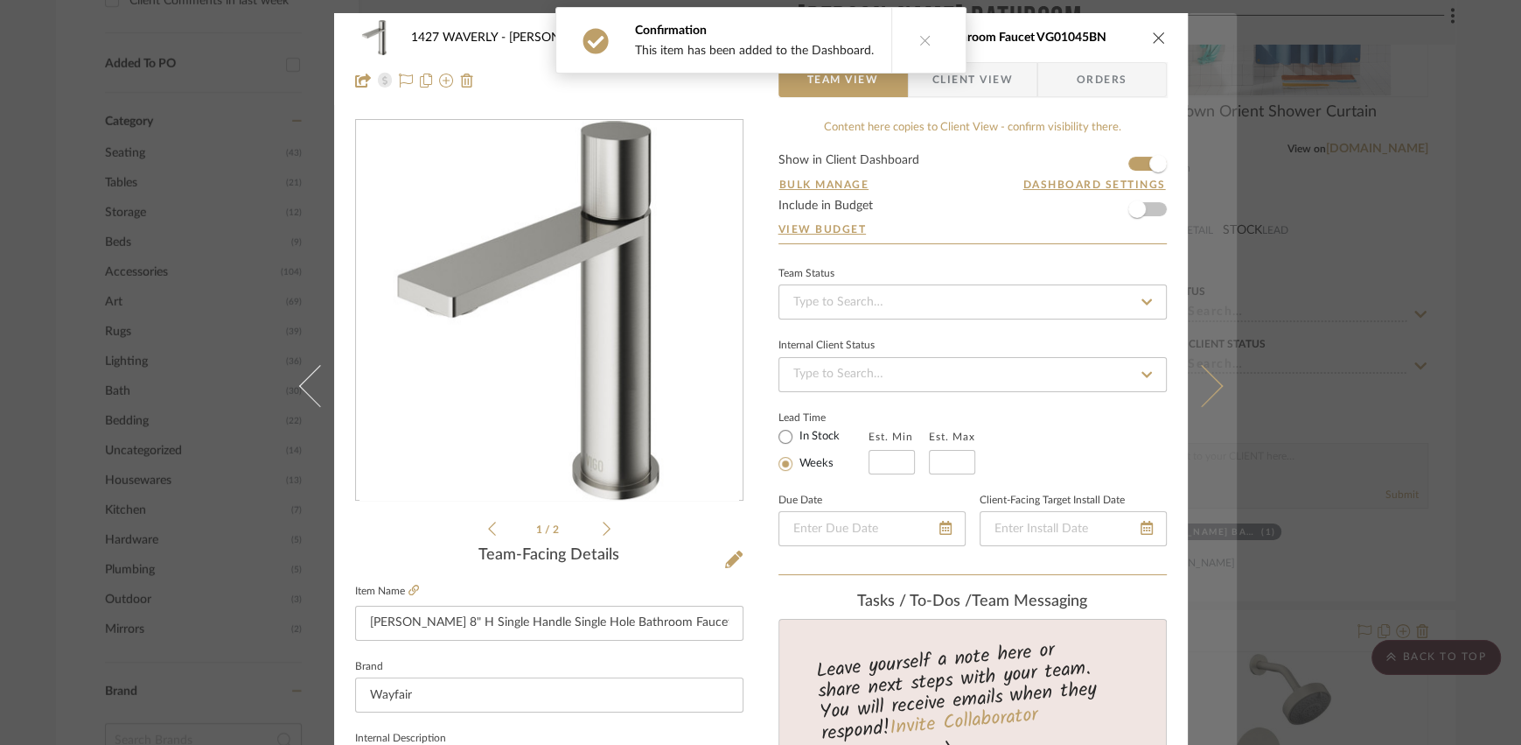
click at [1106, 324] on button at bounding box center [1212, 385] width 49 height 745
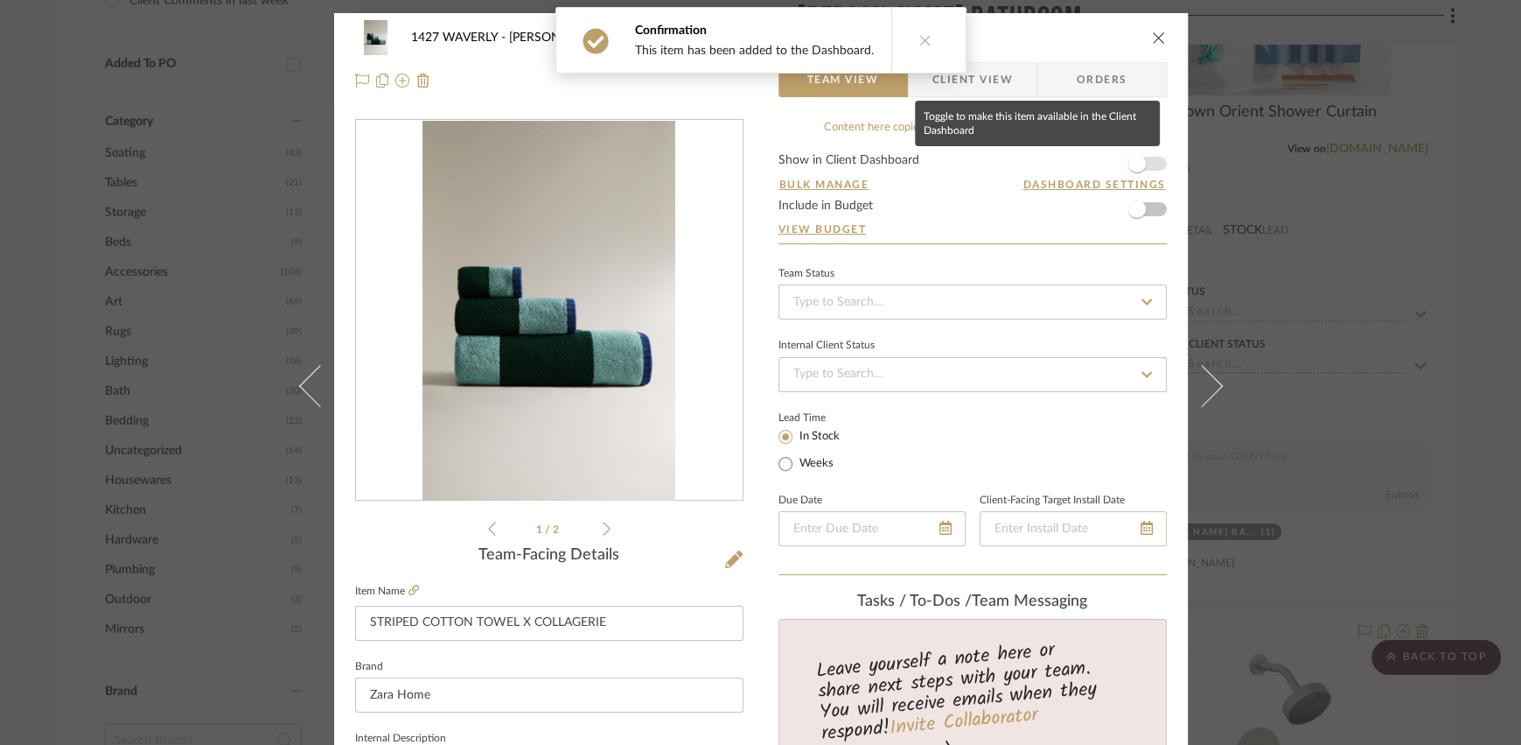
click at [1106, 164] on span "button" at bounding box center [1137, 163] width 17 height 17
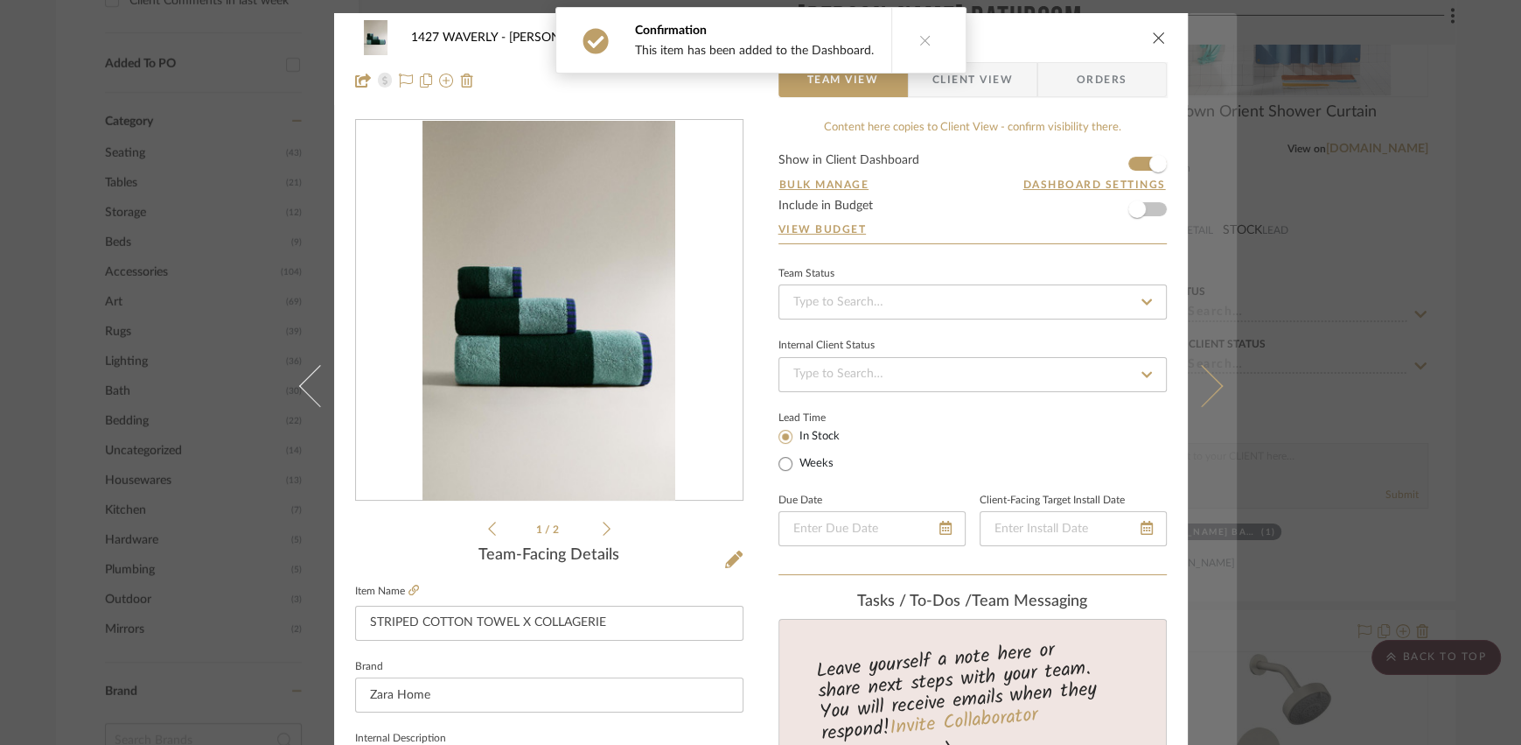
click at [1106, 372] on button at bounding box center [1212, 385] width 49 height 745
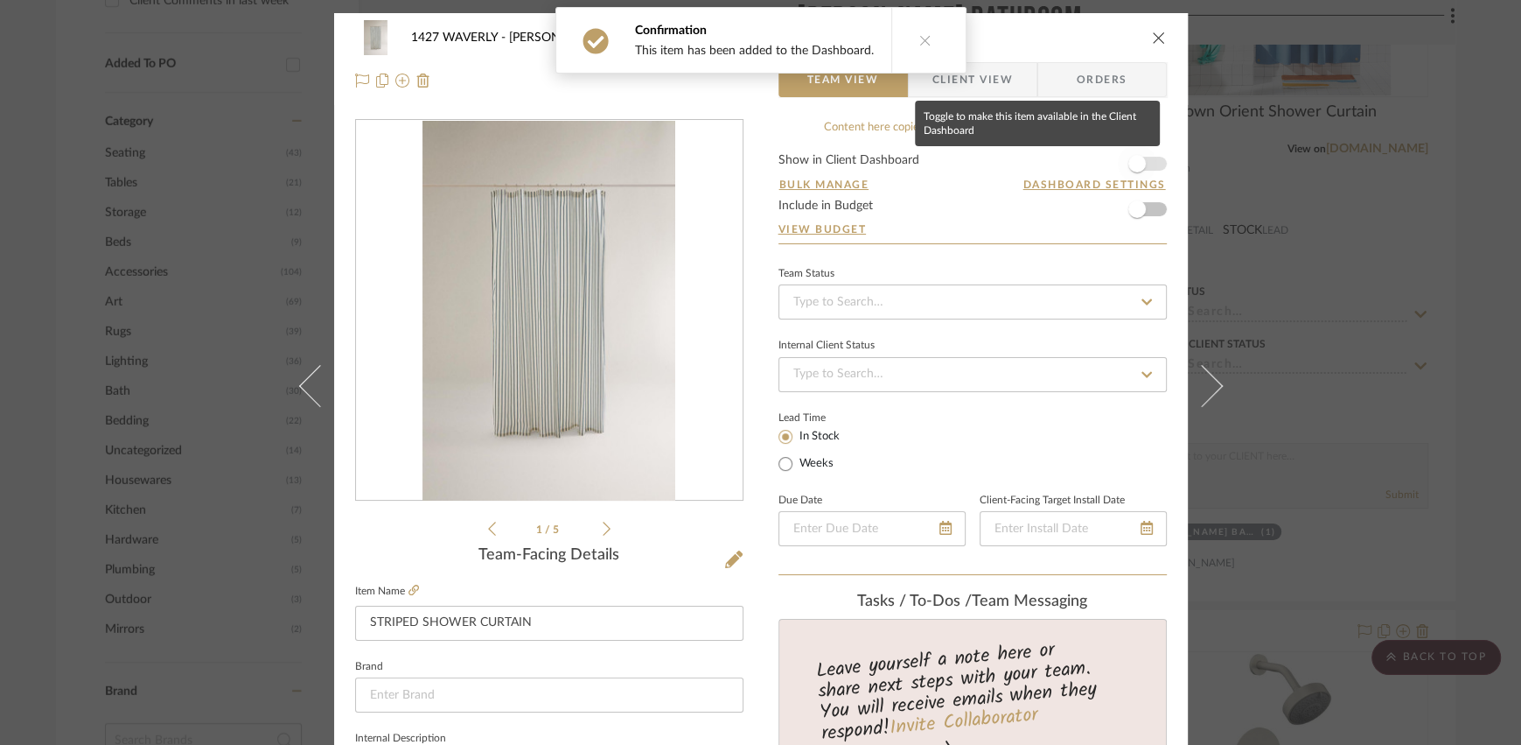
click at [1106, 167] on span "button" at bounding box center [1137, 163] width 17 height 17
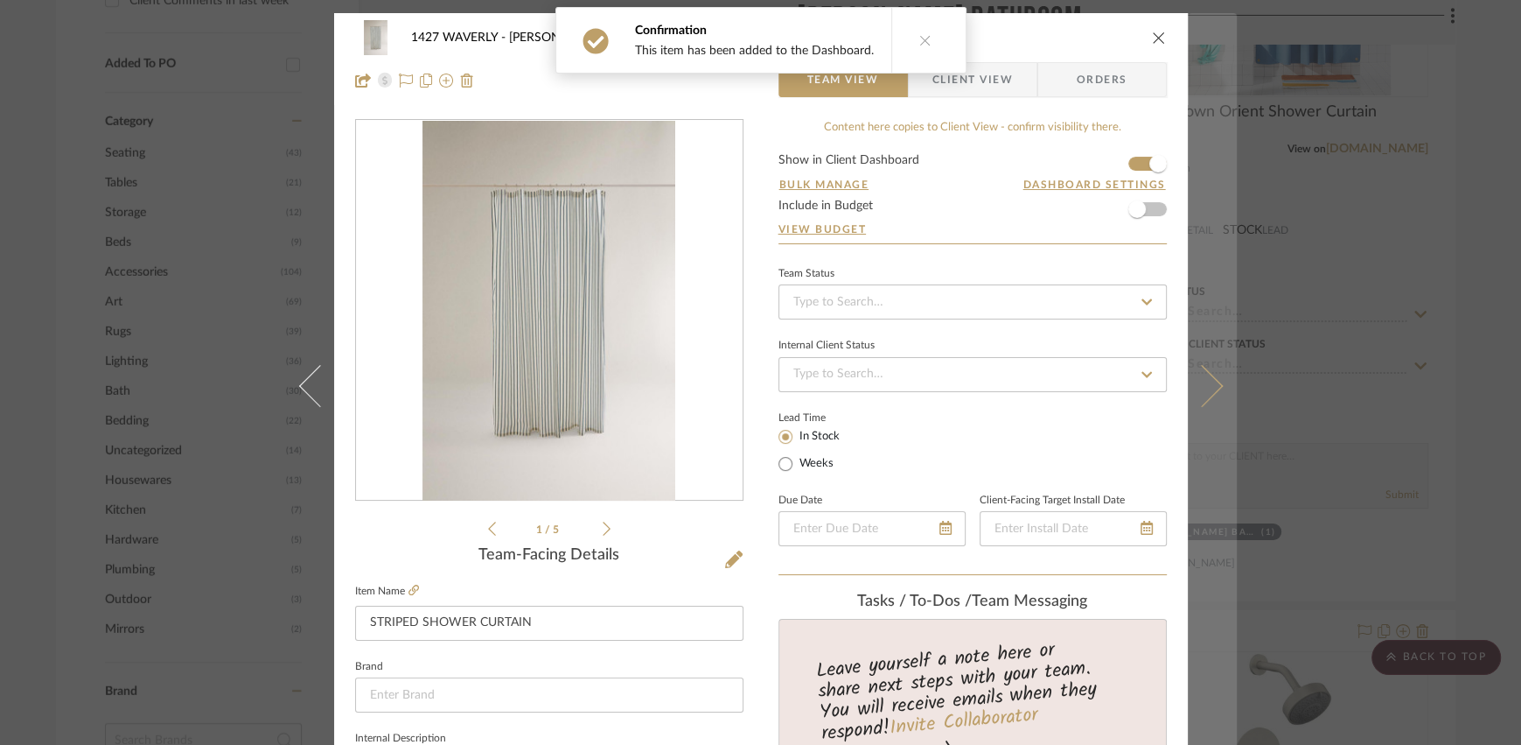
click at [1106, 264] on button at bounding box center [1212, 385] width 49 height 745
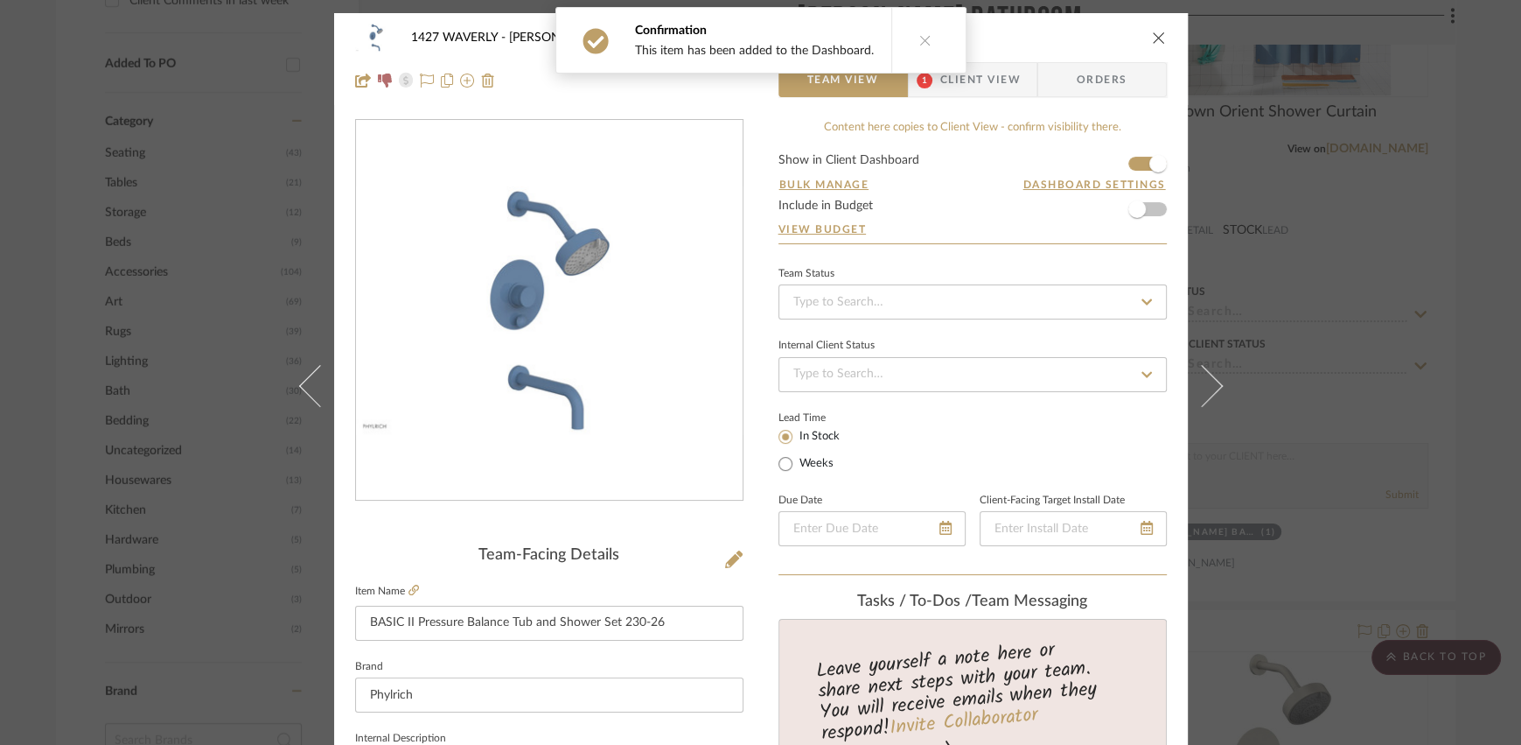
click at [1106, 31] on icon "close" at bounding box center [1159, 38] width 14 height 14
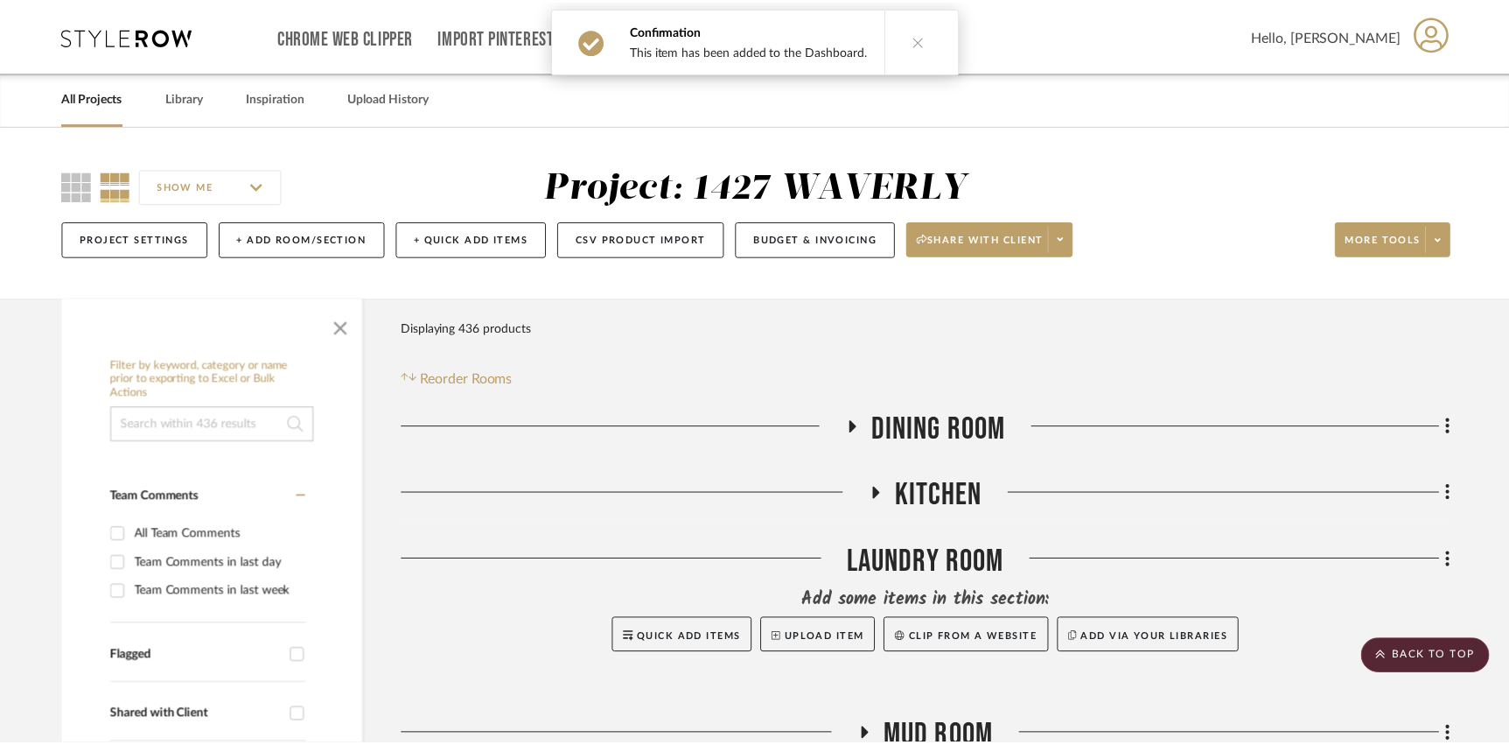
scroll to position [1485, 0]
